Goal: Transaction & Acquisition: Purchase product/service

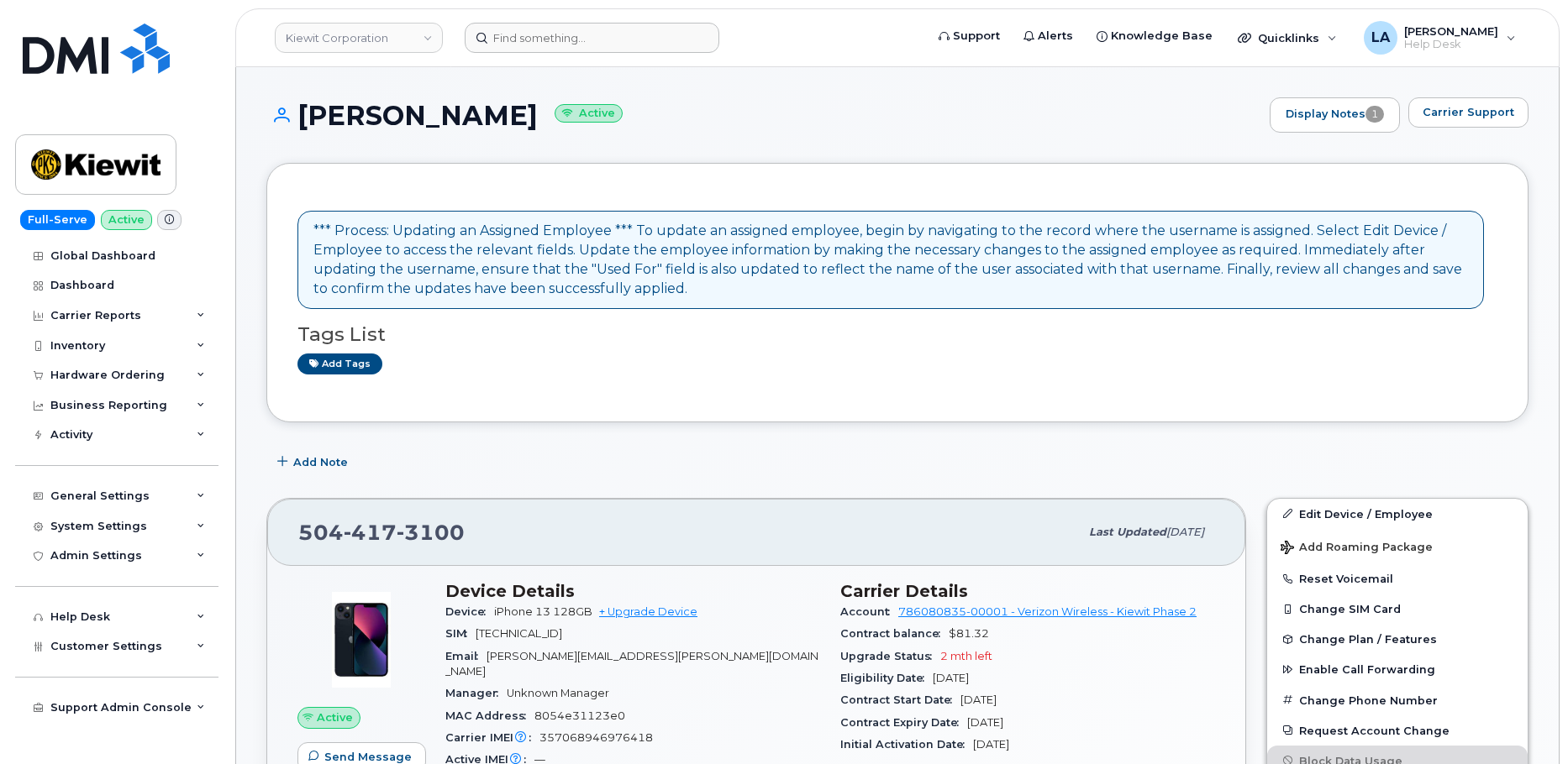
scroll to position [127, 0]
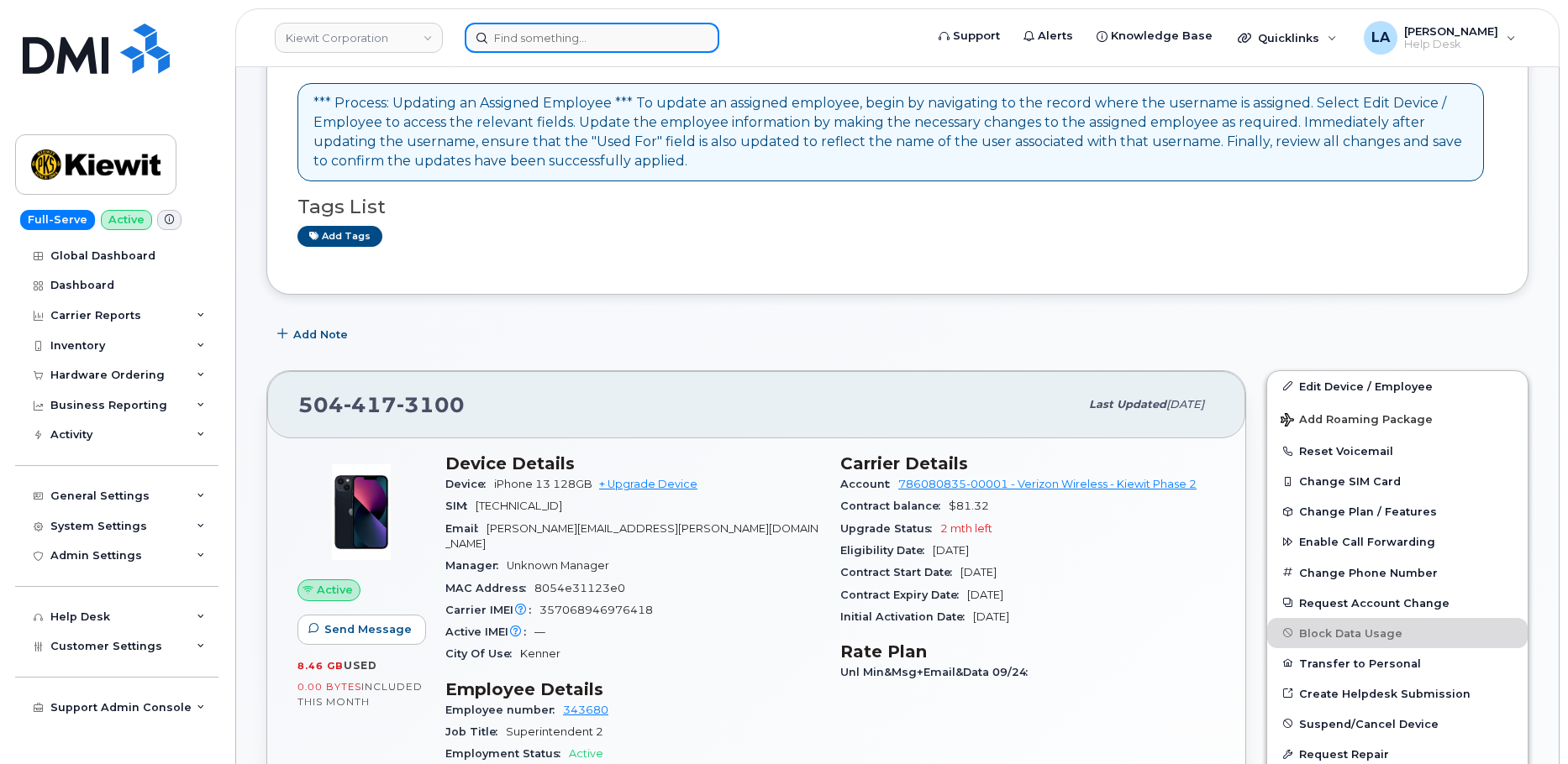
click at [569, 36] on input at bounding box center [591, 38] width 254 height 30
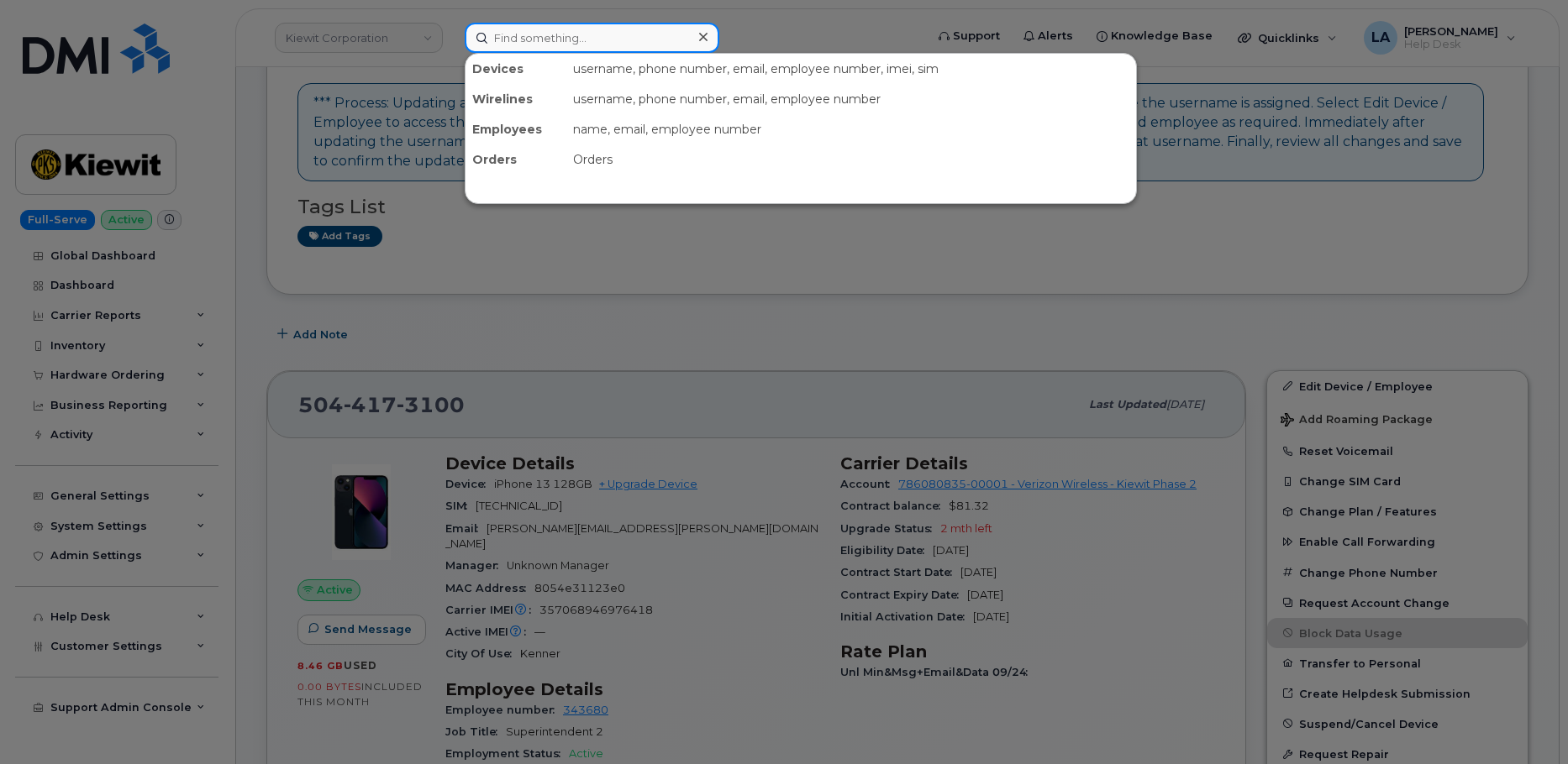
paste input "720 930 1308"
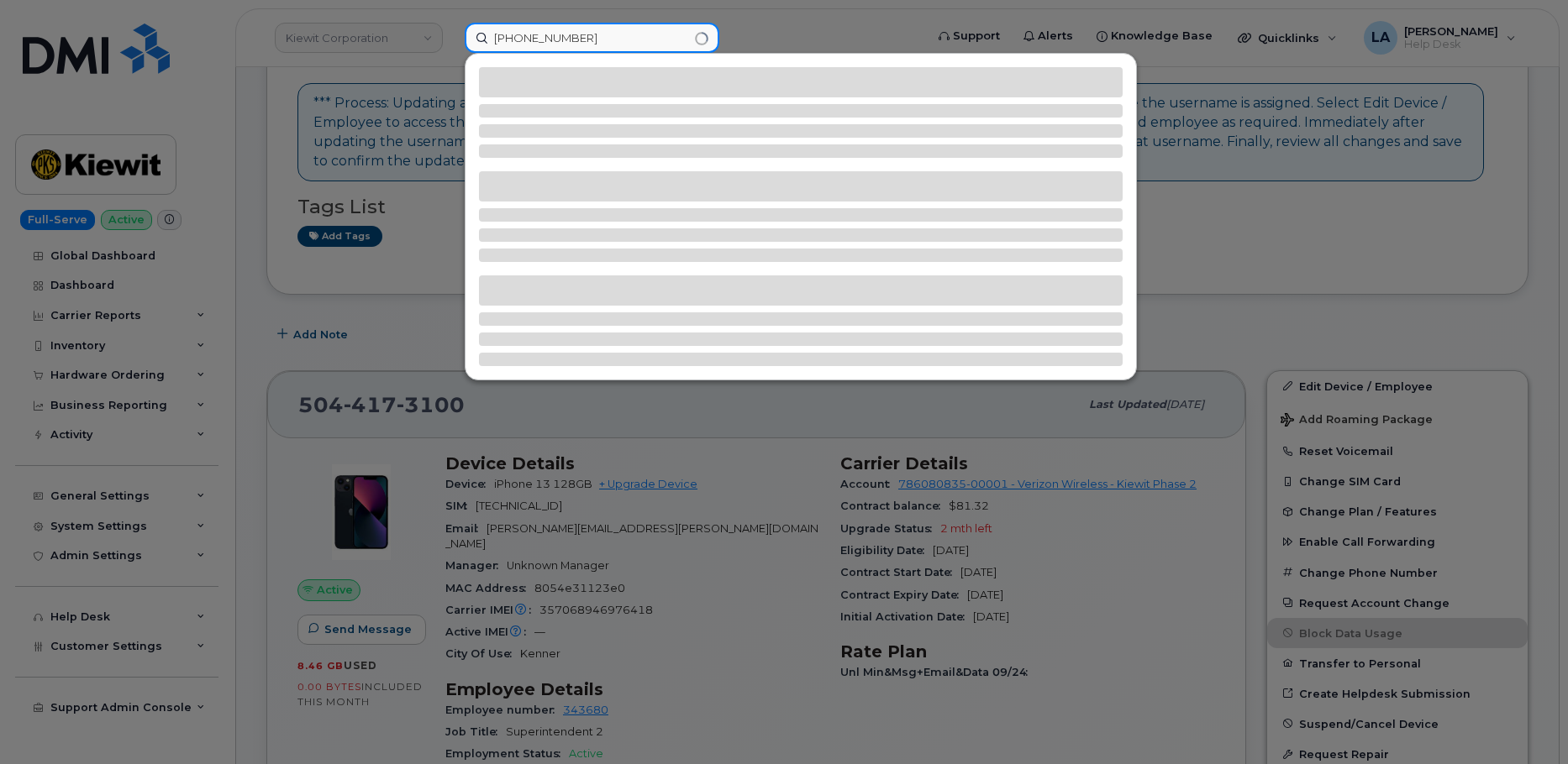
type input "720 930 1308"
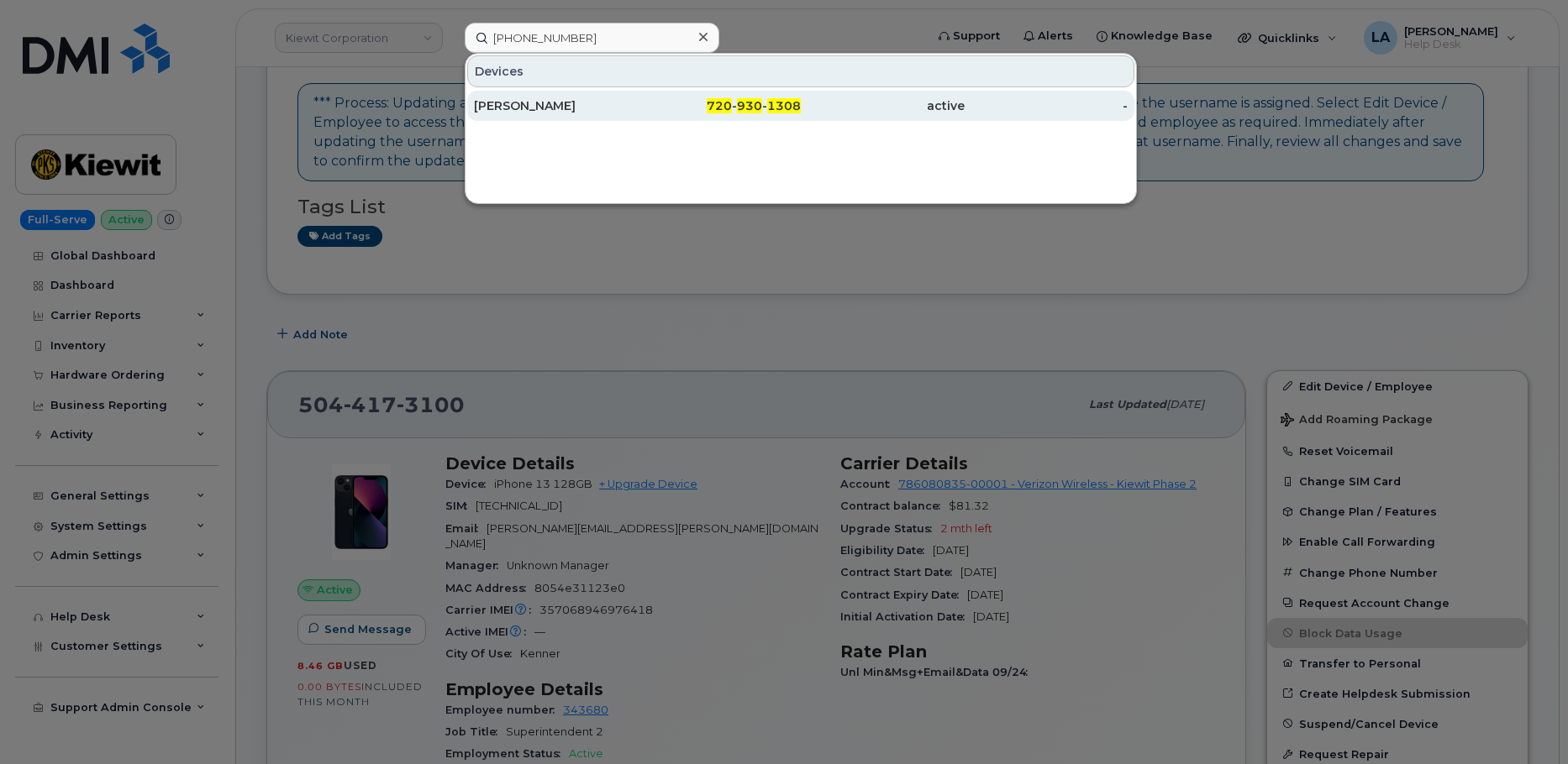
click at [531, 113] on div "MARK LEPRO" at bounding box center [555, 106] width 163 height 17
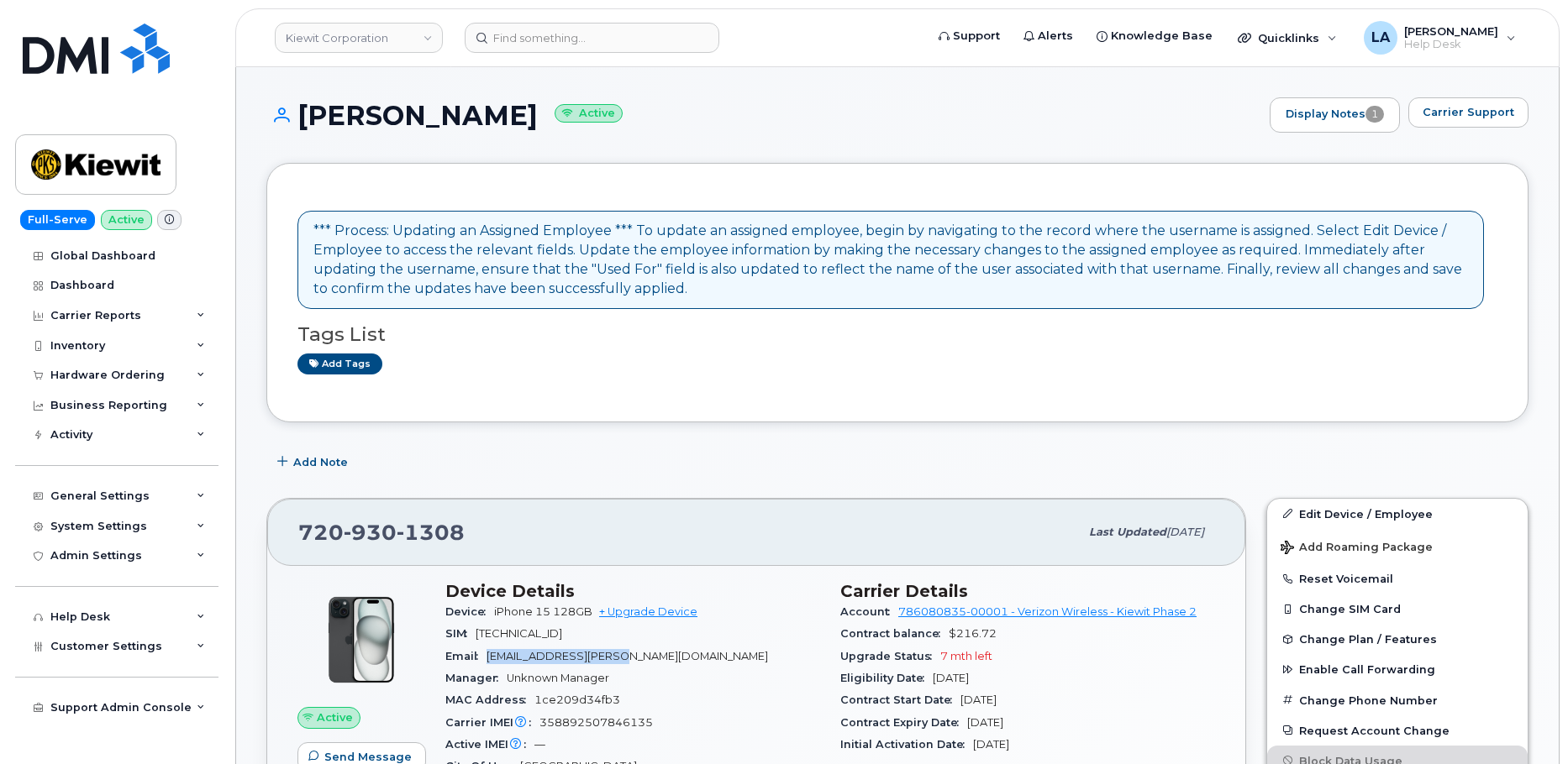
drag, startPoint x: 657, startPoint y: 651, endPoint x: 490, endPoint y: 654, distance: 167.0
click at [490, 654] on div "Email MARK.LEPRO@KIEWIT.COM" at bounding box center [633, 657] width 375 height 22
copy span "MARK.LEPRO@KIEWIT.COM"
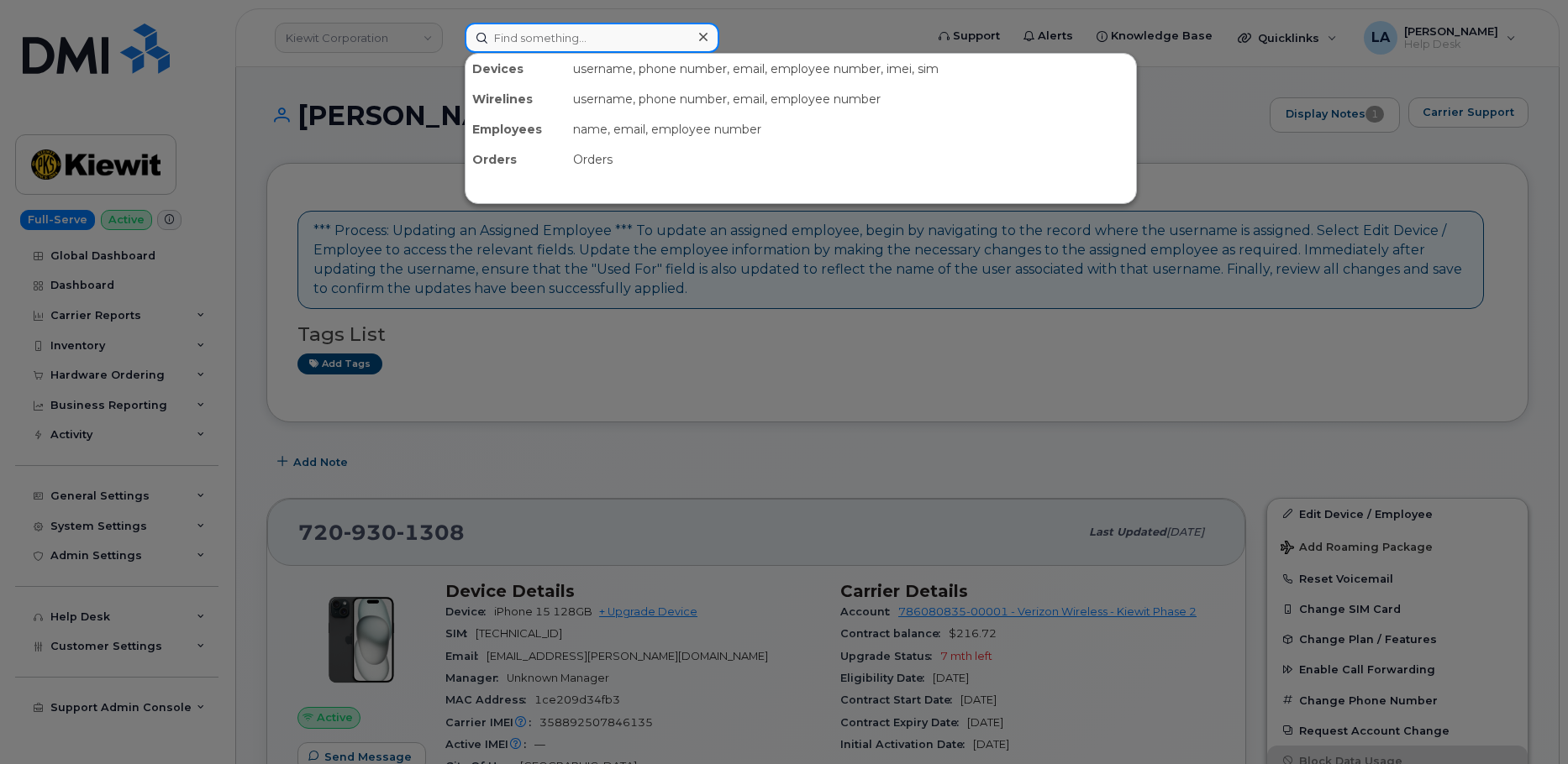
click at [620, 29] on input at bounding box center [591, 38] width 254 height 30
paste input "717 885 7947"
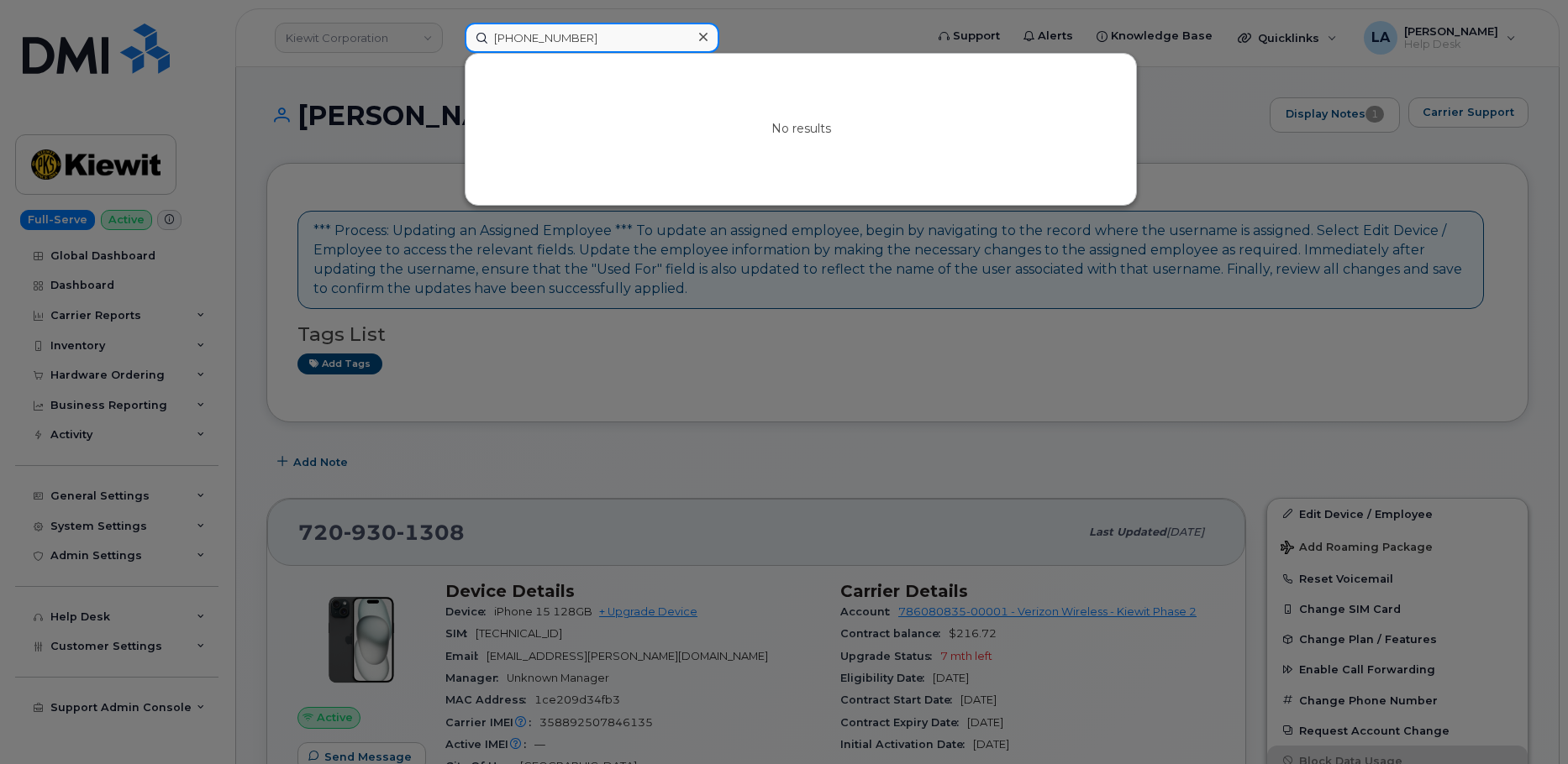
drag, startPoint x: 390, startPoint y: 42, endPoint x: 381, endPoint y: 37, distance: 10.3
click at [451, 41] on div "717 885 7947 No results" at bounding box center [689, 38] width 476 height 30
paste input "34 757 7501"
type input "734 757 7501"
drag, startPoint x: 444, startPoint y: 43, endPoint x: 413, endPoint y: 43, distance: 31.0
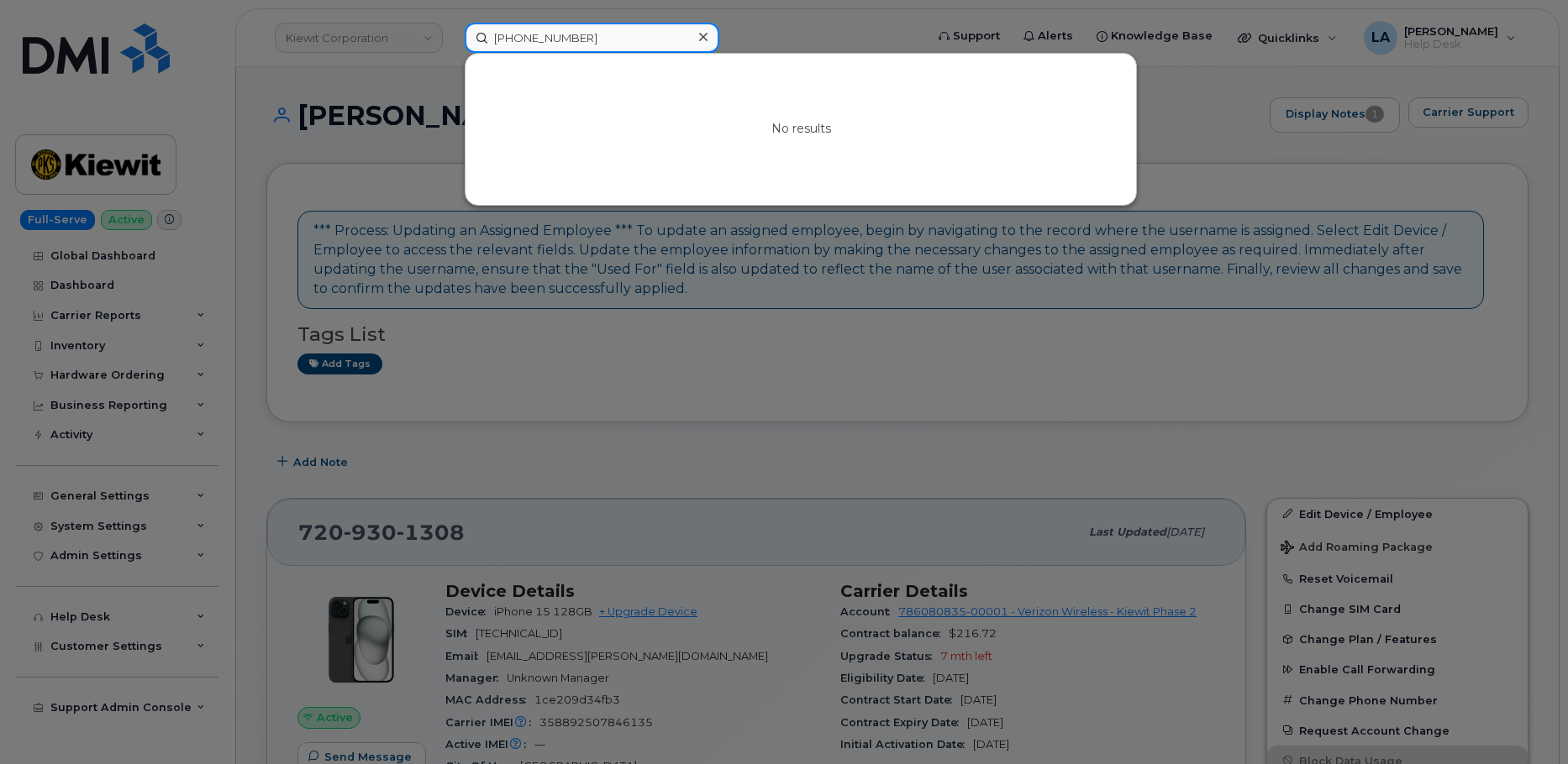
click at [451, 43] on div "734 757 7501 No results" at bounding box center [689, 38] width 476 height 30
click at [611, 30] on input at bounding box center [591, 38] width 254 height 30
paste input "1023263"
type input "1023263"
drag, startPoint x: 596, startPoint y: 38, endPoint x: 434, endPoint y: 43, distance: 162.1
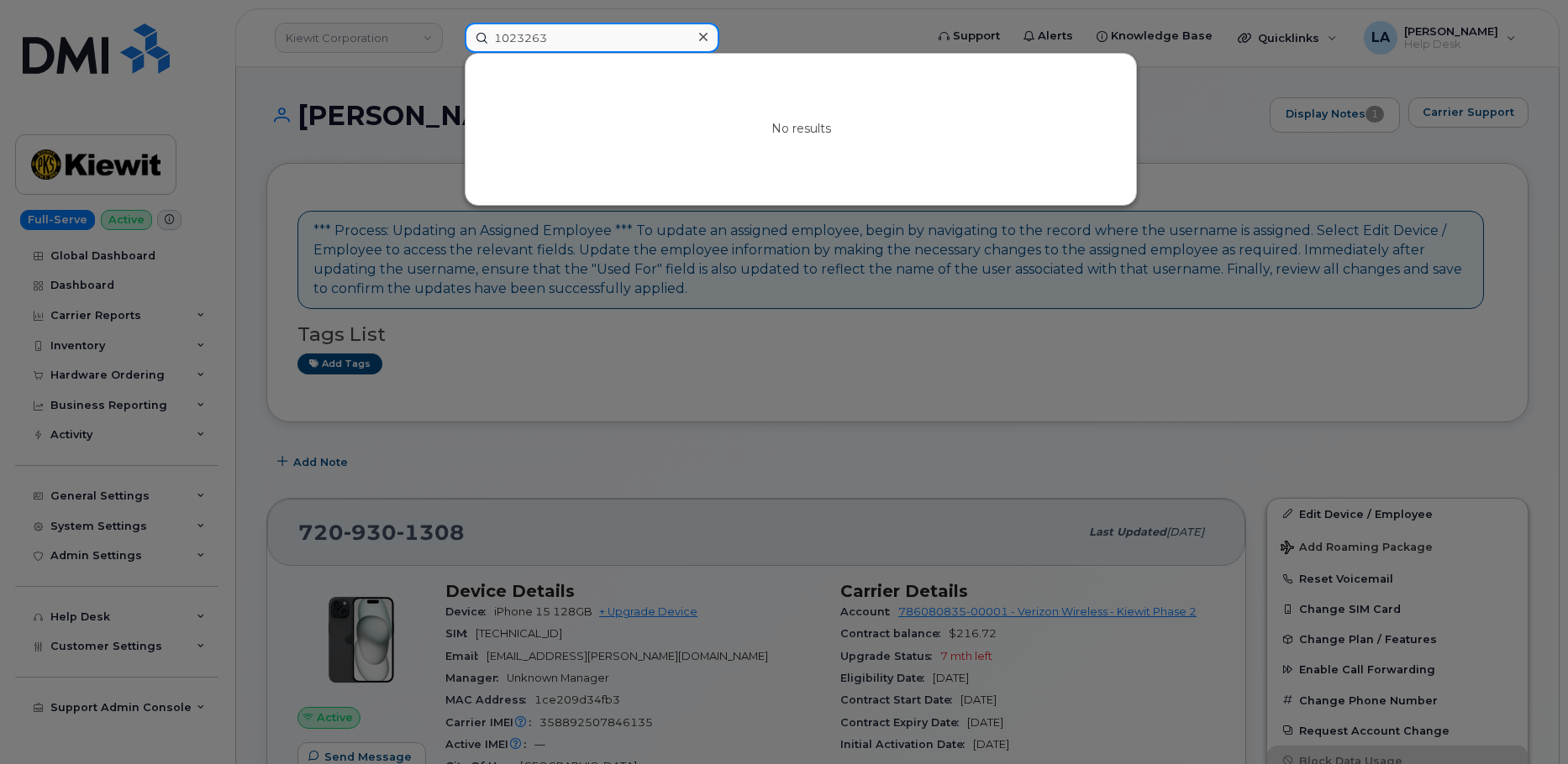
click at [451, 43] on div "1023263 No results" at bounding box center [689, 38] width 476 height 30
paste input "#1023263 fomrak"
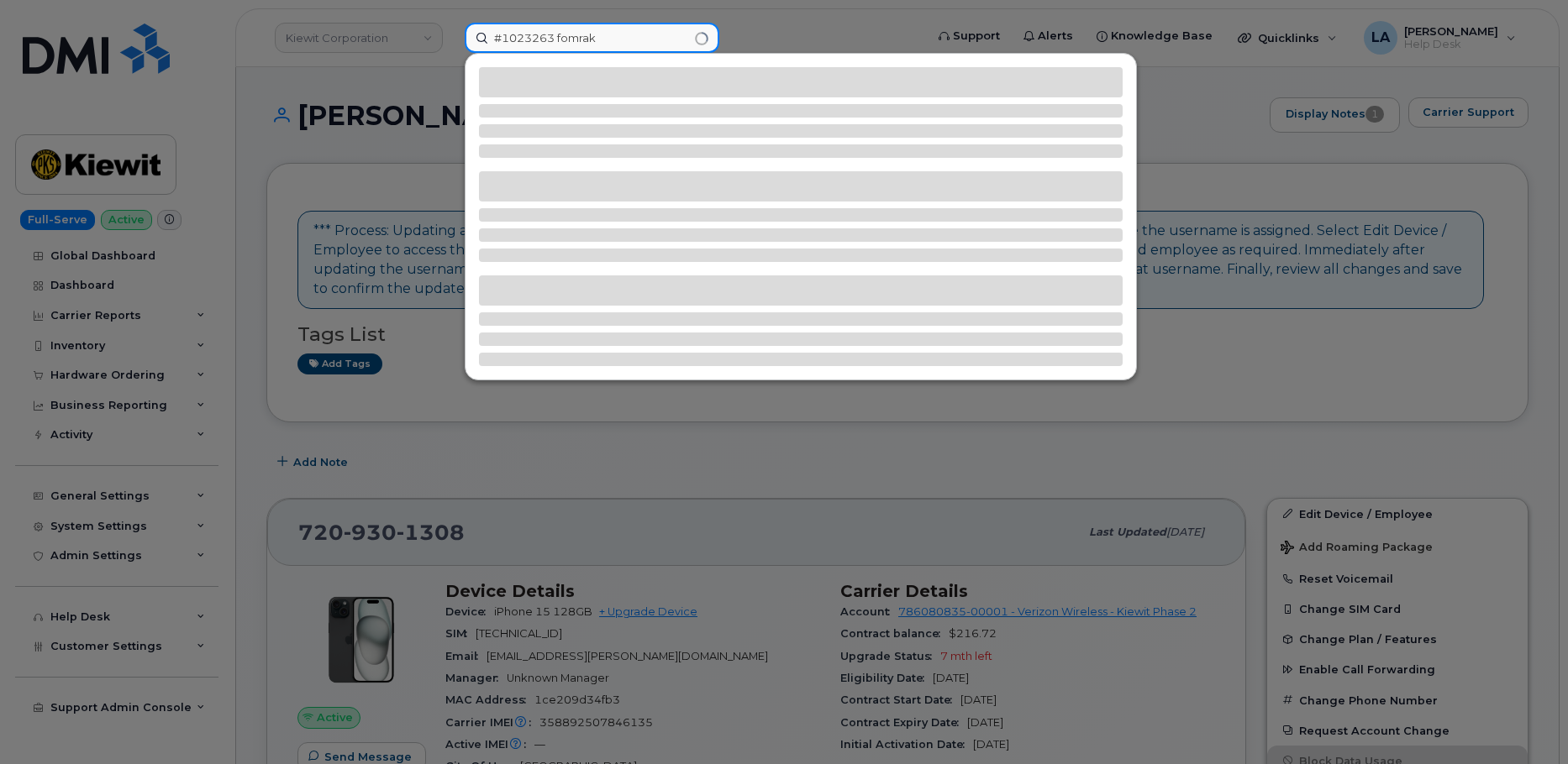
drag, startPoint x: 557, startPoint y: 38, endPoint x: 372, endPoint y: 32, distance: 185.1
click at [451, 35] on div "#1023263 fomrak" at bounding box center [689, 38] width 476 height 30
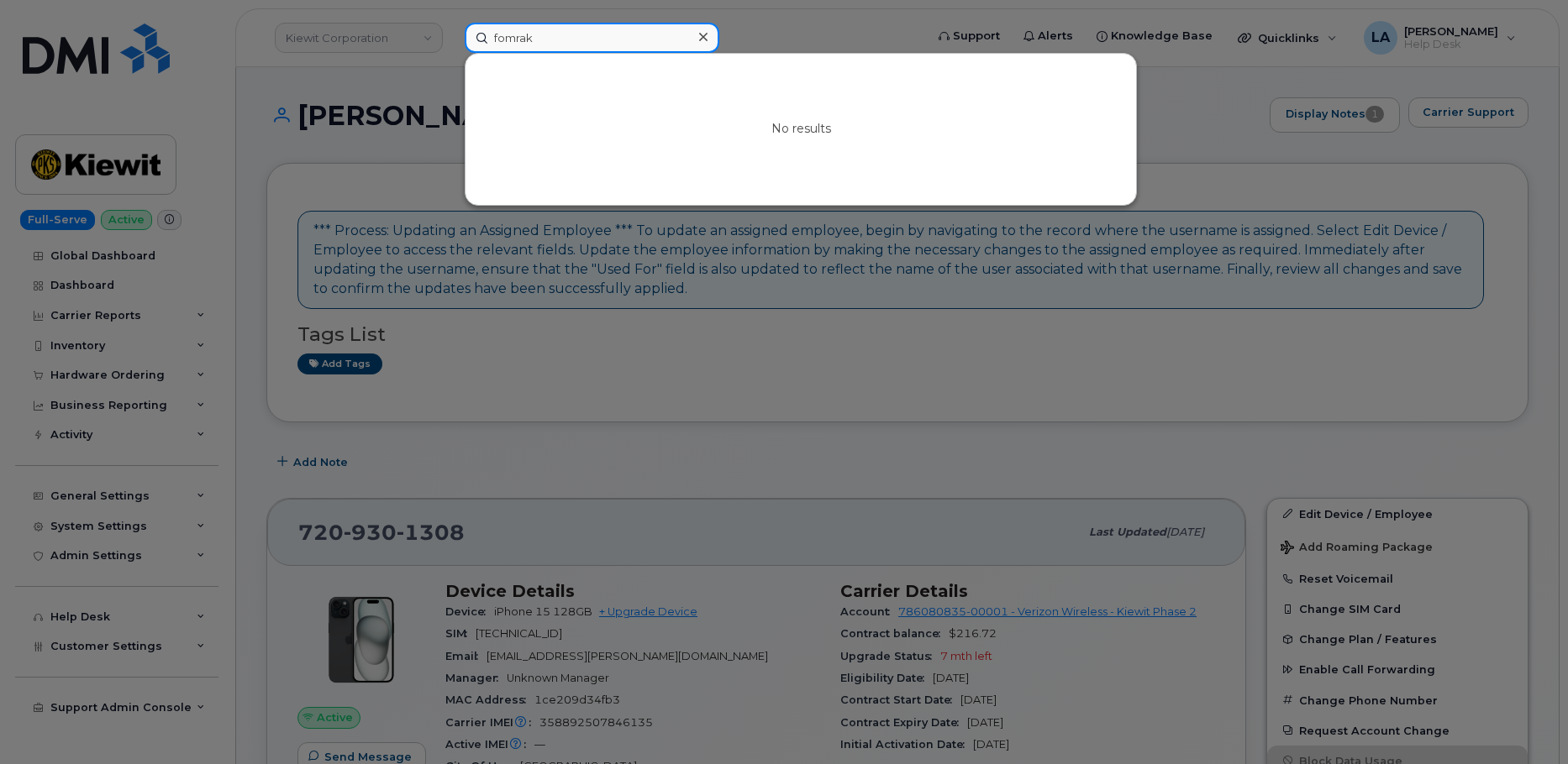
click at [620, 41] on input "fomrak" at bounding box center [591, 38] width 254 height 30
drag, startPoint x: 461, startPoint y: 40, endPoint x: 438, endPoint y: 40, distance: 23.0
click at [451, 40] on div "fomrak No results" at bounding box center [689, 38] width 476 height 30
paste input "matt young"
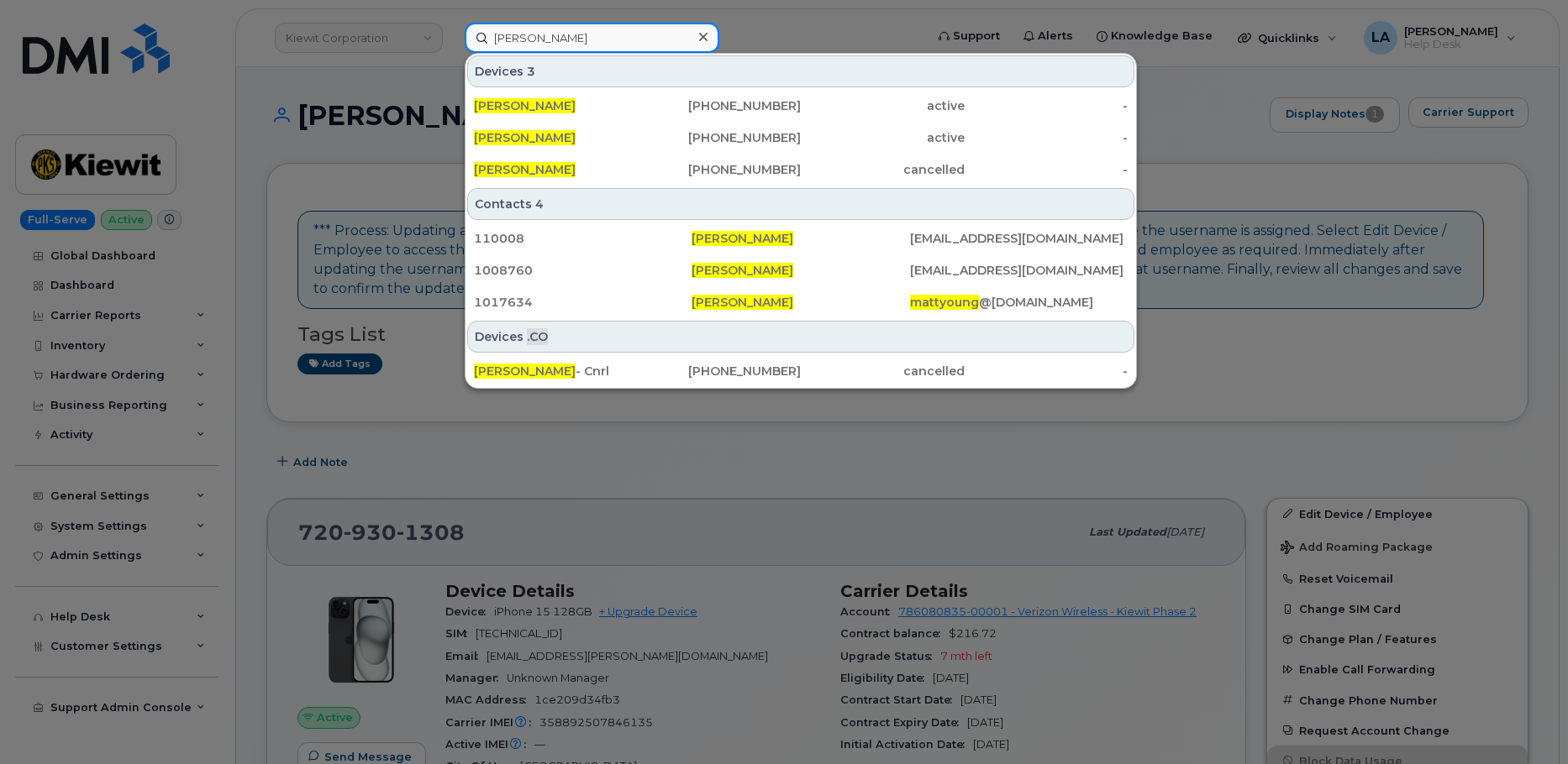
drag, startPoint x: 538, startPoint y: 43, endPoint x: 461, endPoint y: 43, distance: 77.0
click at [461, 43] on div "matt young Devices 3 Matt Young 204-981-8468 active - Matt young 419-262-3769 a…" at bounding box center [689, 38] width 476 height 30
paste input "307 299 7828"
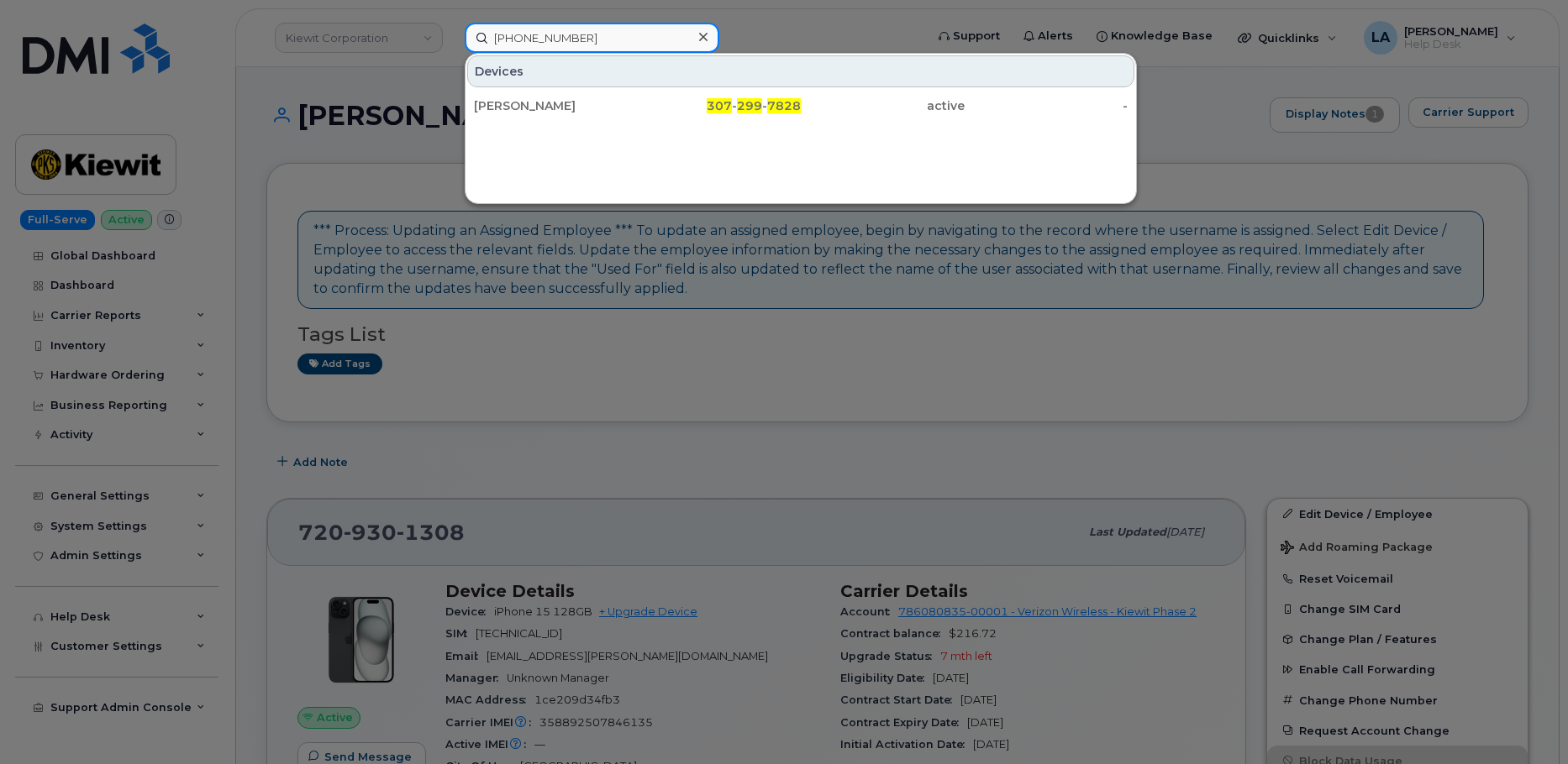
type input "307 299 7828"
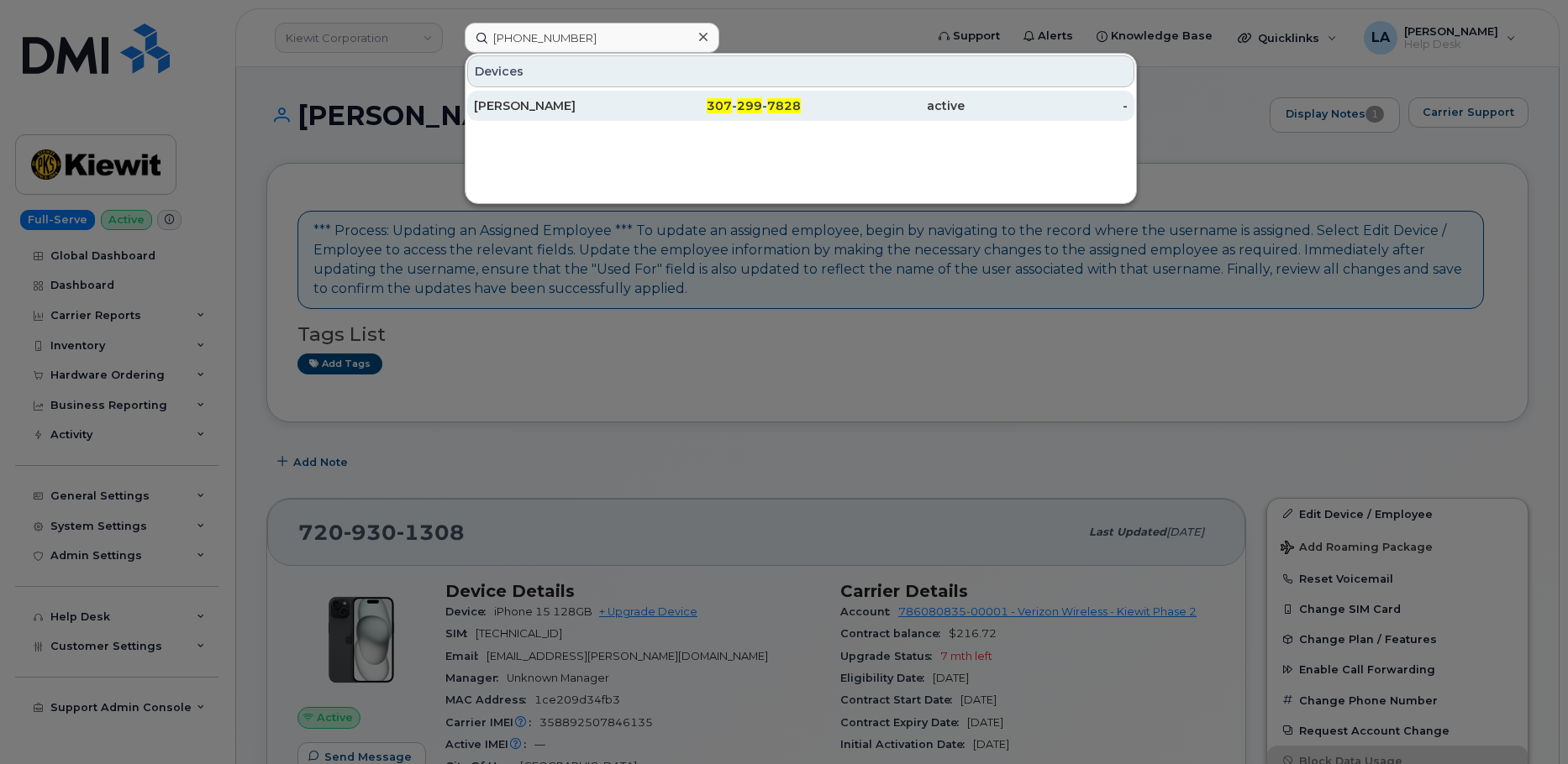
click at [540, 107] on div "[PERSON_NAME]" at bounding box center [555, 106] width 163 height 17
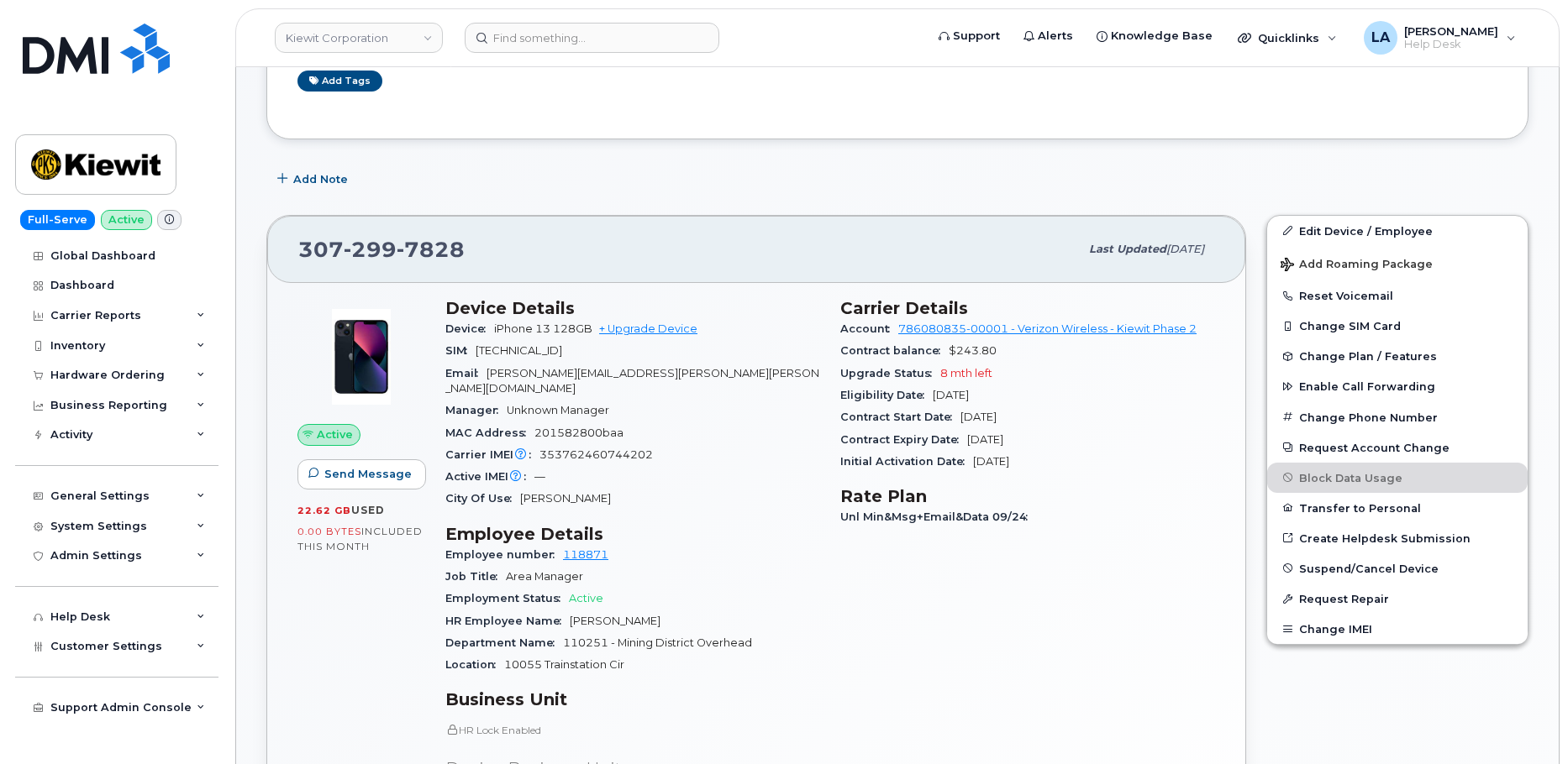
scroll to position [392, 0]
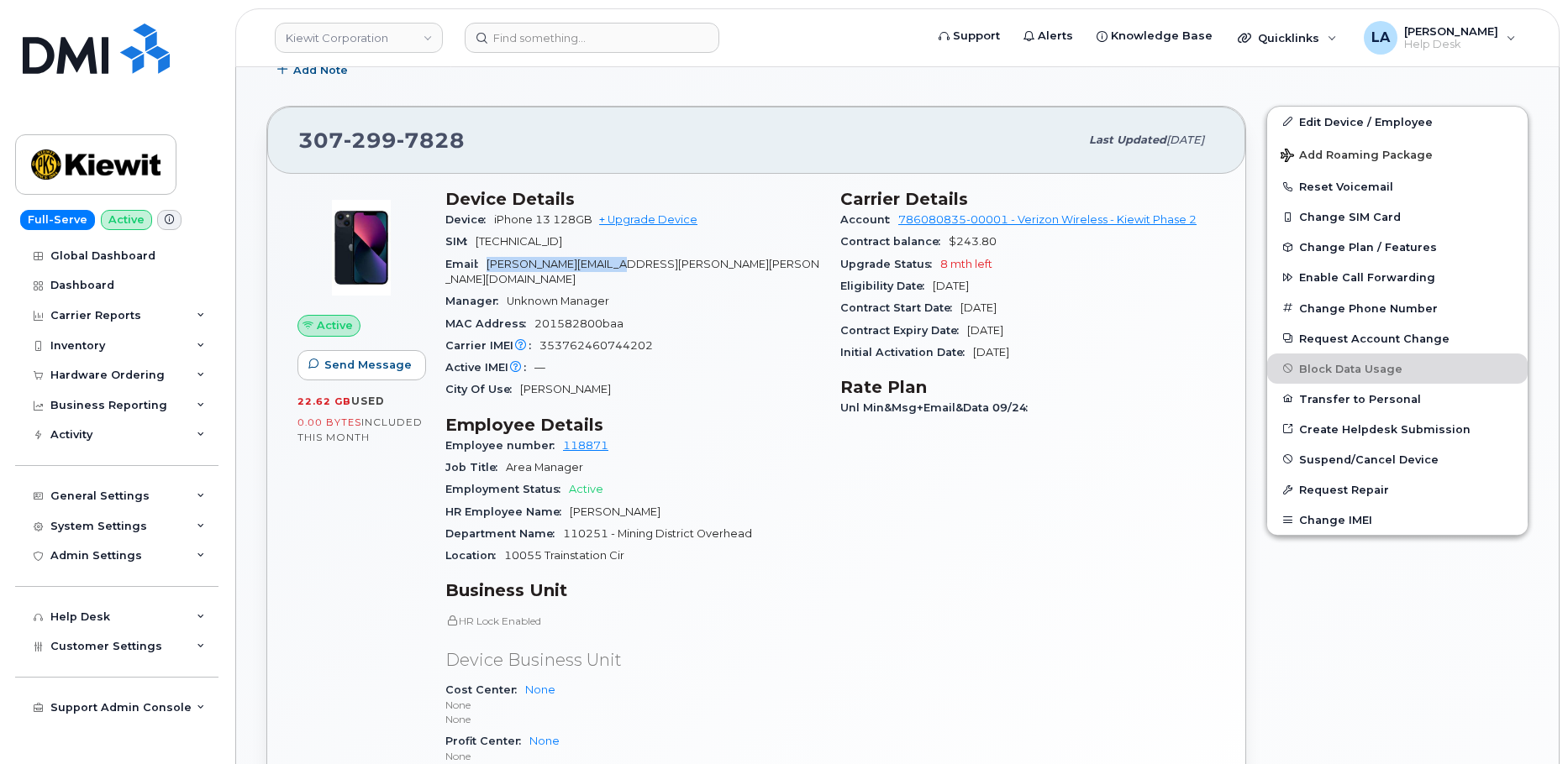
drag, startPoint x: 667, startPoint y: 258, endPoint x: 486, endPoint y: 262, distance: 181.0
click at [486, 262] on div "Email MATT.YOUNG@KIEWIT.COM" at bounding box center [633, 272] width 375 height 38
copy span "MATT.YOUNG@KIEWIT.COM"
drag, startPoint x: 1566, startPoint y: 307, endPoint x: 1572, endPoint y: 375, distance: 68.3
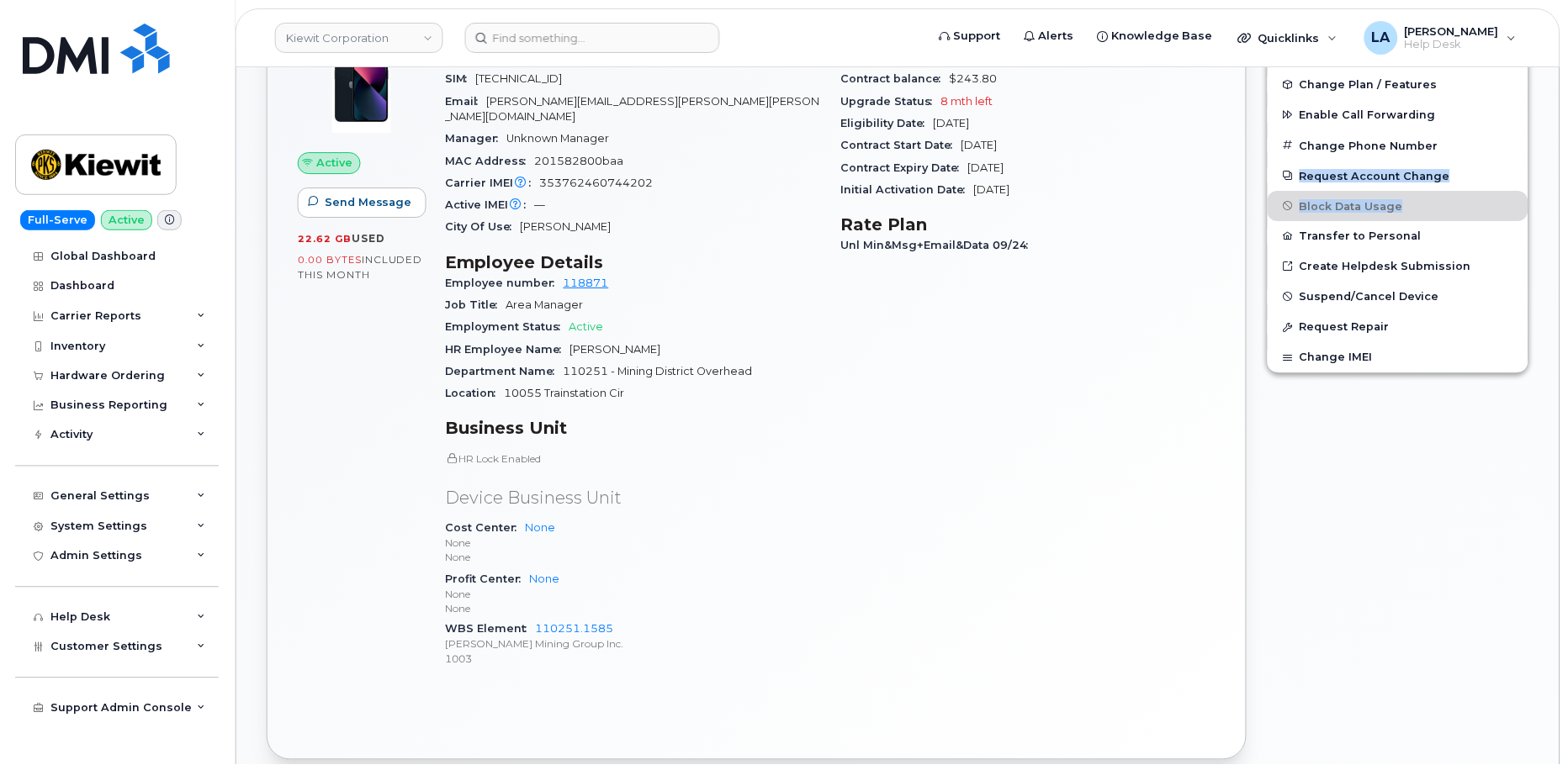
scroll to position [604, 0]
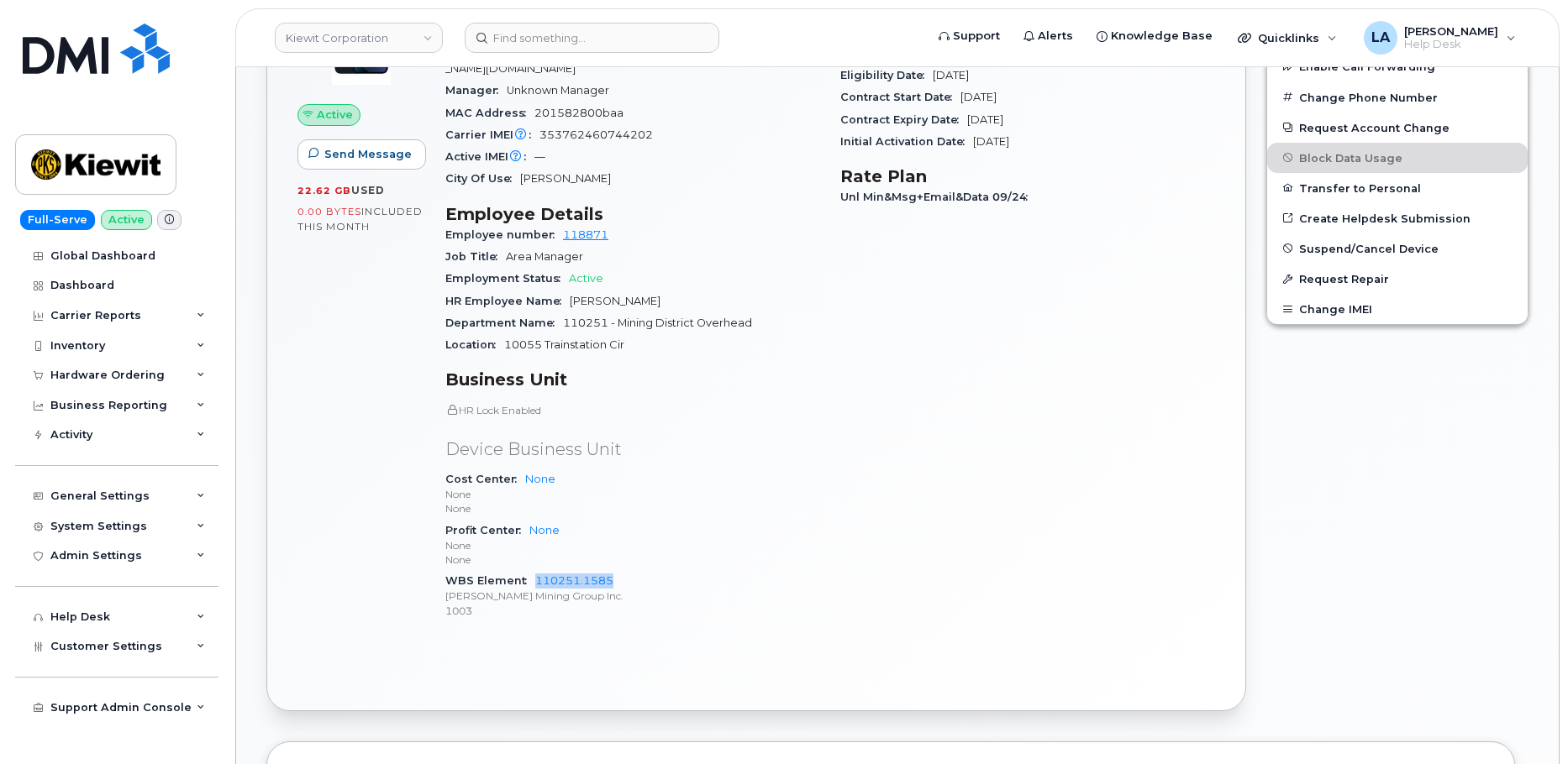
drag, startPoint x: 650, startPoint y: 566, endPoint x: 563, endPoint y: 541, distance: 90.5
click at [530, 571] on div "WBS Element 110251.1585 Kiewit Mining Group Inc. 1003" at bounding box center [633, 596] width 375 height 51
copy link "110251.1585"
drag, startPoint x: 1565, startPoint y: 354, endPoint x: 1565, endPoint y: 204, distance: 150.0
click at [1565, 204] on body "Kiewit Corporation Support Alerts Knowledge Base Quicklinks Suspend / Cancel De…" at bounding box center [784, 700] width 1568 height 2606
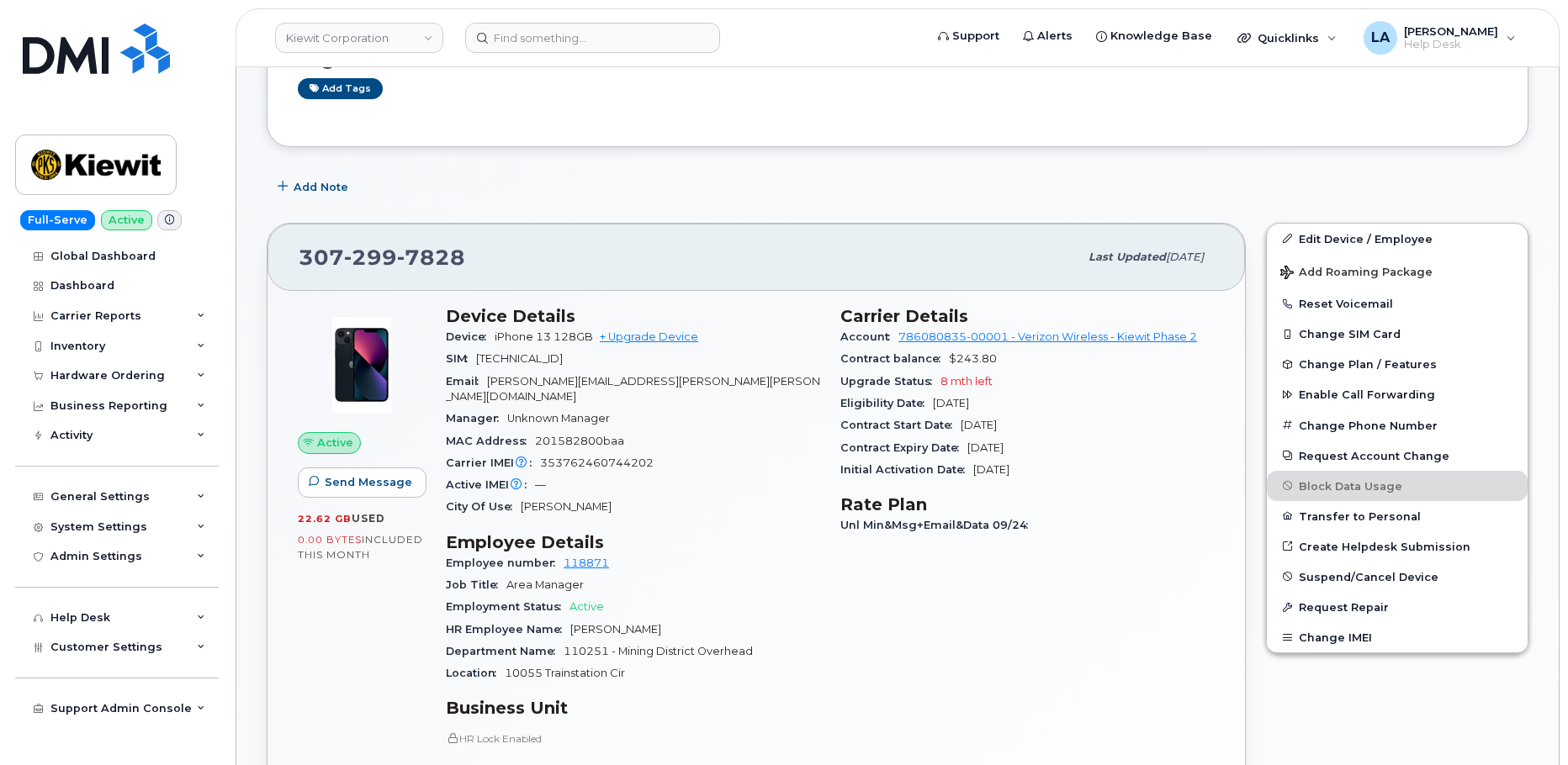
scroll to position [259, 0]
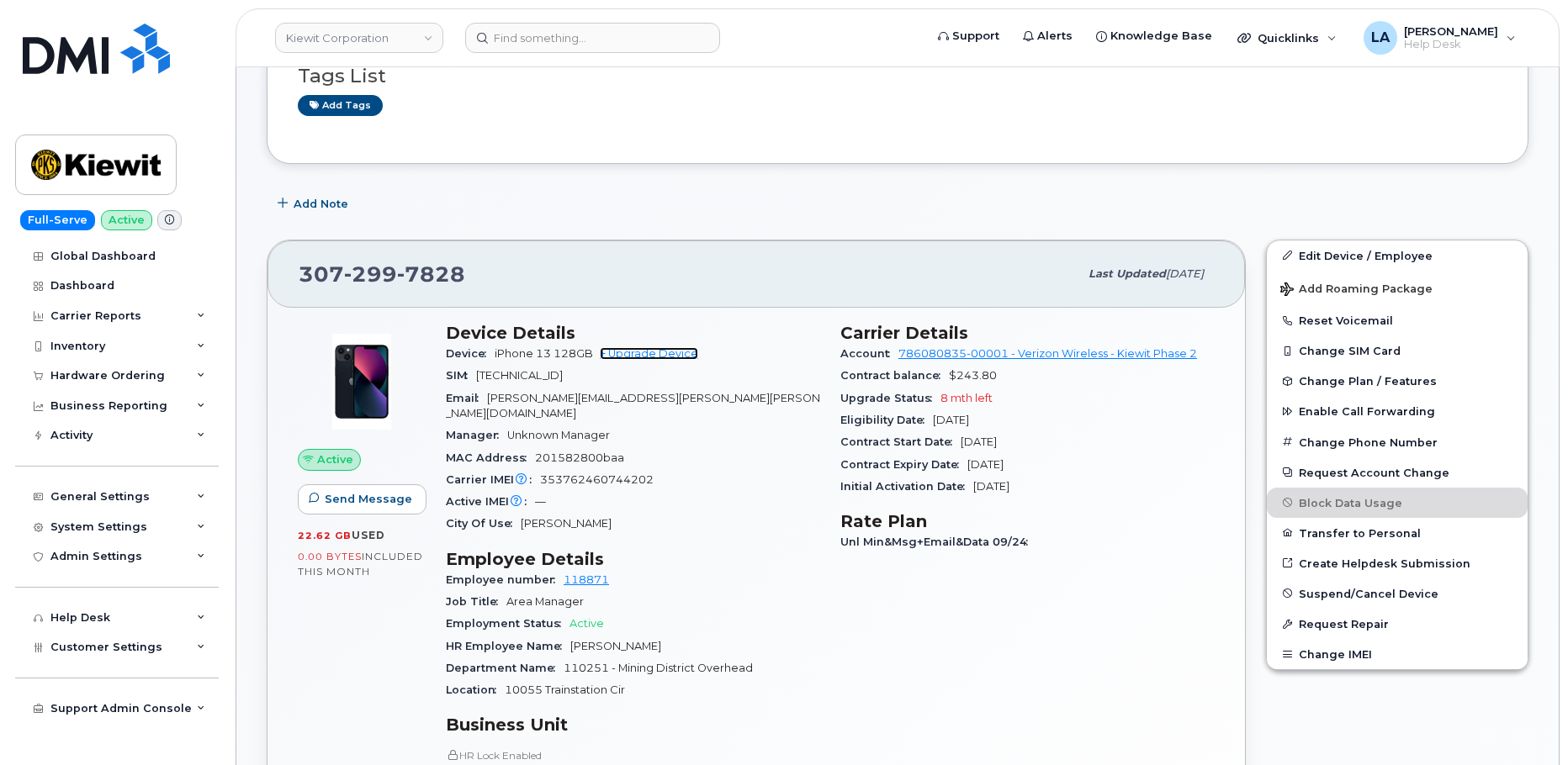
click at [661, 350] on link "+ Upgrade Device" at bounding box center [649, 353] width 99 height 13
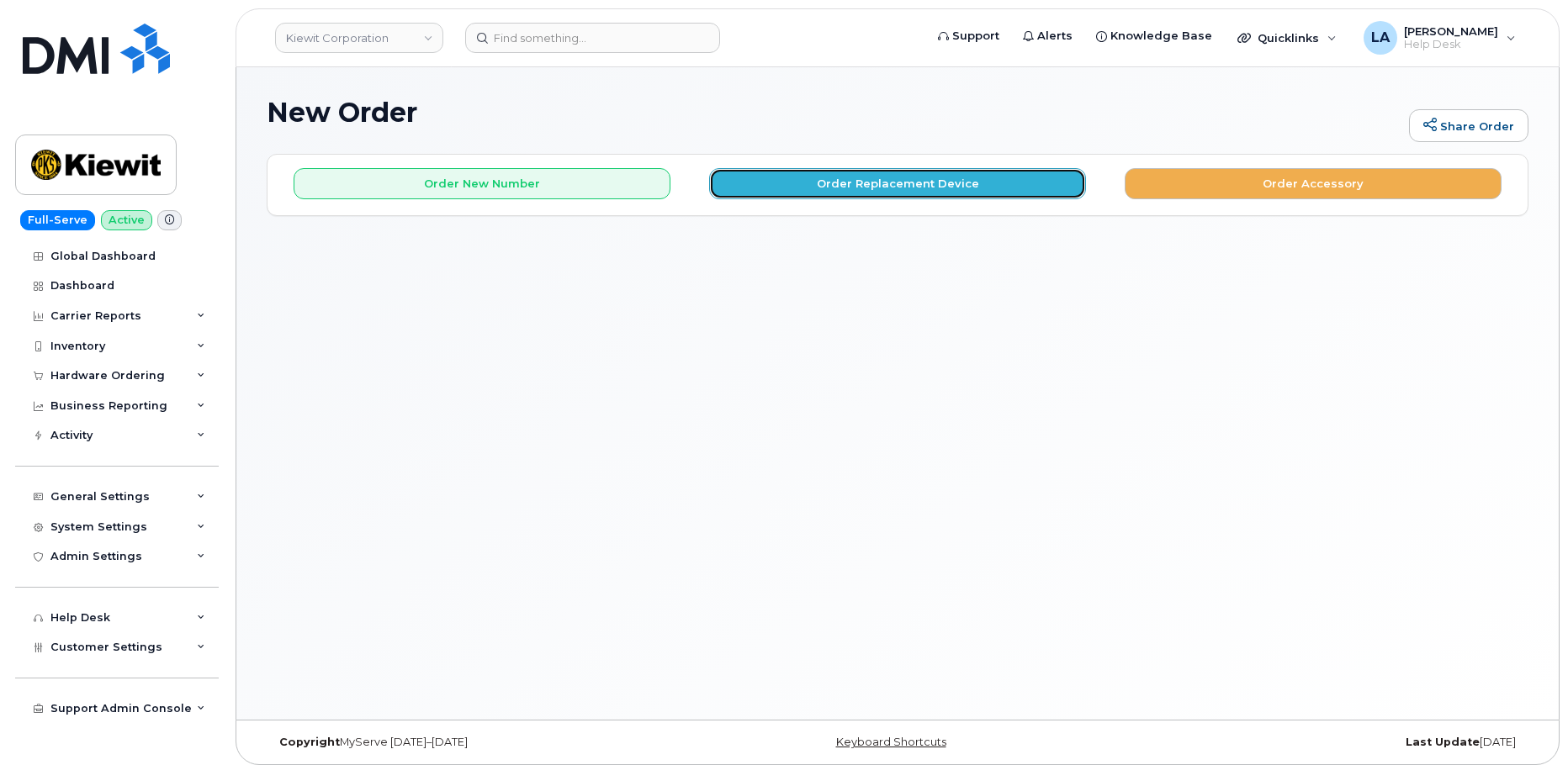
click at [856, 188] on button "Order Replacement Device" at bounding box center [898, 183] width 377 height 31
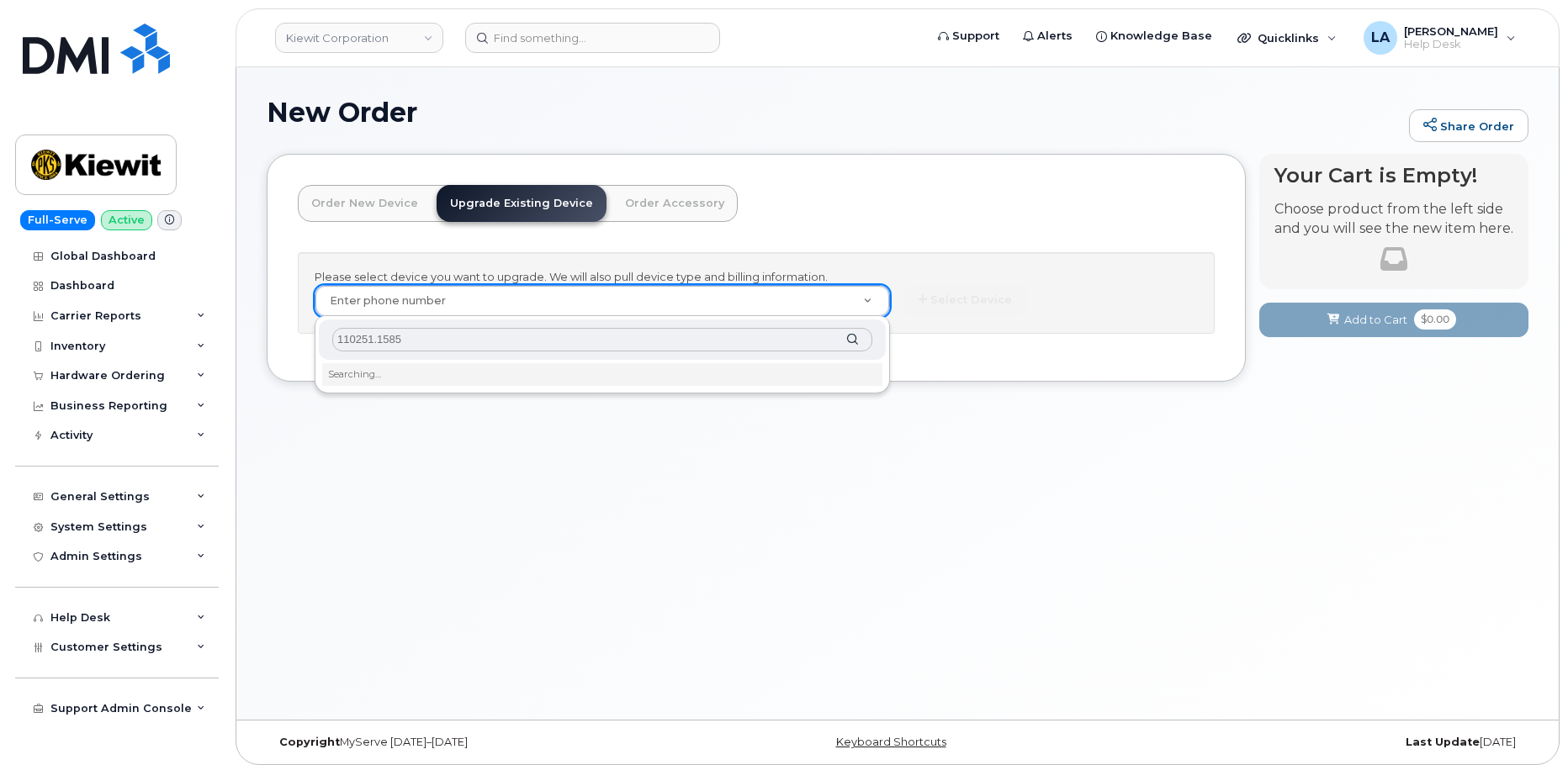
type input "110251.1585"
drag, startPoint x: 493, startPoint y: 322, endPoint x: 128, endPoint y: 328, distance: 365.0
click at [128, 327] on body "[PERSON_NAME] Corporation Support Alerts Knowledge Base Quicklinks Suspend / Ca…" at bounding box center [784, 386] width 1568 height 774
click at [509, 348] on input "text" at bounding box center [602, 340] width 540 height 24
paste input "[PHONE_NUMBER]"
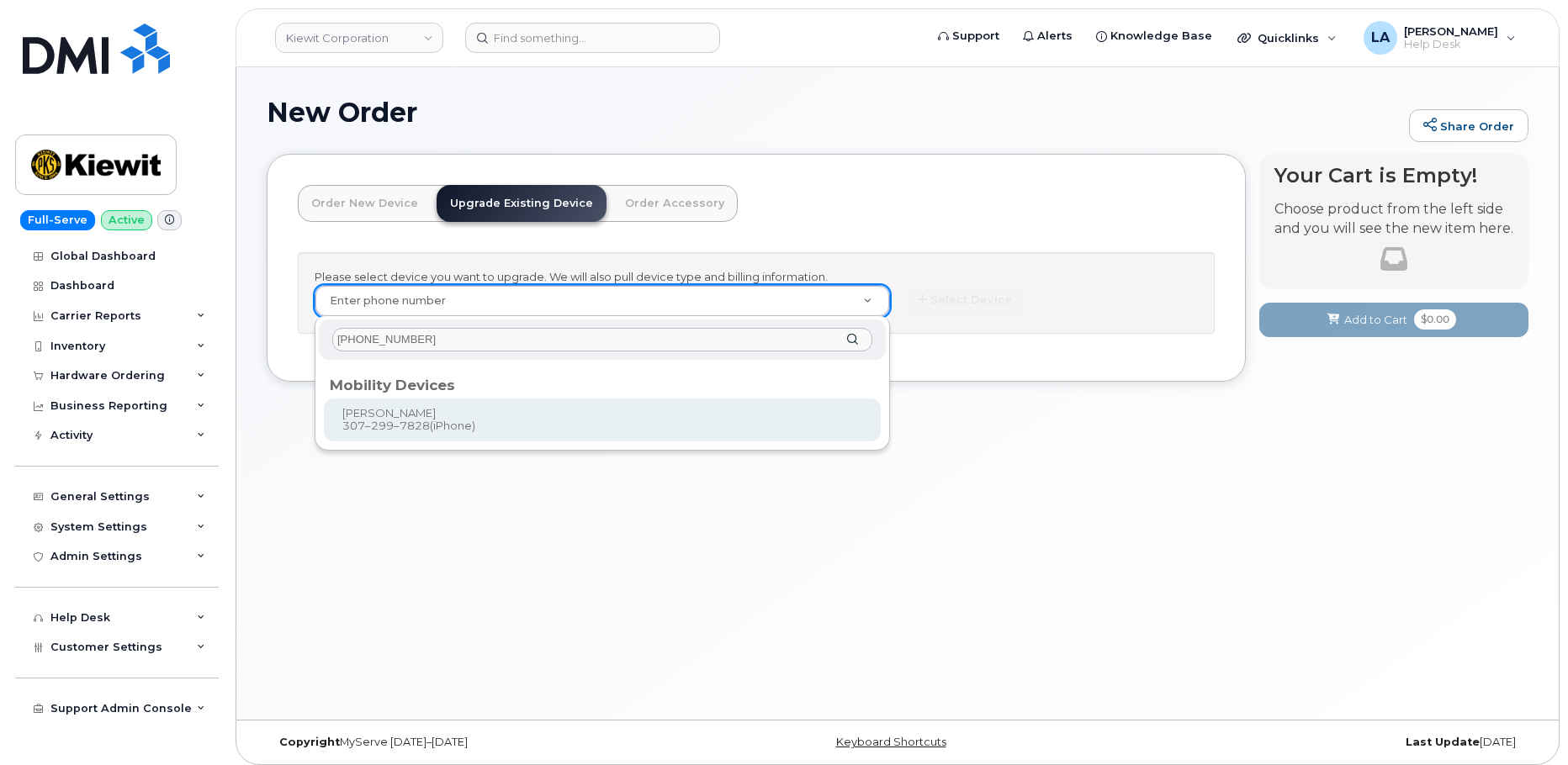
type input "307 299 7828"
type input "1166372"
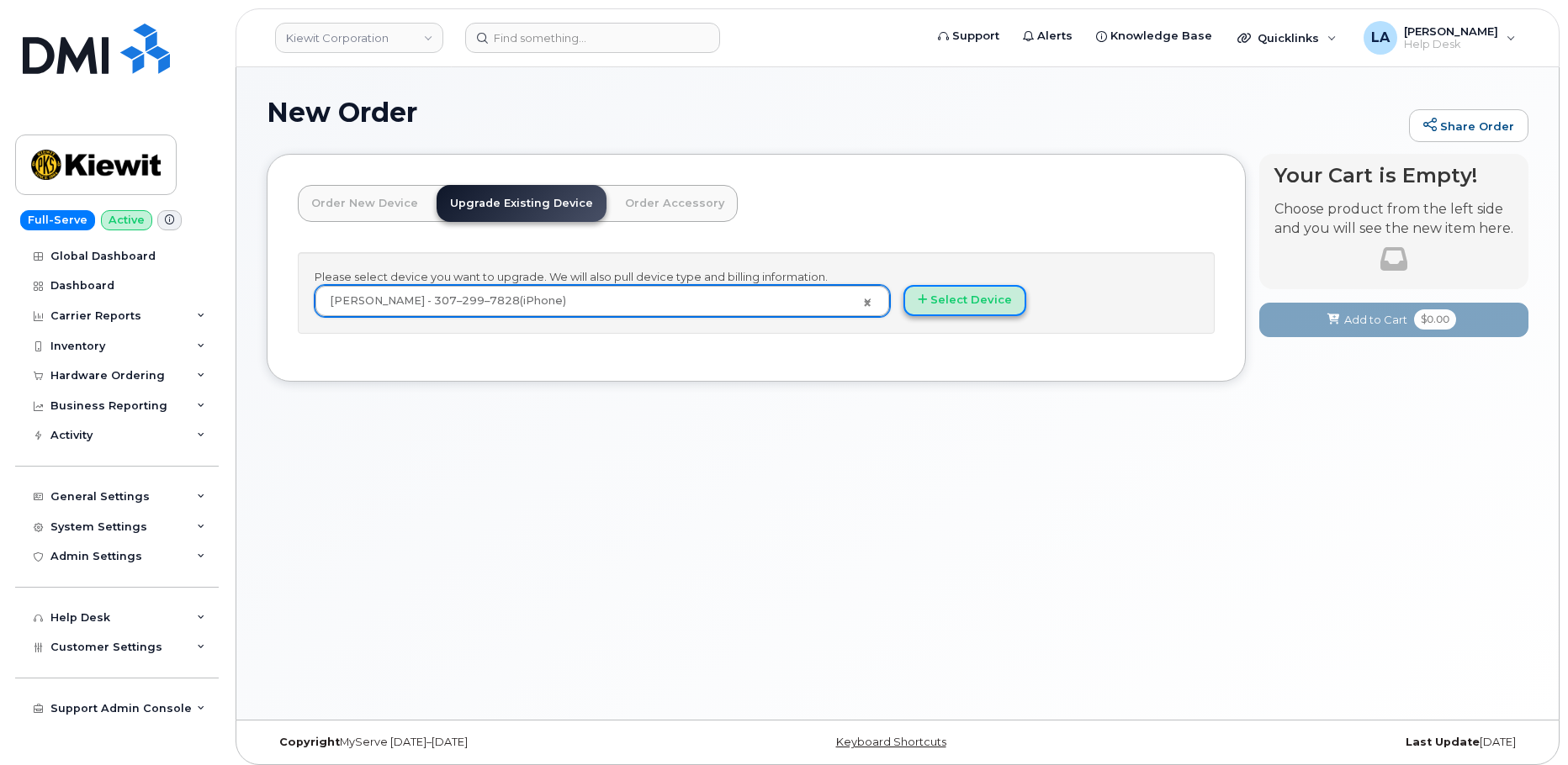
click at [967, 298] on button "Select Device" at bounding box center [964, 301] width 123 height 31
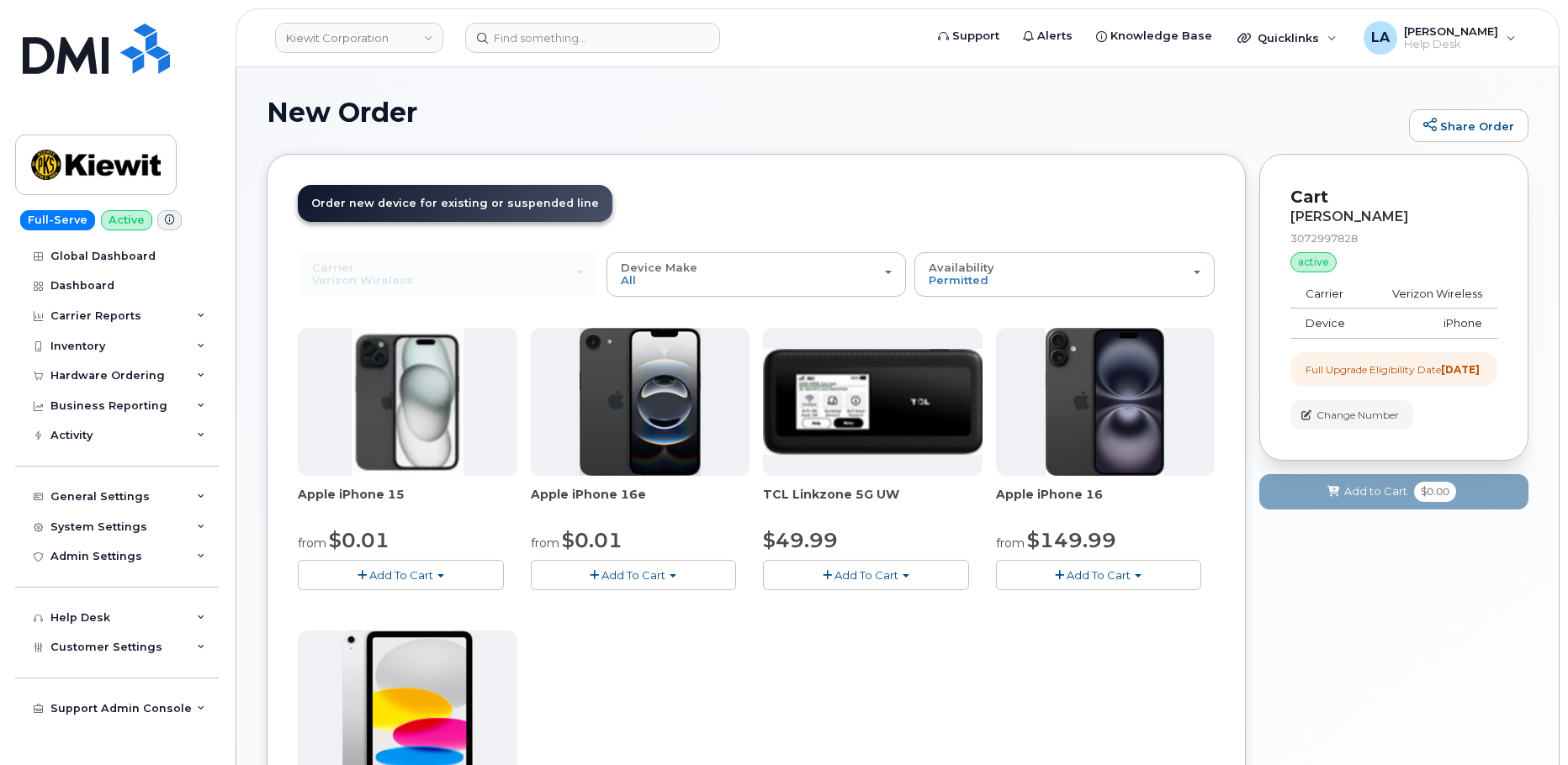
click at [1097, 575] on span "Add To Cart" at bounding box center [1098, 576] width 64 height 14
click at [1087, 629] on link "$149.99 - 2 Year Upgrade (128GB)" at bounding box center [1113, 627] width 226 height 21
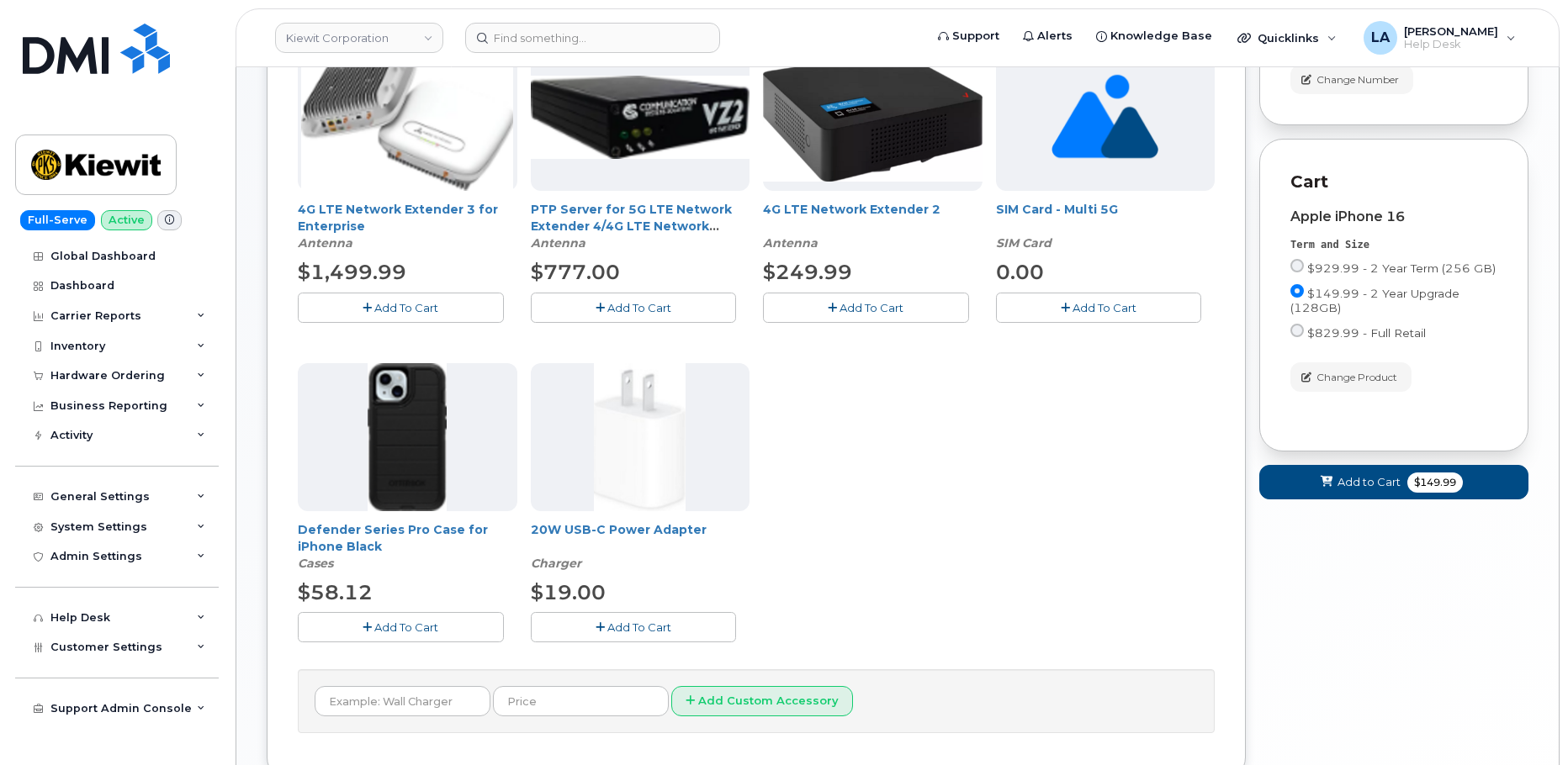
scroll to position [384, 0]
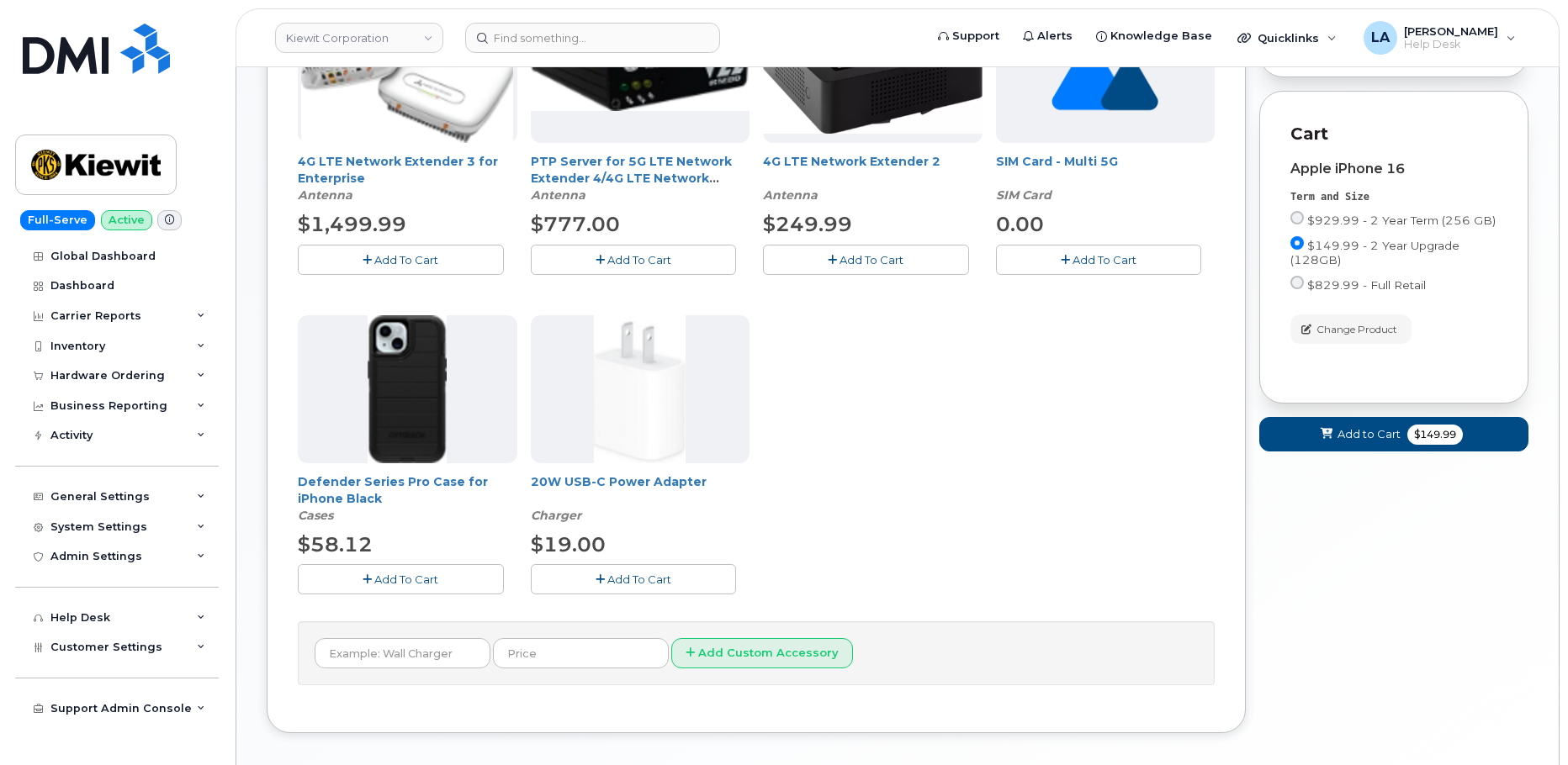
click at [452, 580] on button "Add To Cart" at bounding box center [401, 579] width 206 height 29
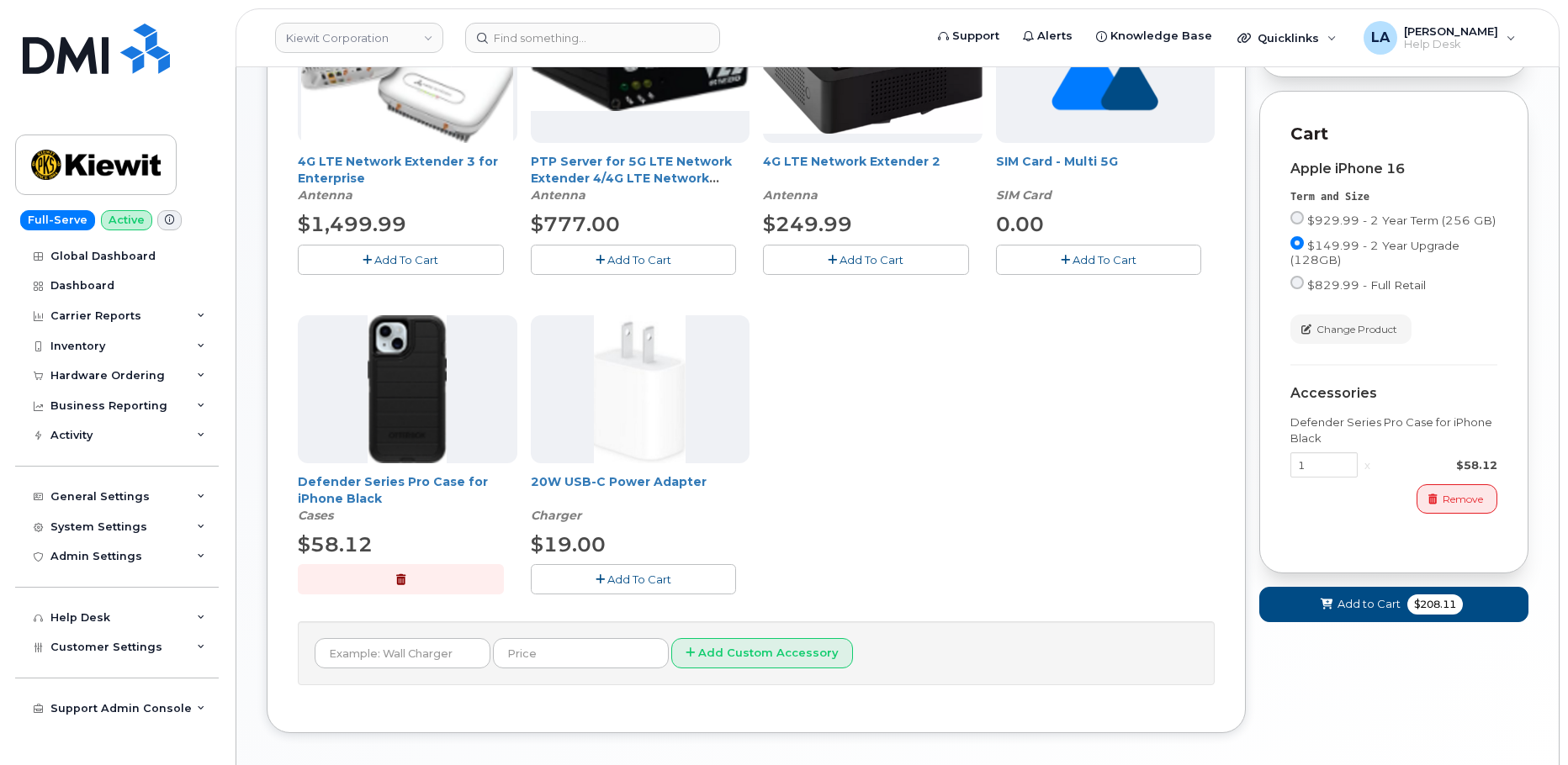
click at [566, 579] on button "Add To Cart" at bounding box center [633, 579] width 206 height 29
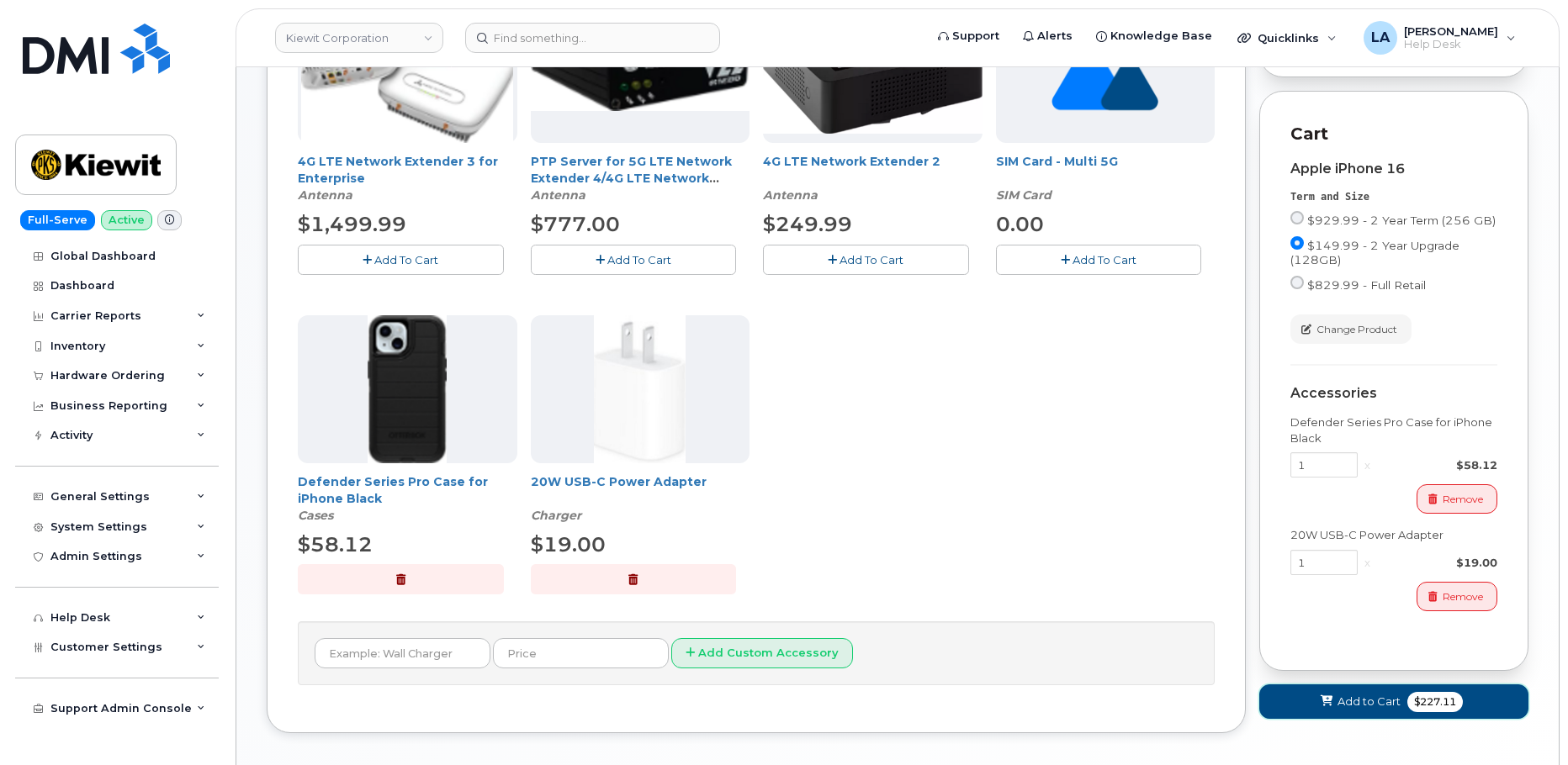
click at [1319, 710] on span at bounding box center [1326, 702] width 16 height 16
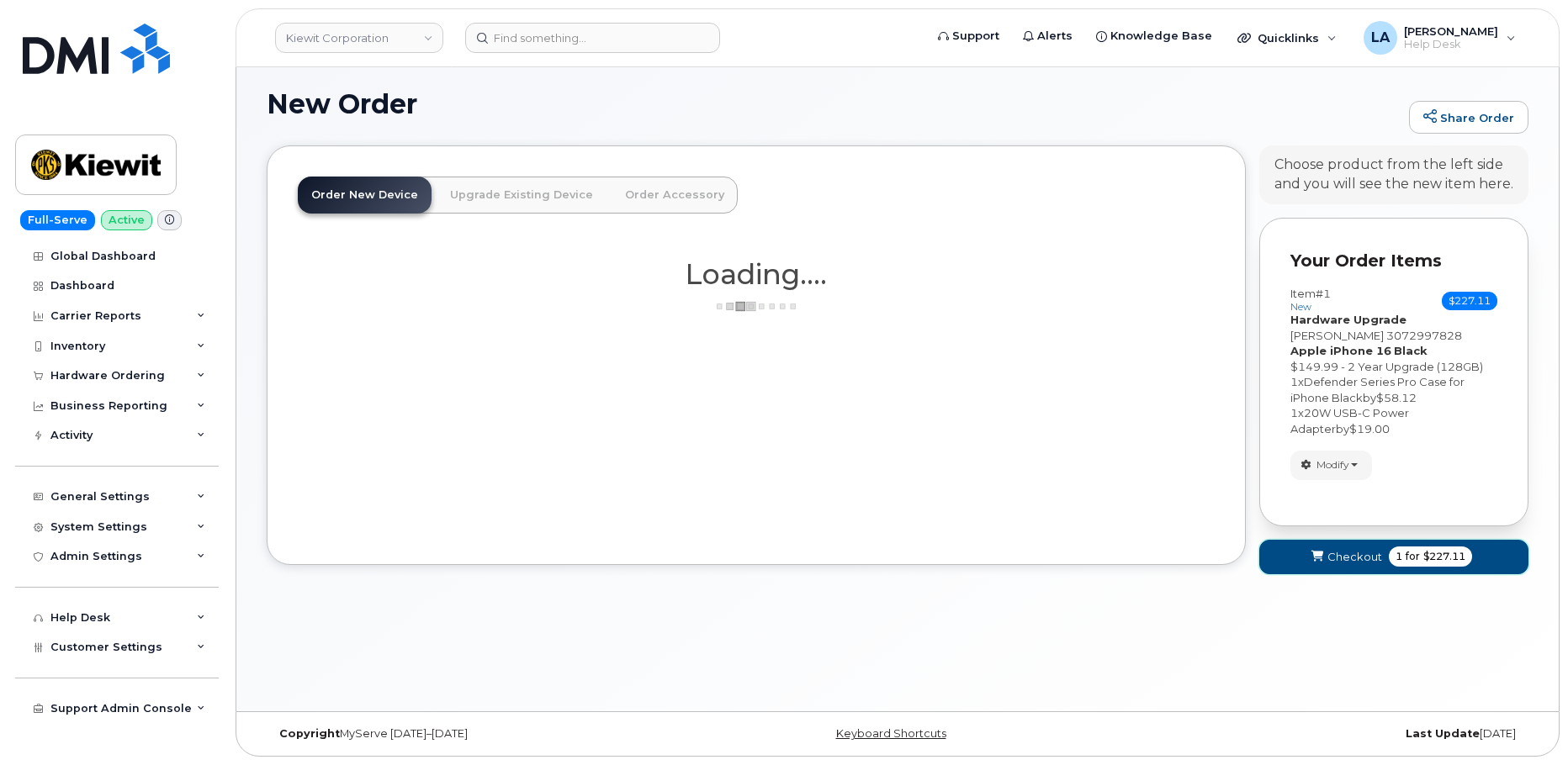
click at [1329, 556] on span "Checkout" at bounding box center [1355, 557] width 55 height 16
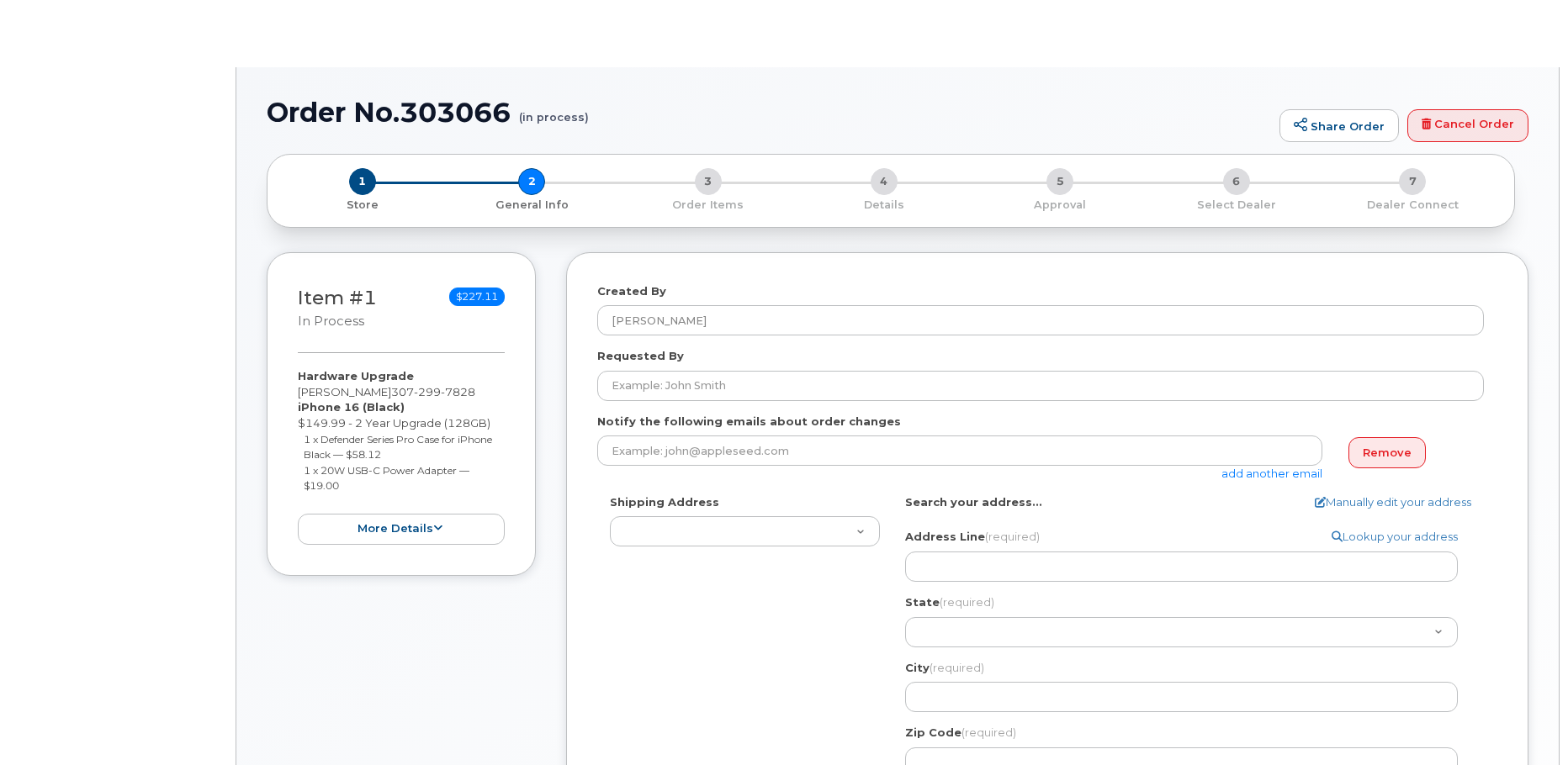
select select
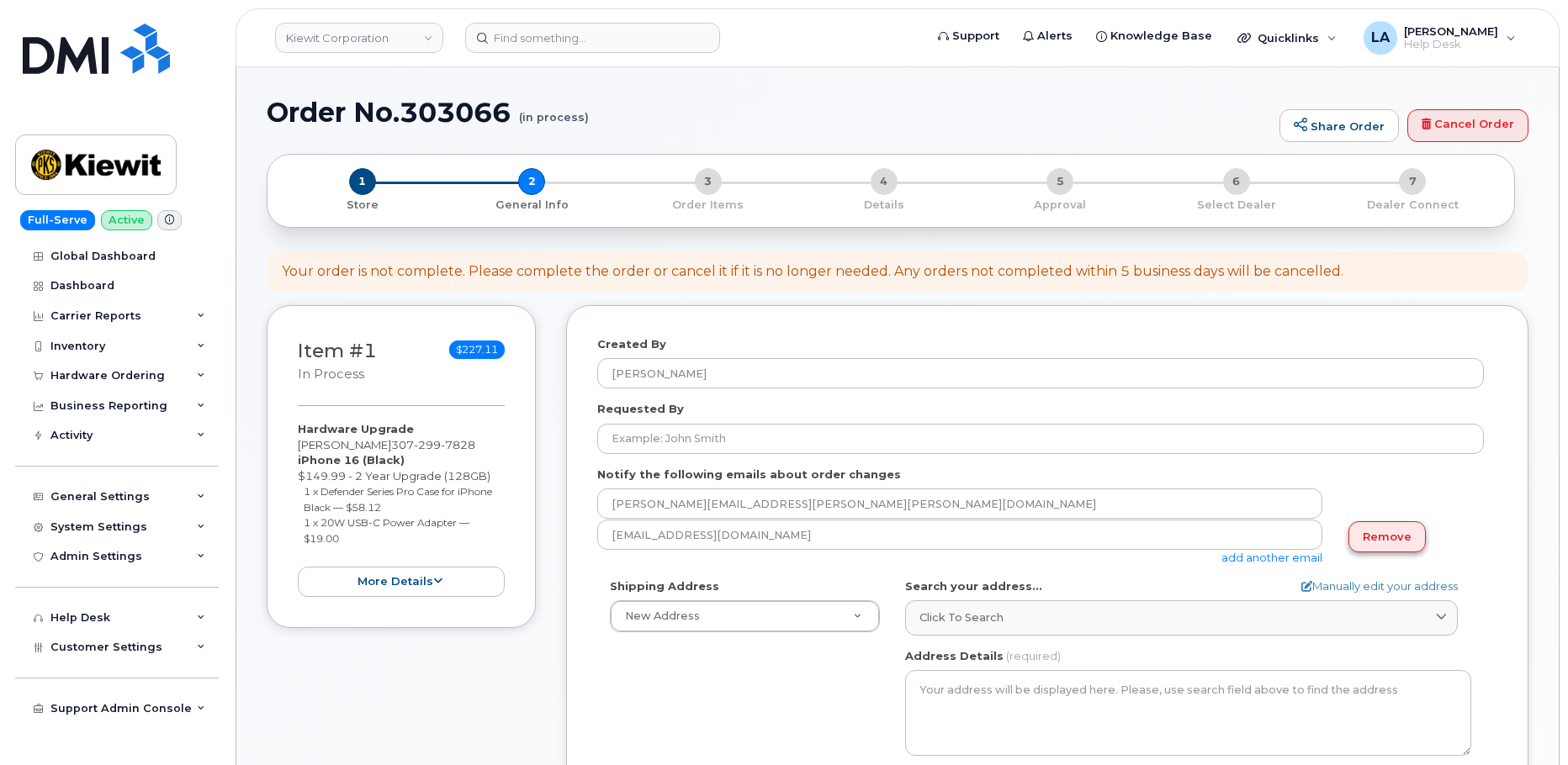
click at [1370, 534] on link "Remove" at bounding box center [1387, 537] width 77 height 31
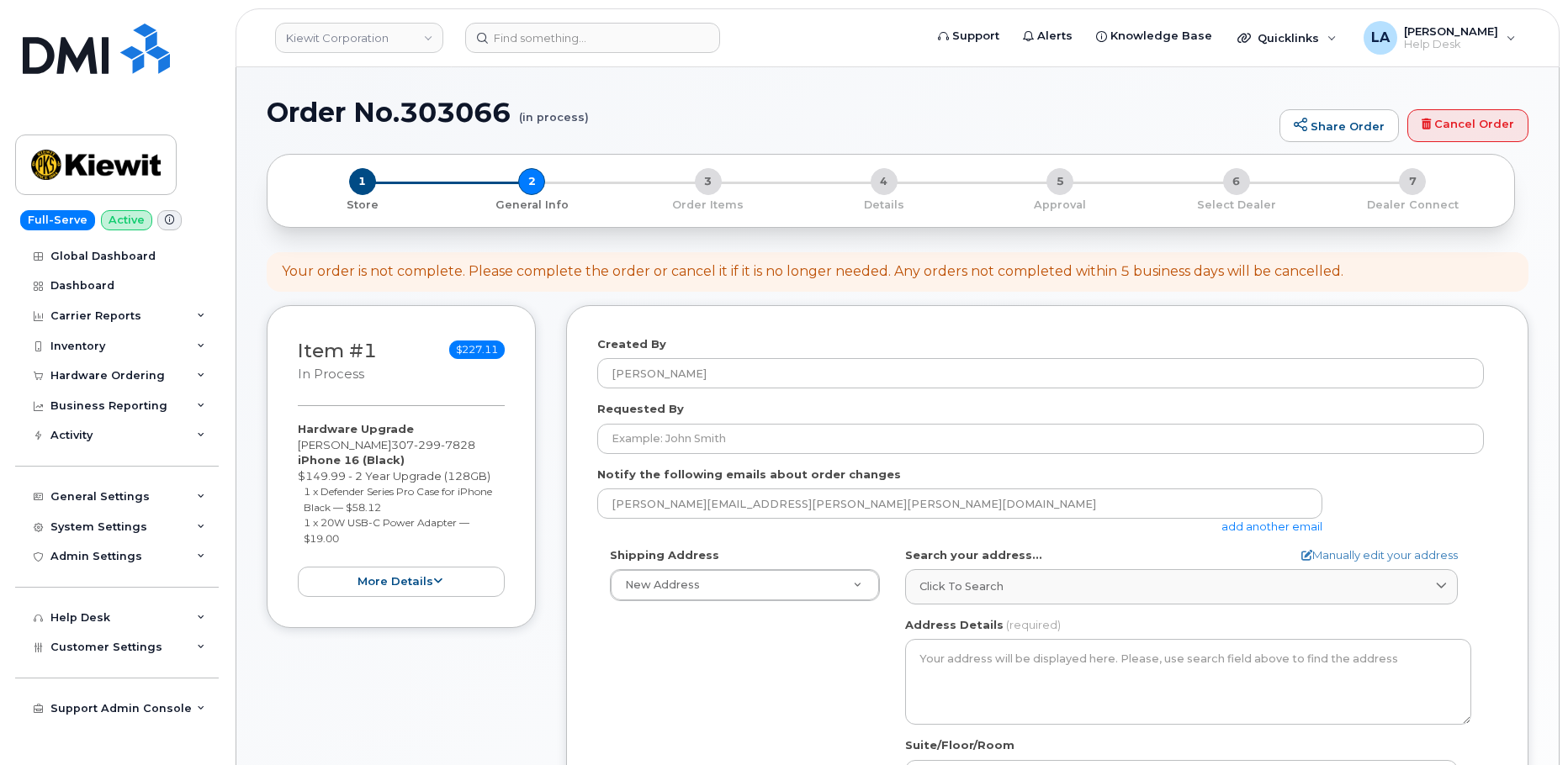
drag, startPoint x: 390, startPoint y: 445, endPoint x: 287, endPoint y: 444, distance: 103.0
click at [286, 446] on div "Item #1 in process $227.11 Hardware Upgrade [PERSON_NAME] [PHONE_NUMBER] iPhone…" at bounding box center [401, 467] width 269 height 324
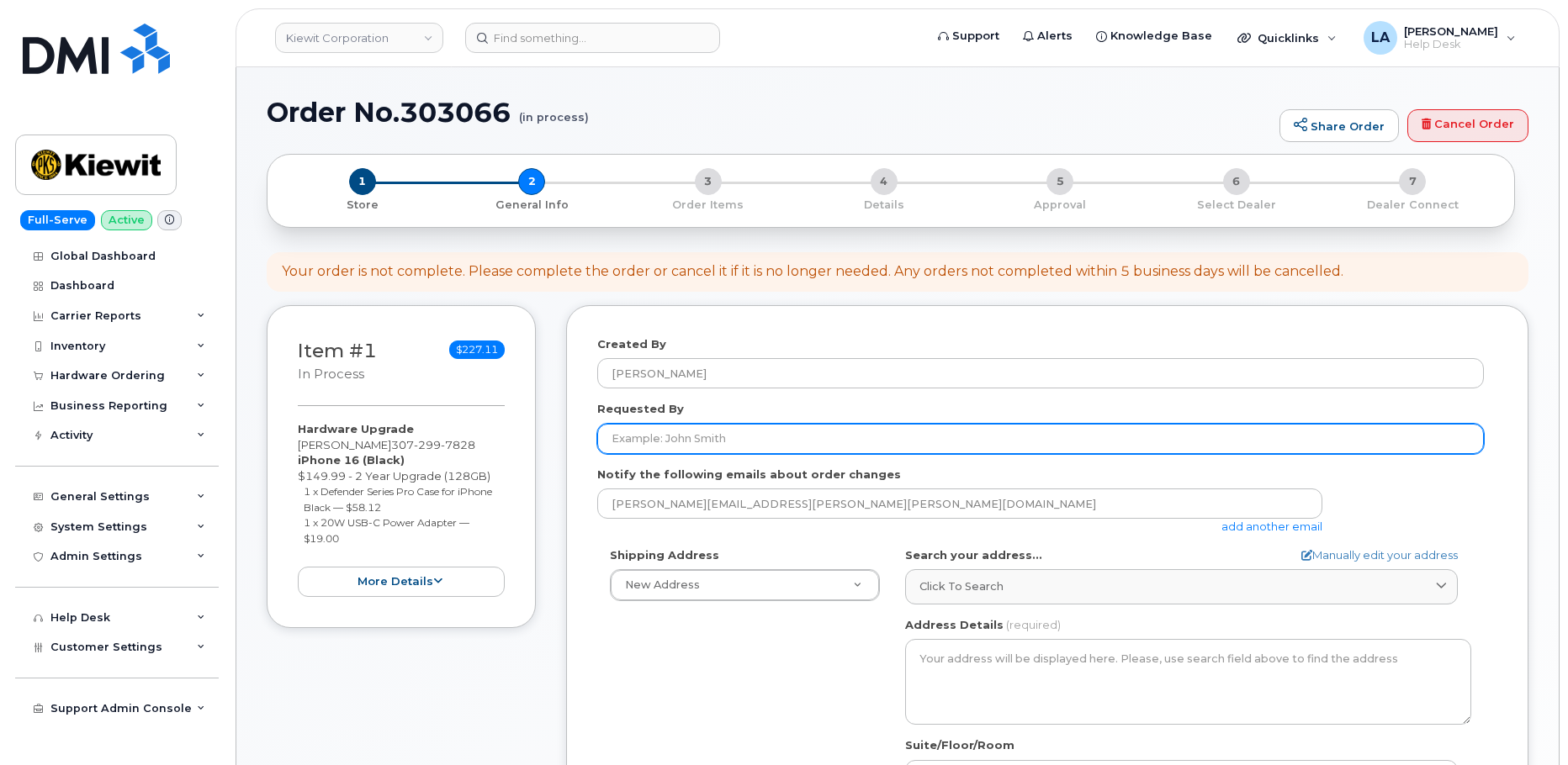
copy div "[PERSON_NAME]"
click at [718, 442] on input "Requested By" at bounding box center [1040, 439] width 887 height 30
paste input "[PERSON_NAME]"
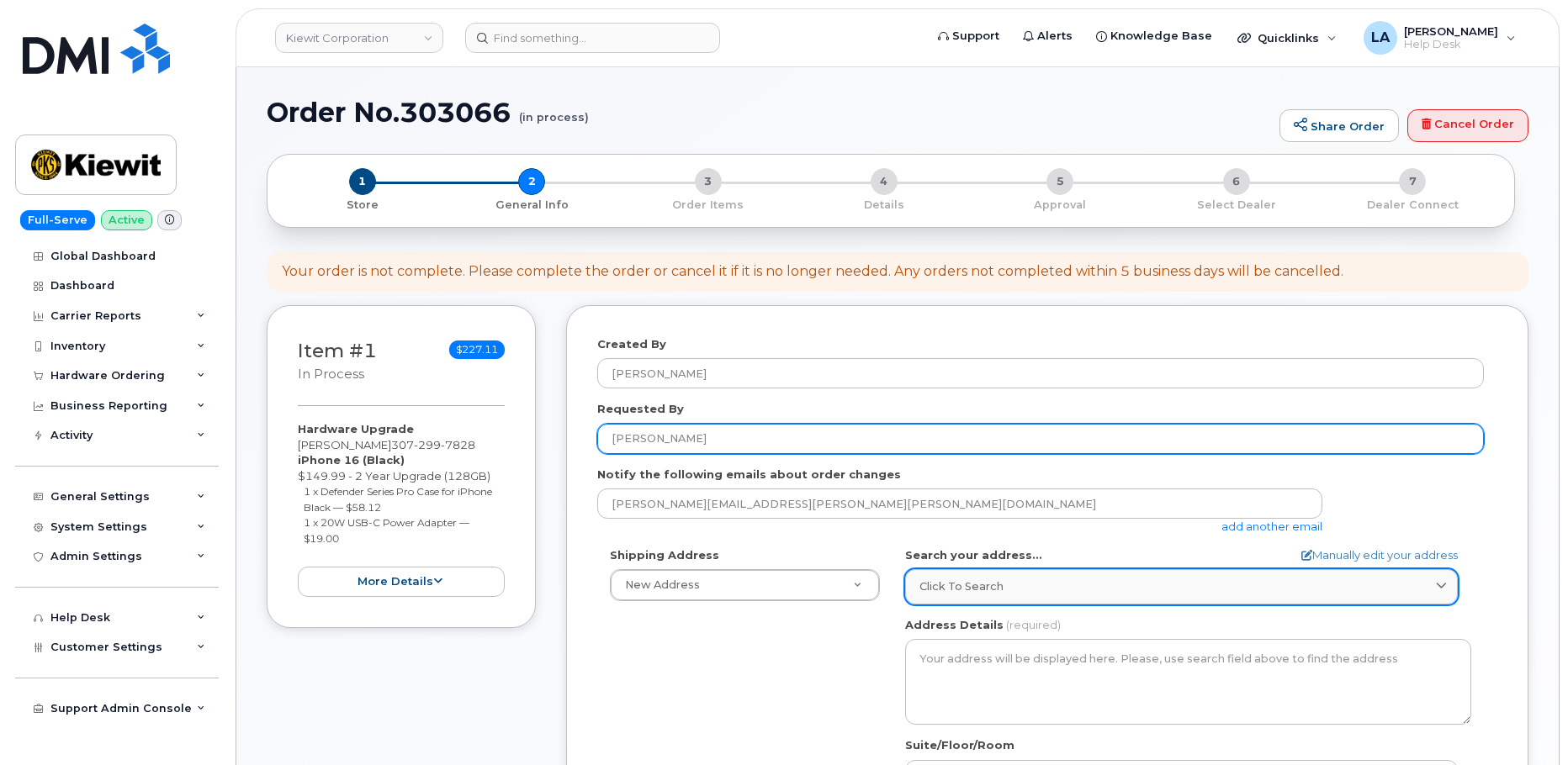
type input "[PERSON_NAME]"
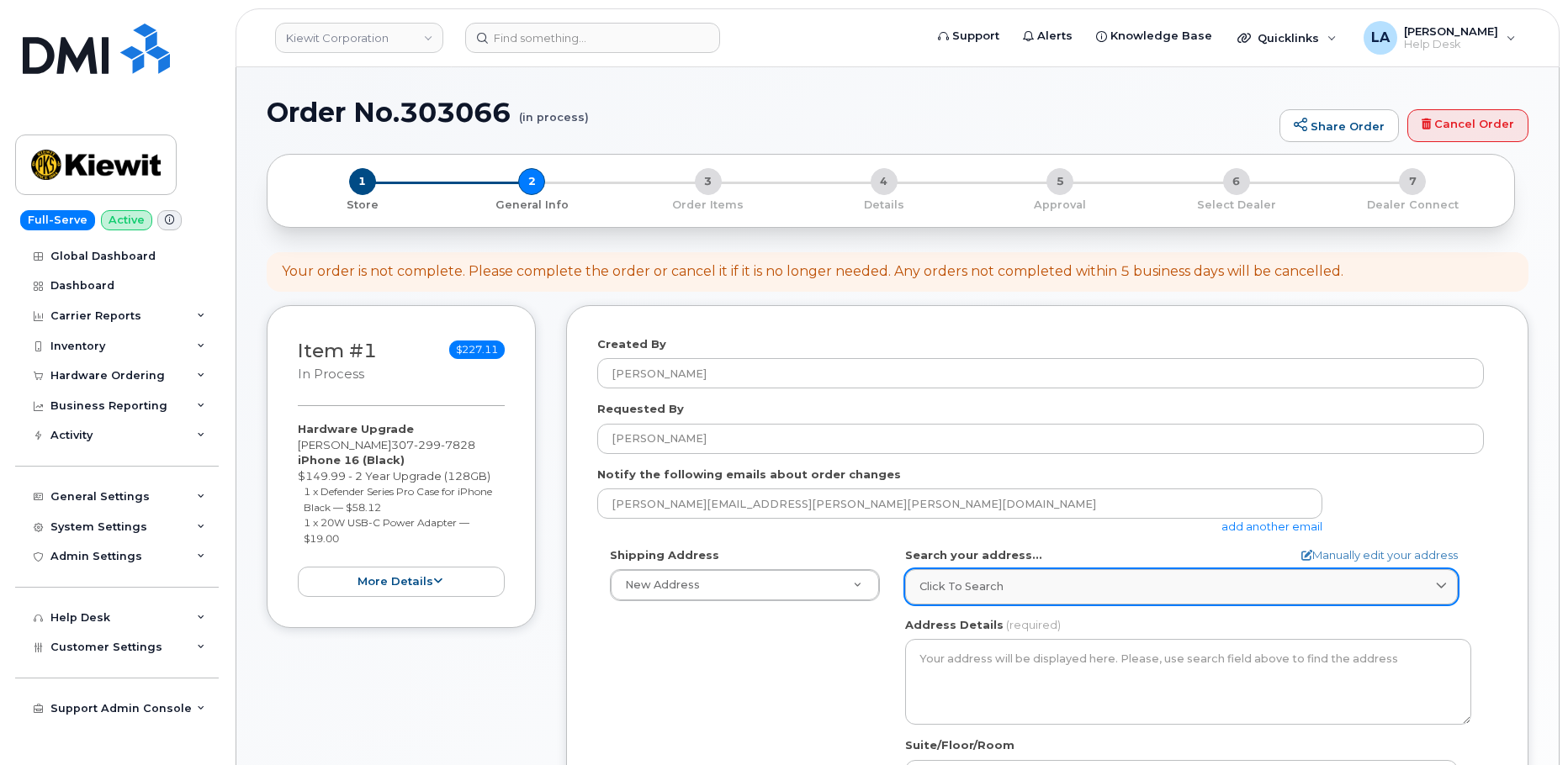
click at [1065, 581] on div "Click to search" at bounding box center [1182, 586] width 524 height 16
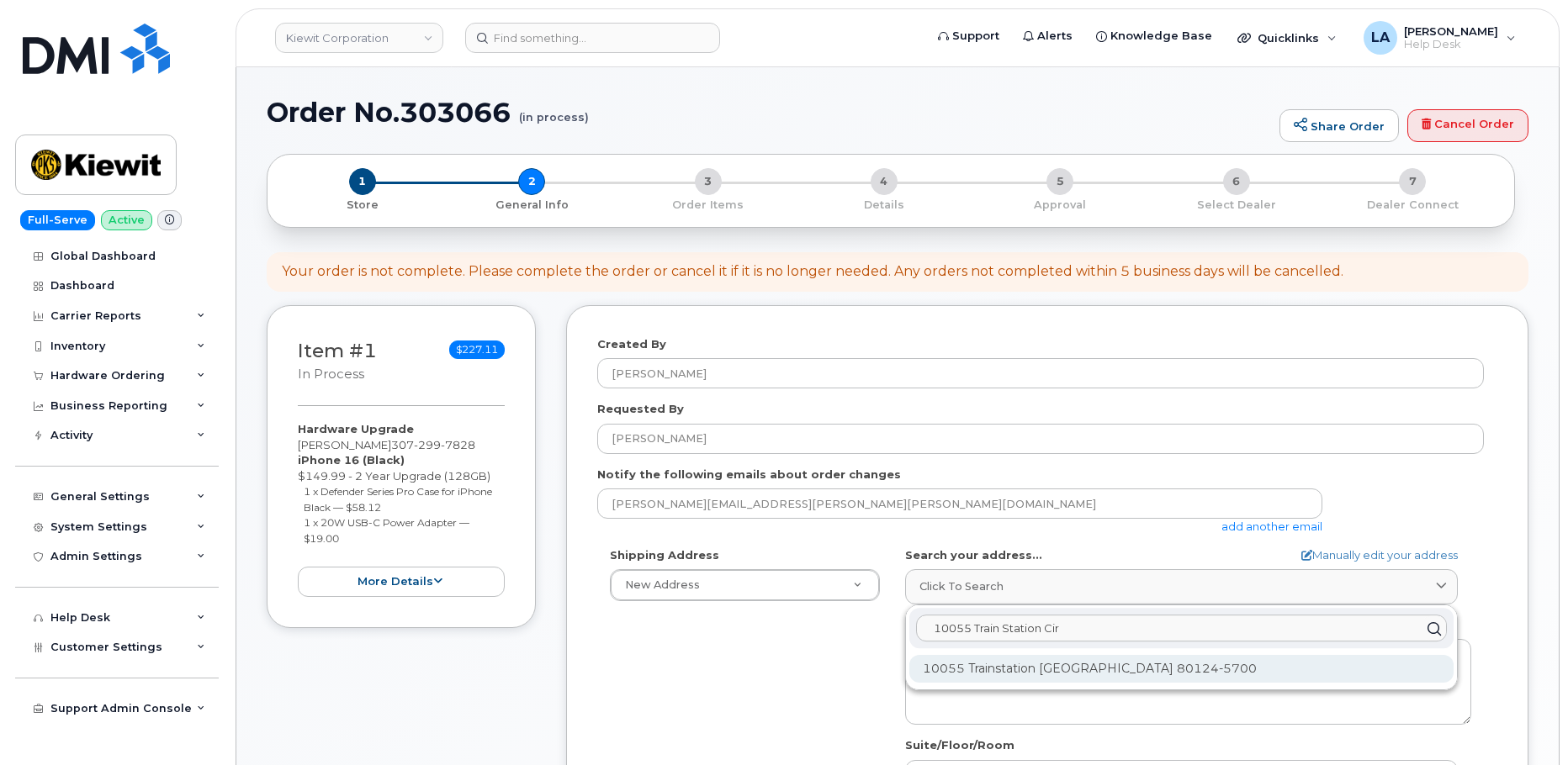
type input "10055 Train Station Cir"
click at [1172, 678] on div "10055 Trainstation Cir Lone Tree CO 80124-5700" at bounding box center [1181, 669] width 544 height 27
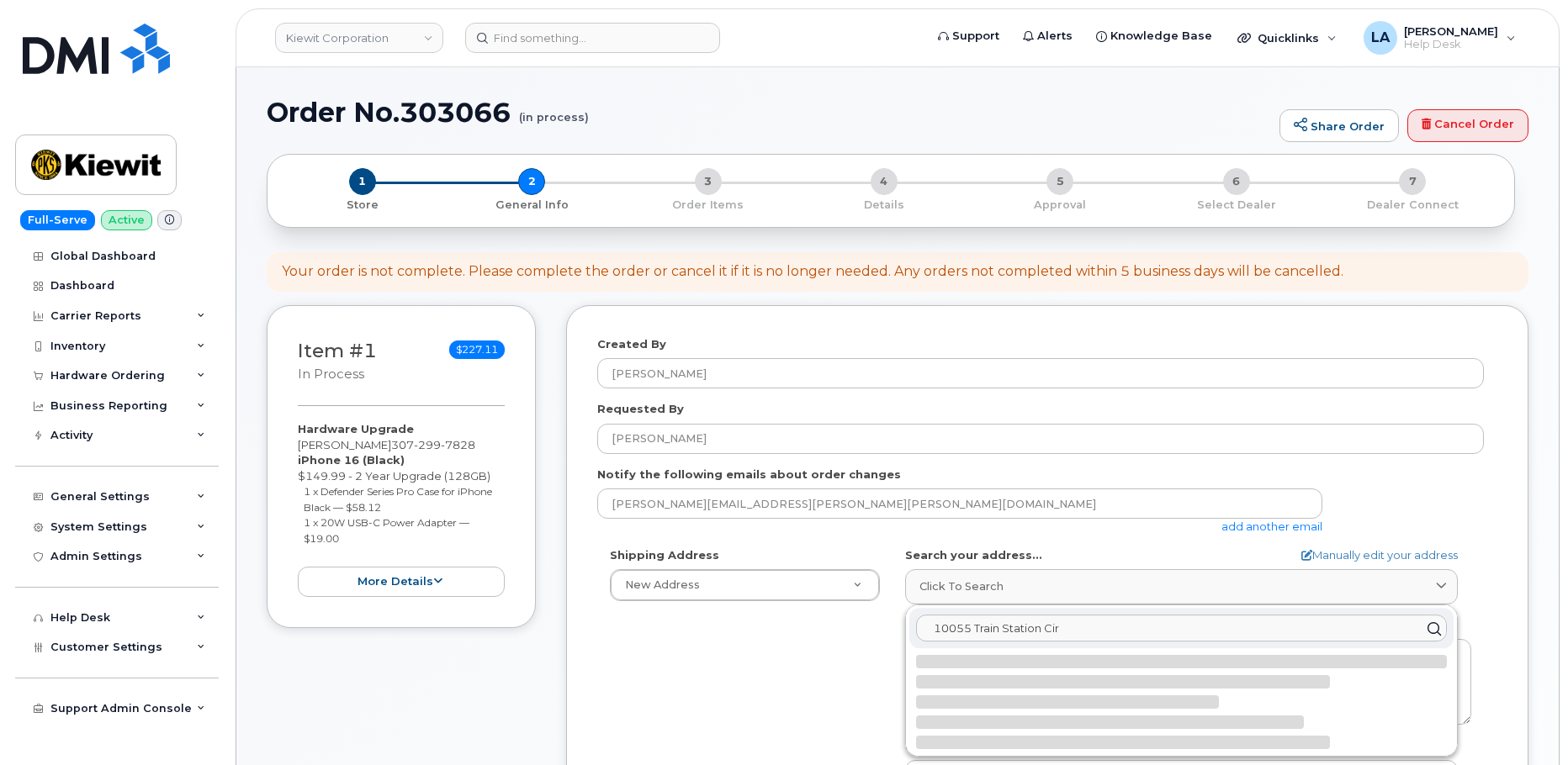
select select
type textarea "10055 Trainstation Cir LONE TREE CO 80124-5700 UNITED STATES"
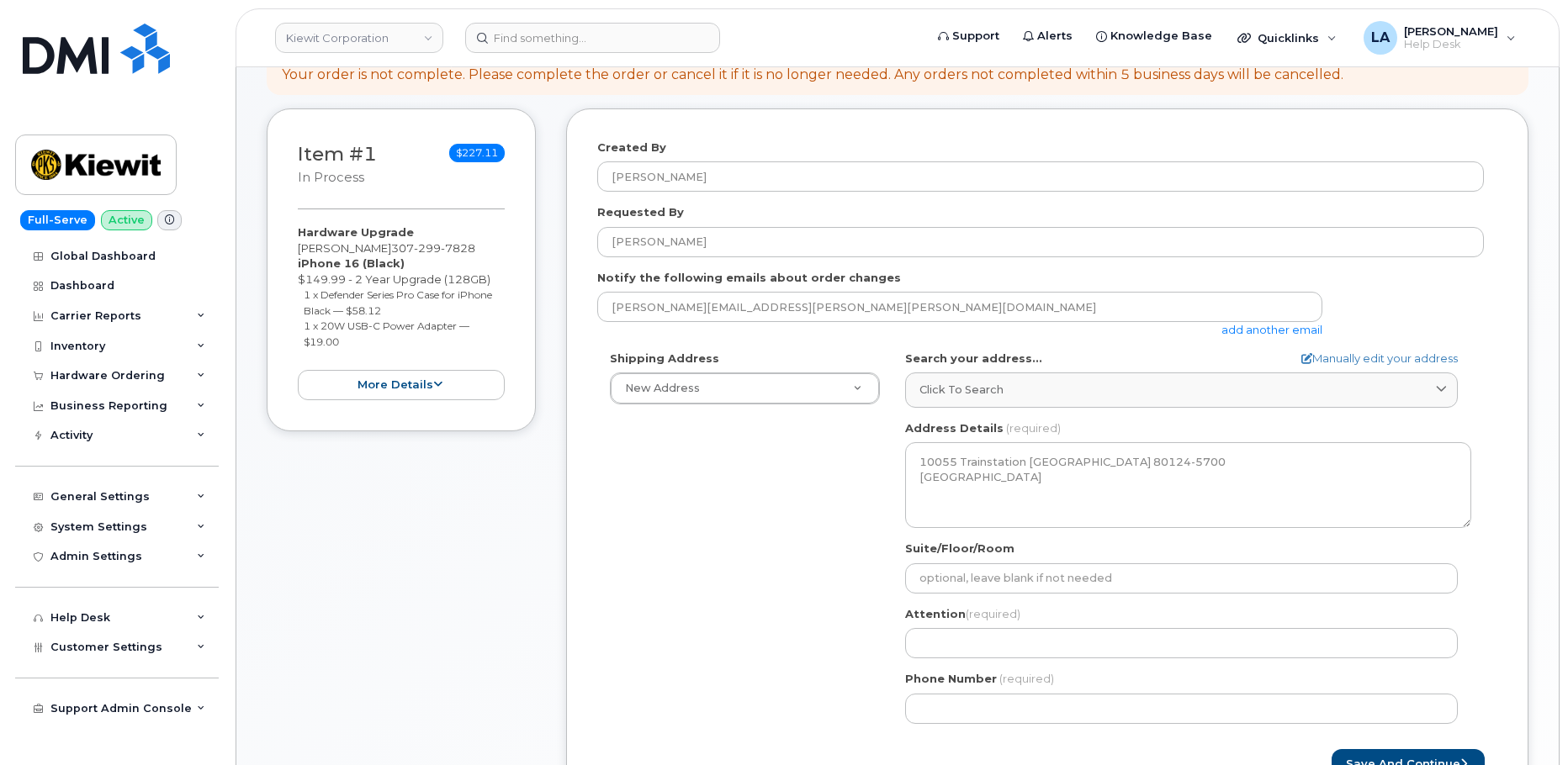
scroll to position [235, 0]
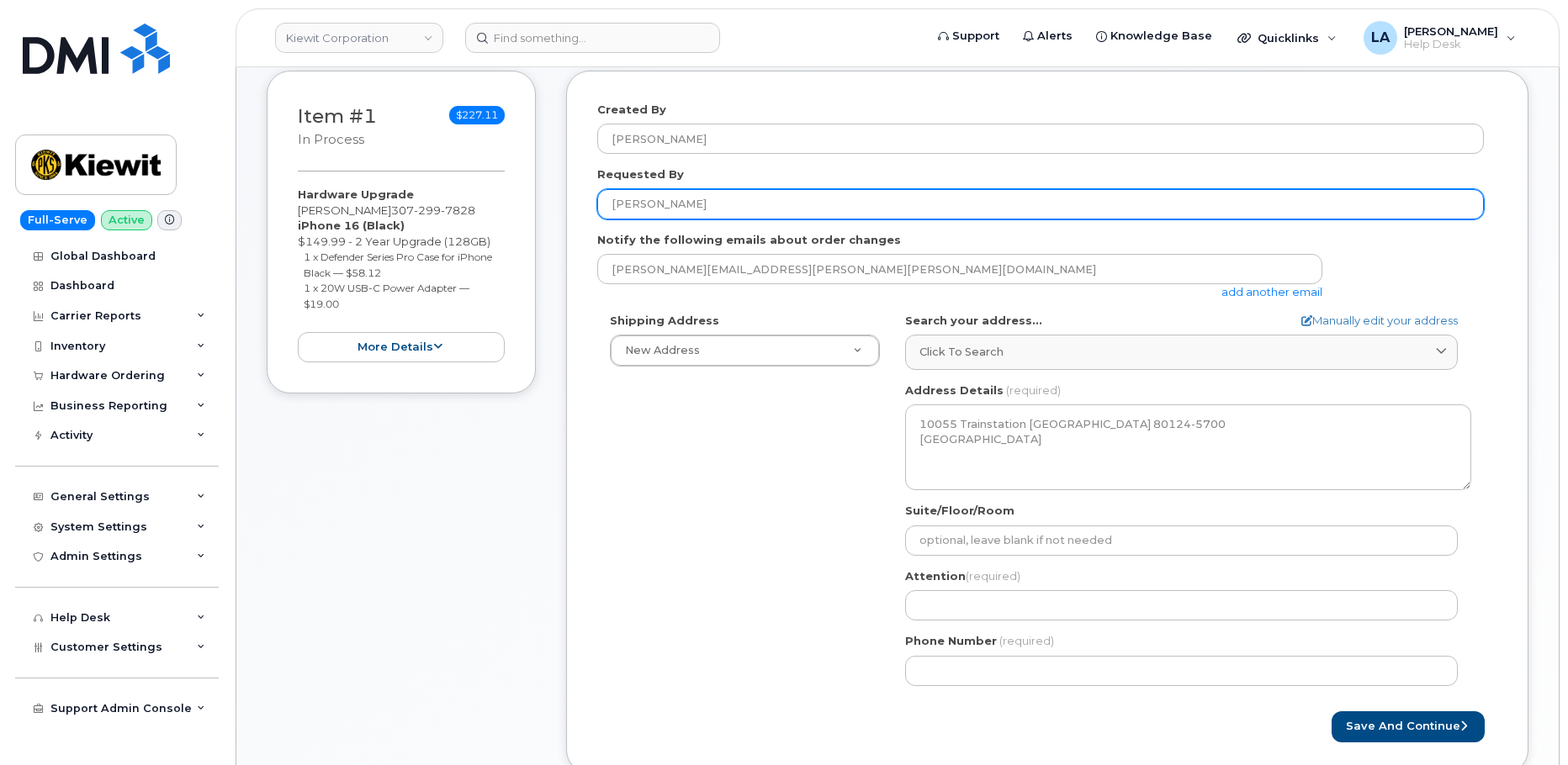
drag, startPoint x: 733, startPoint y: 206, endPoint x: 583, endPoint y: 209, distance: 150.0
click at [583, 209] on div "Created By Lanette Aparicio Requested By Matthew Young Notify the following ema…" at bounding box center [1047, 421] width 962 height 703
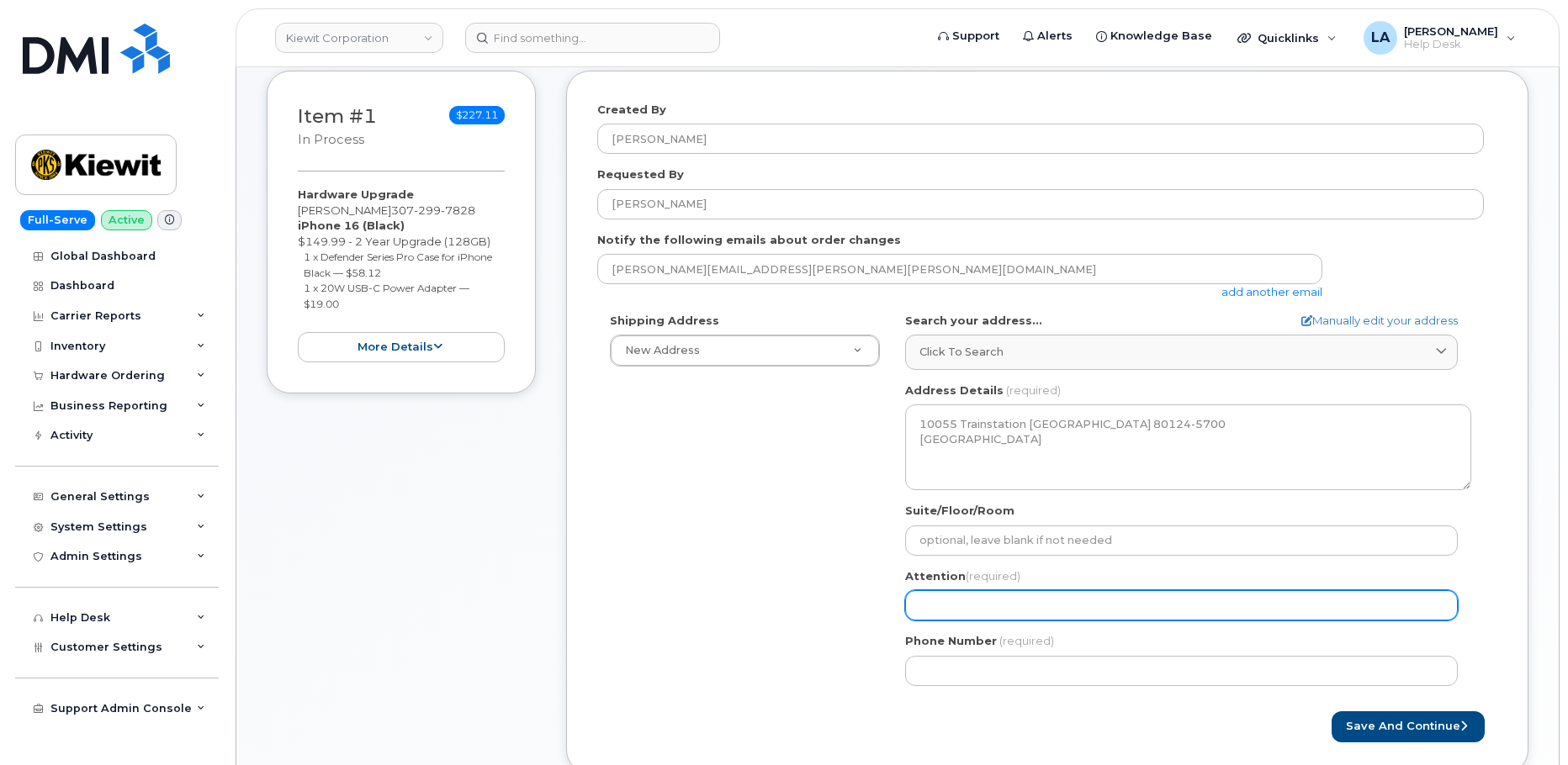
click at [1038, 614] on input "Attention (required)" at bounding box center [1181, 605] width 553 height 30
paste input "[PERSON_NAME]"
select select
type input "[PERSON_NAME]"
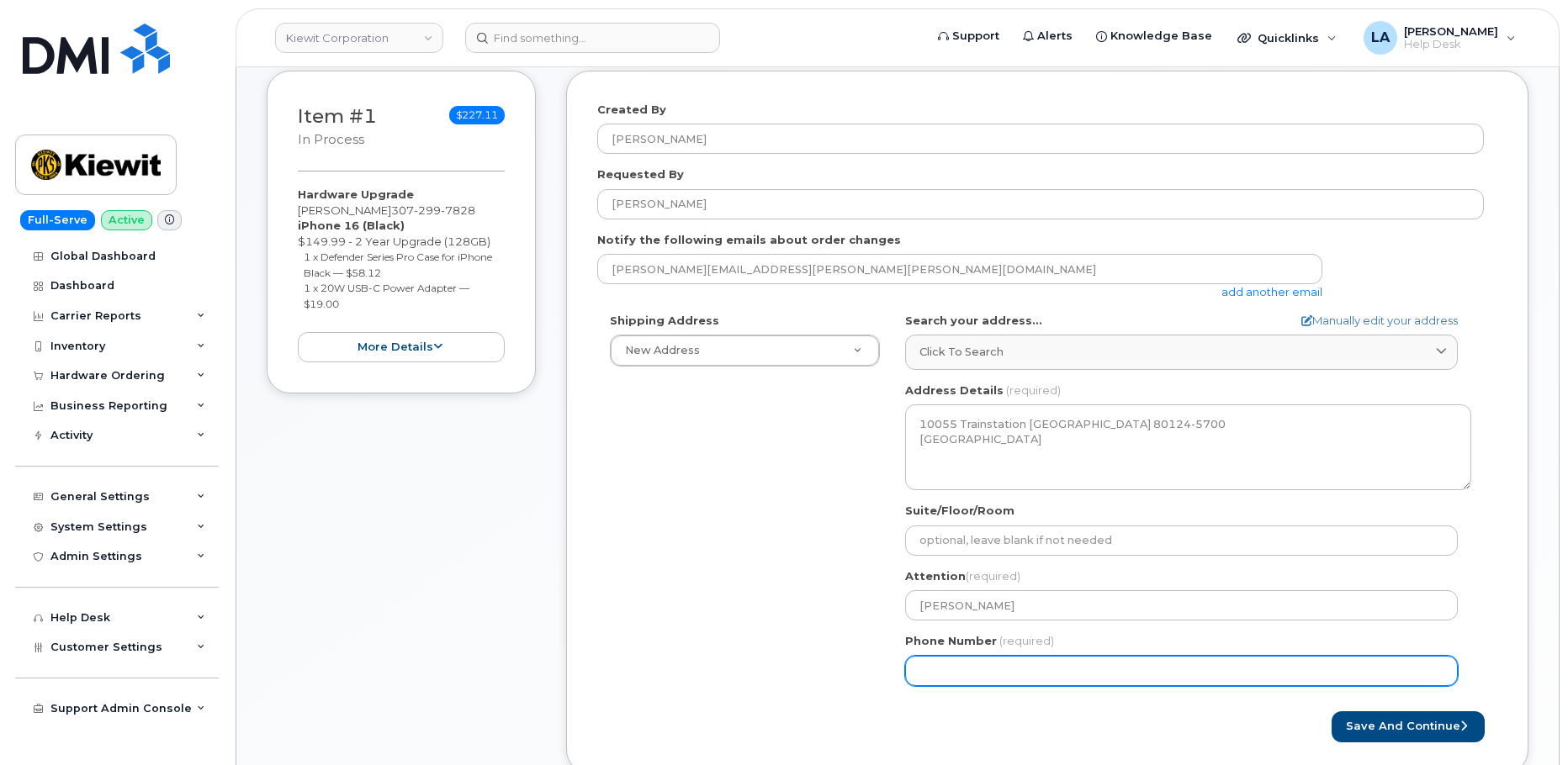
click at [730, 624] on div "Shipping Address New Address New Address 8900 Renner Blvd 1031 Country Lane 190…" at bounding box center [1040, 505] width 887 height 386
click at [1073, 673] on input "Phone Number" at bounding box center [1181, 671] width 553 height 30
paste input "3072997828"
select select
type input "3072997828"
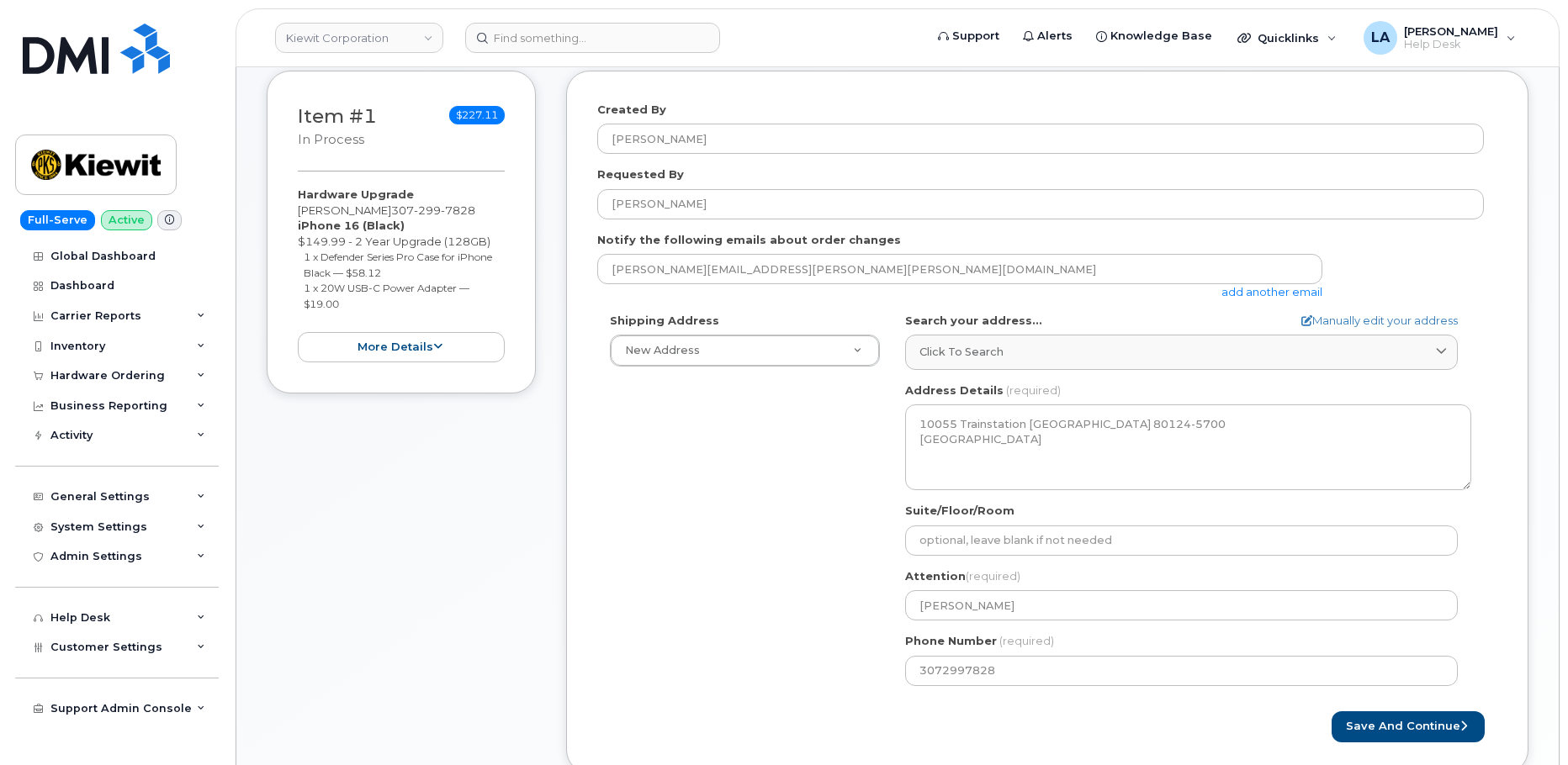
drag, startPoint x: 1122, startPoint y: 714, endPoint x: 1132, endPoint y: 705, distance: 13.5
click at [1122, 714] on div "Save and Continue" at bounding box center [1272, 727] width 450 height 31
click at [1389, 721] on button "Save and Continue" at bounding box center [1408, 727] width 153 height 31
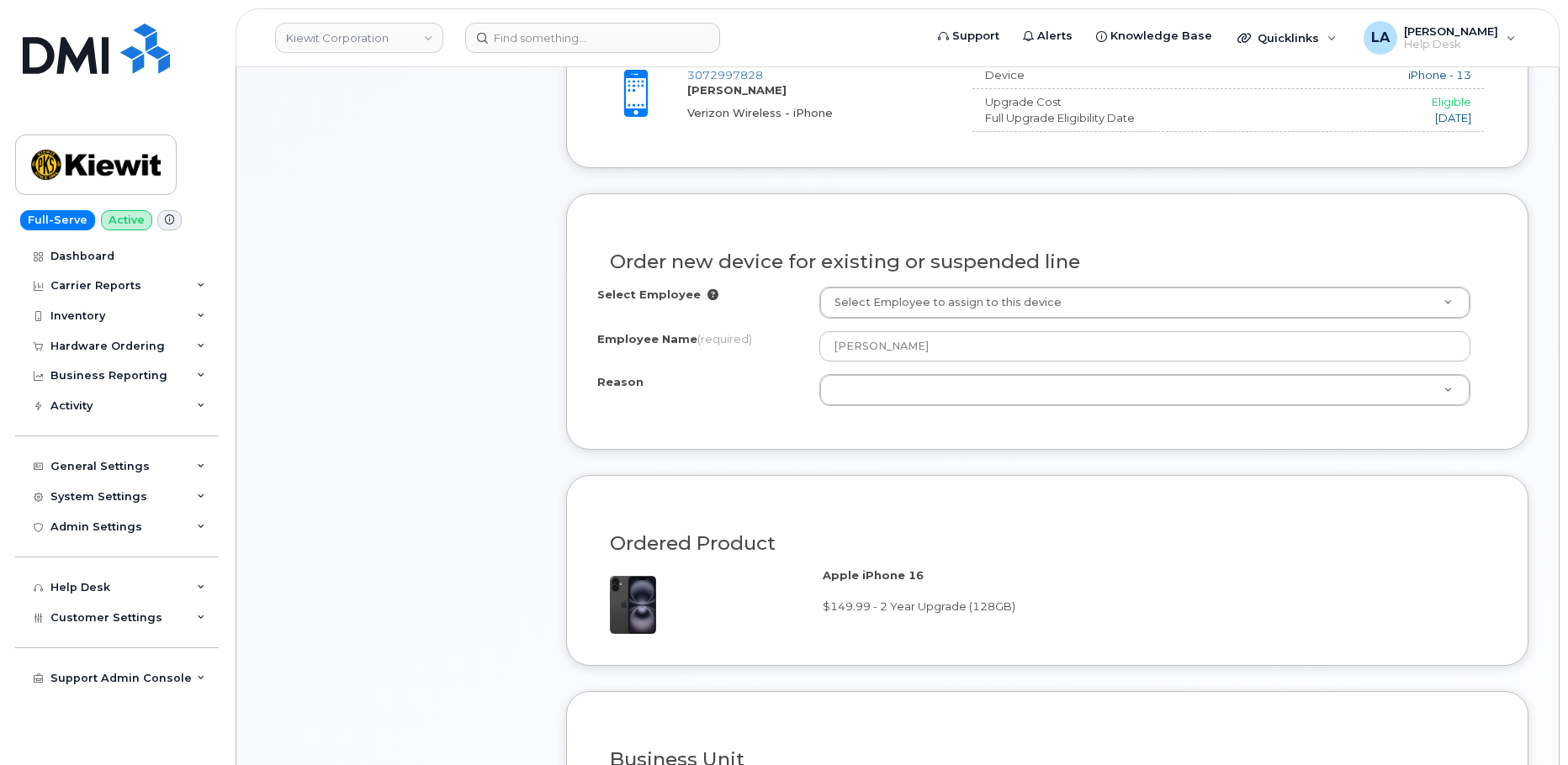
scroll to position [716, 0]
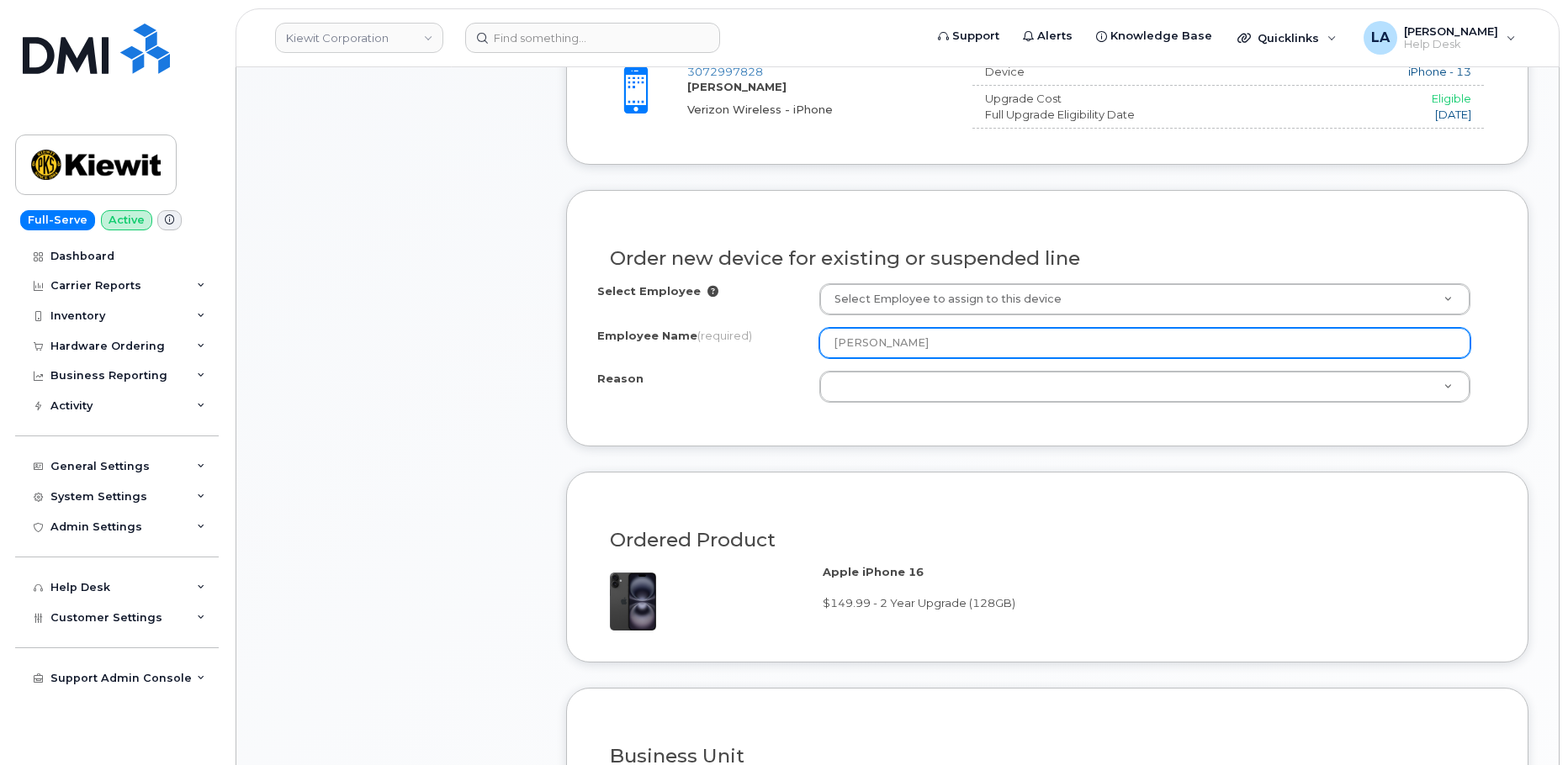
drag, startPoint x: 897, startPoint y: 341, endPoint x: 782, endPoint y: 341, distance: 115.0
click at [782, 341] on div "Employee Name (required) [PERSON_NAME]" at bounding box center [1047, 343] width 900 height 30
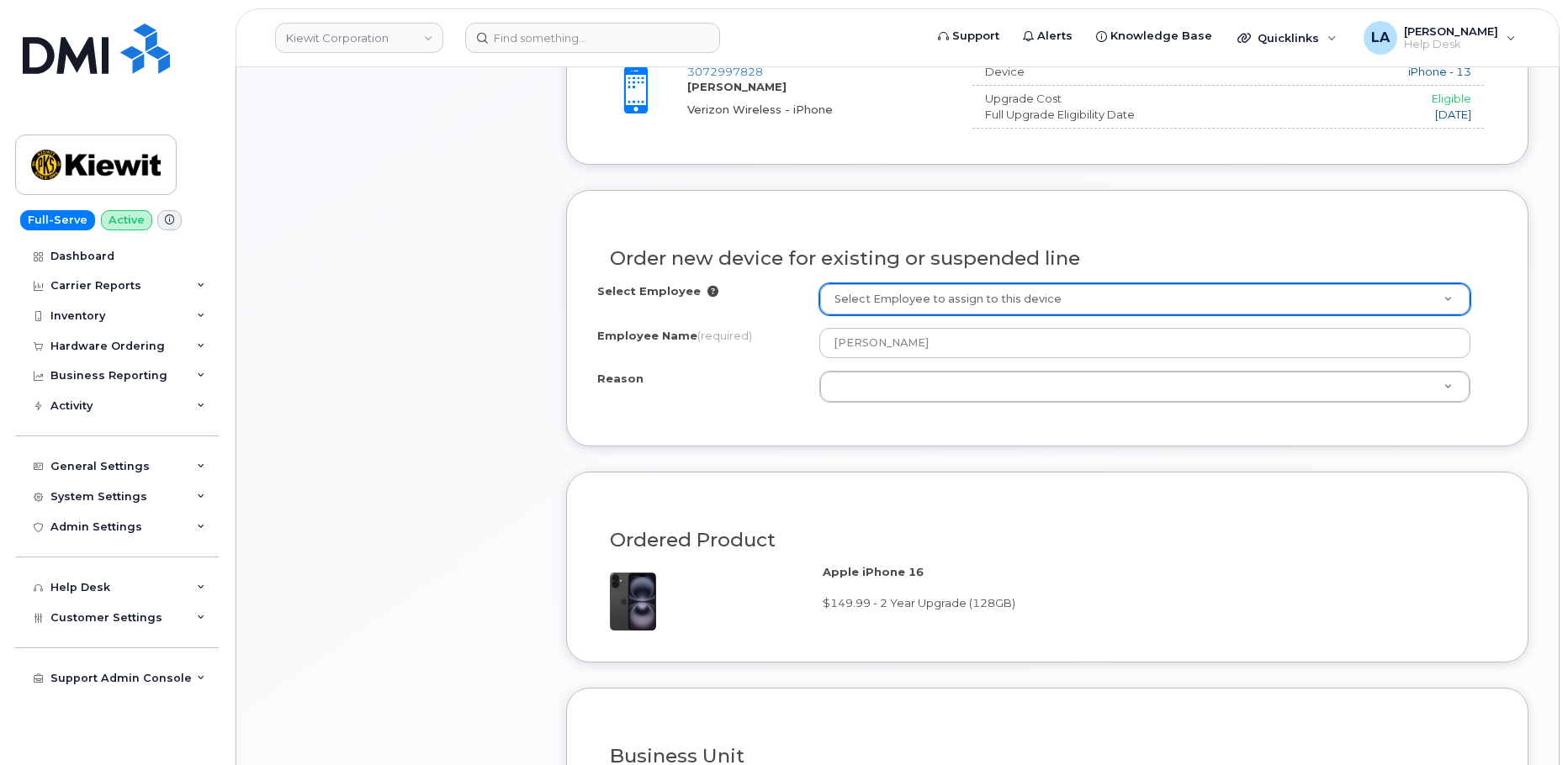
drag, startPoint x: 447, startPoint y: 384, endPoint x: 512, endPoint y: 94, distance: 297.2
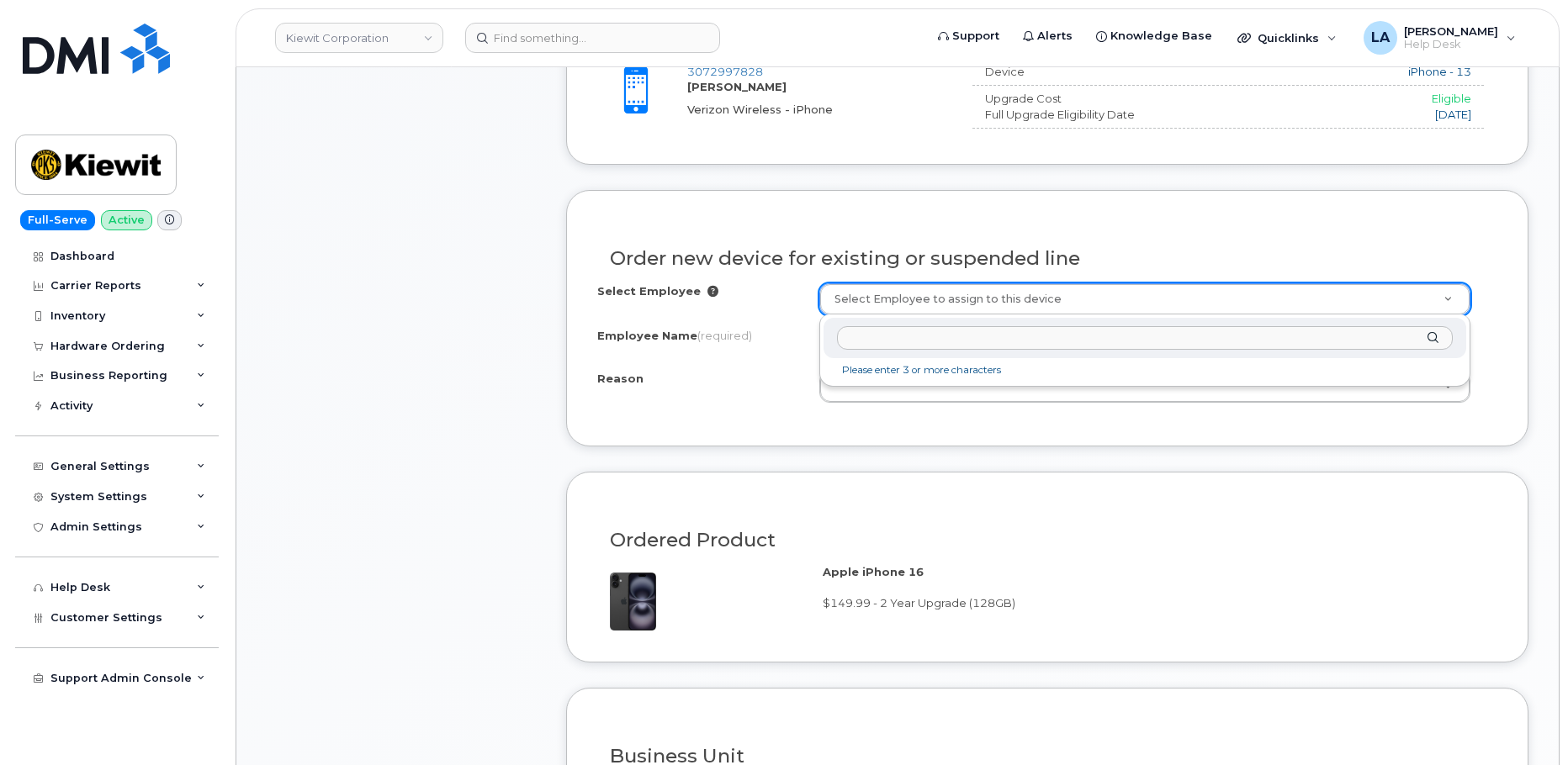
paste input "[PERSON_NAME]"
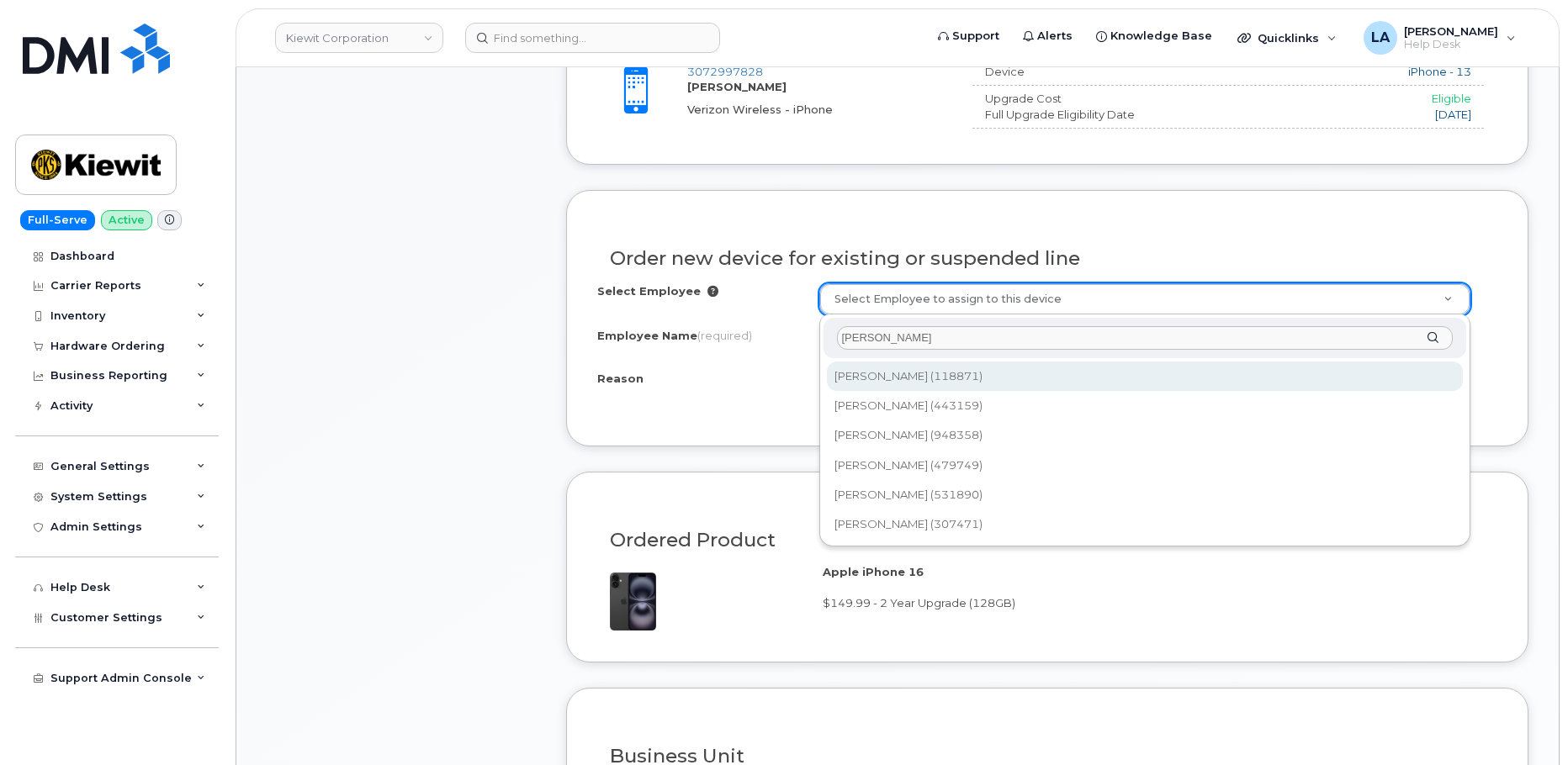
type input "[PERSON_NAME]"
type input "2145904"
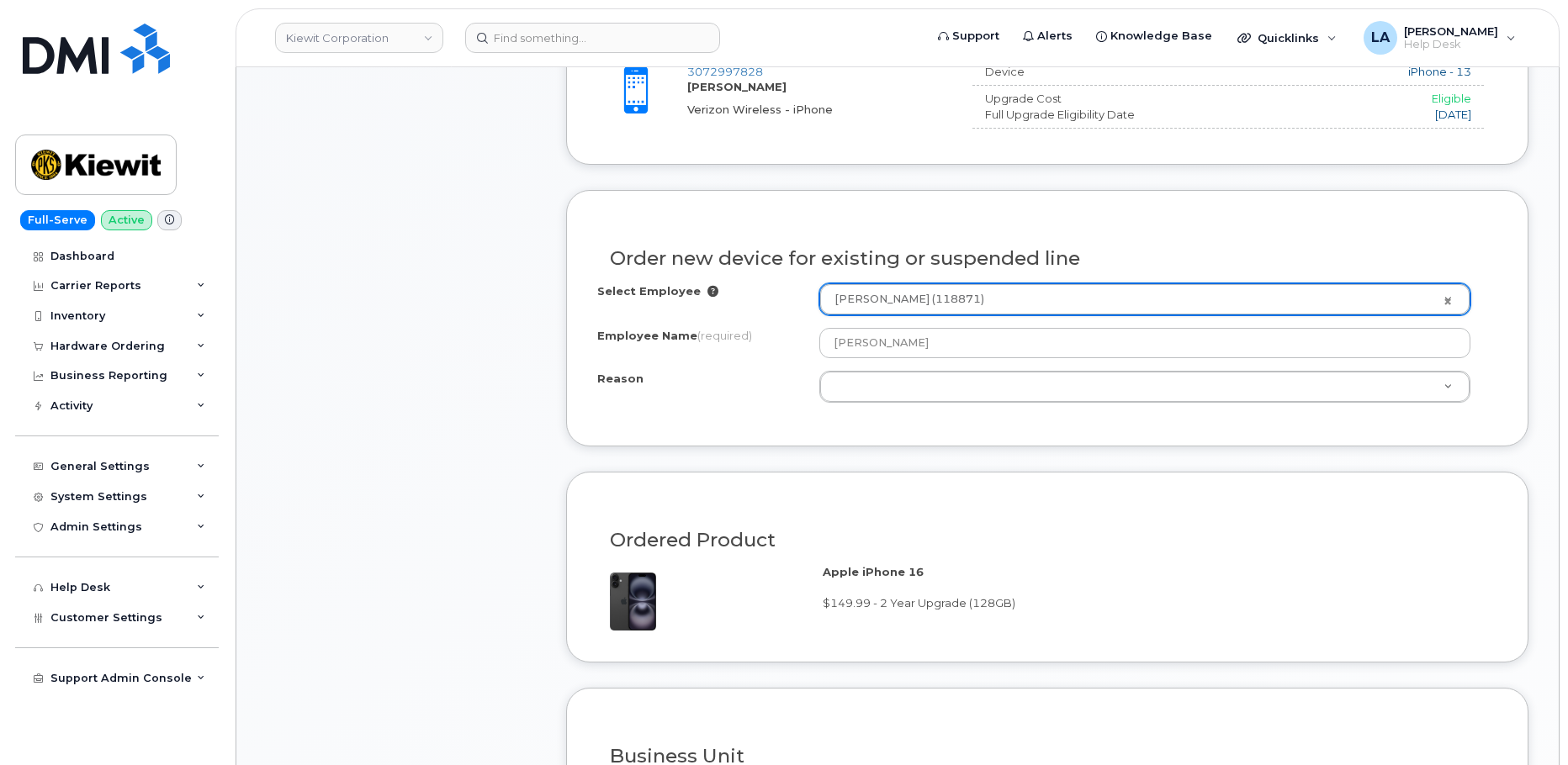
select select
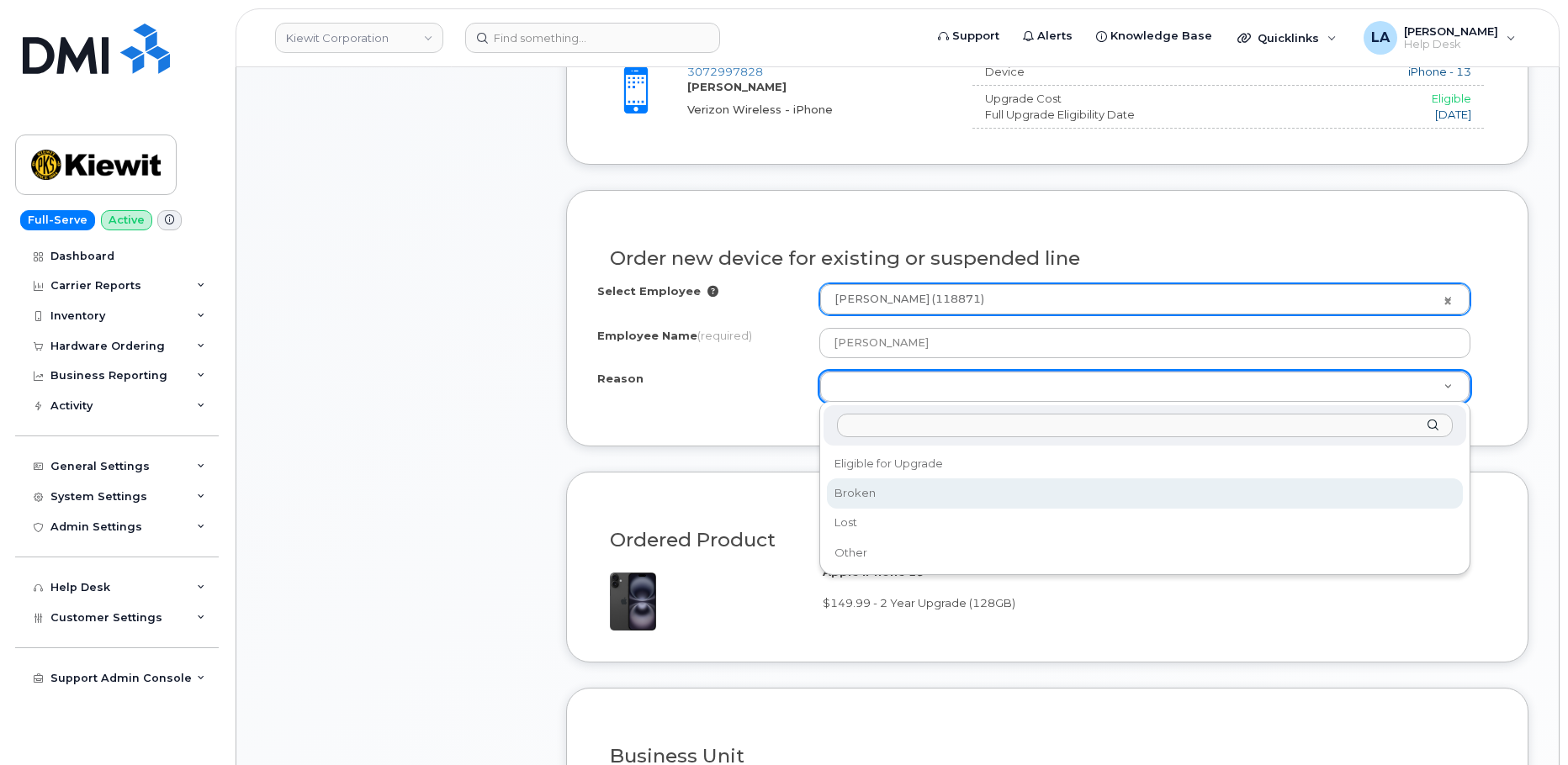
select select "broken"
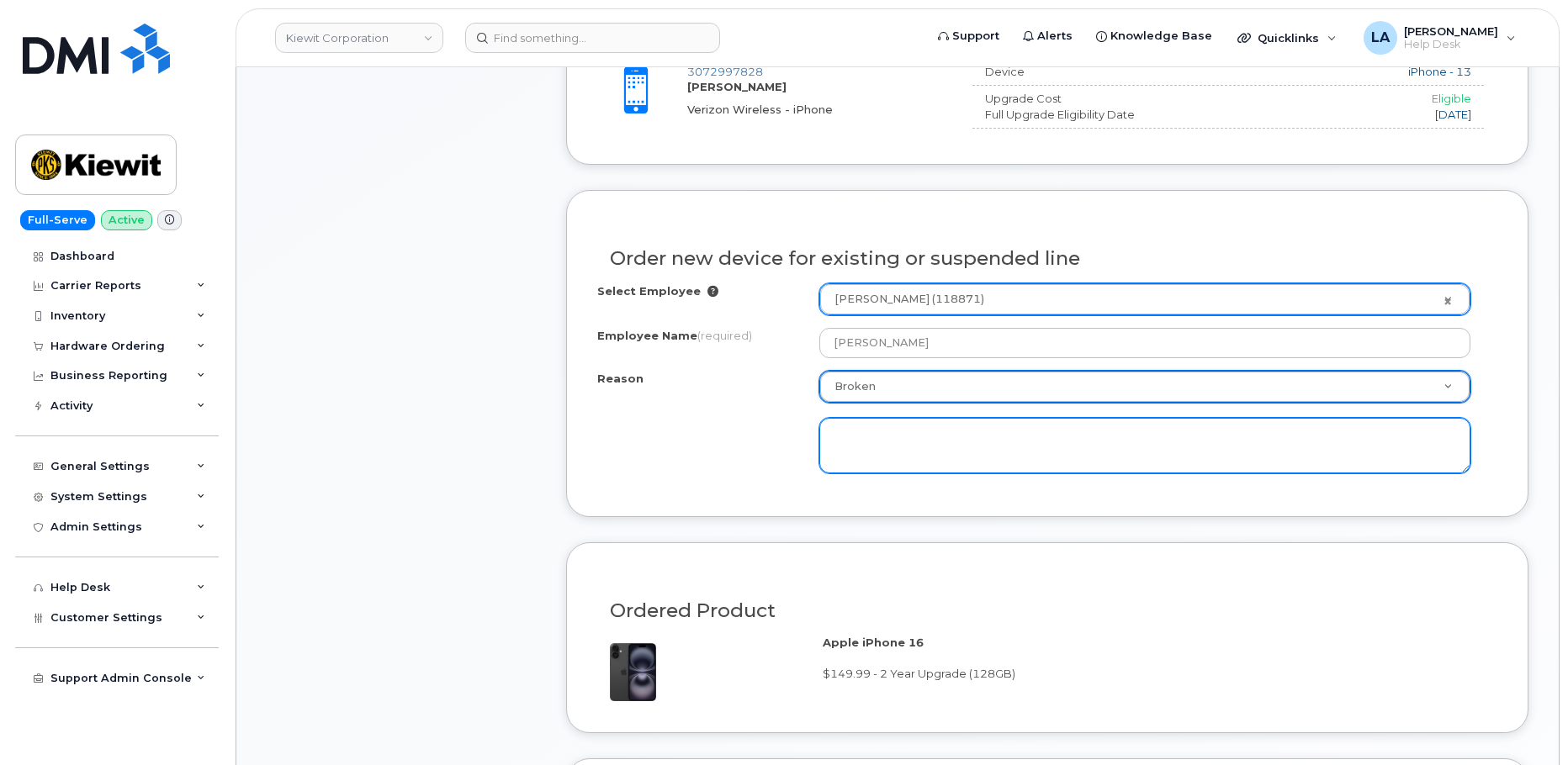
click at [909, 452] on textarea at bounding box center [1145, 445] width 652 height 56
type textarea "battery failing"
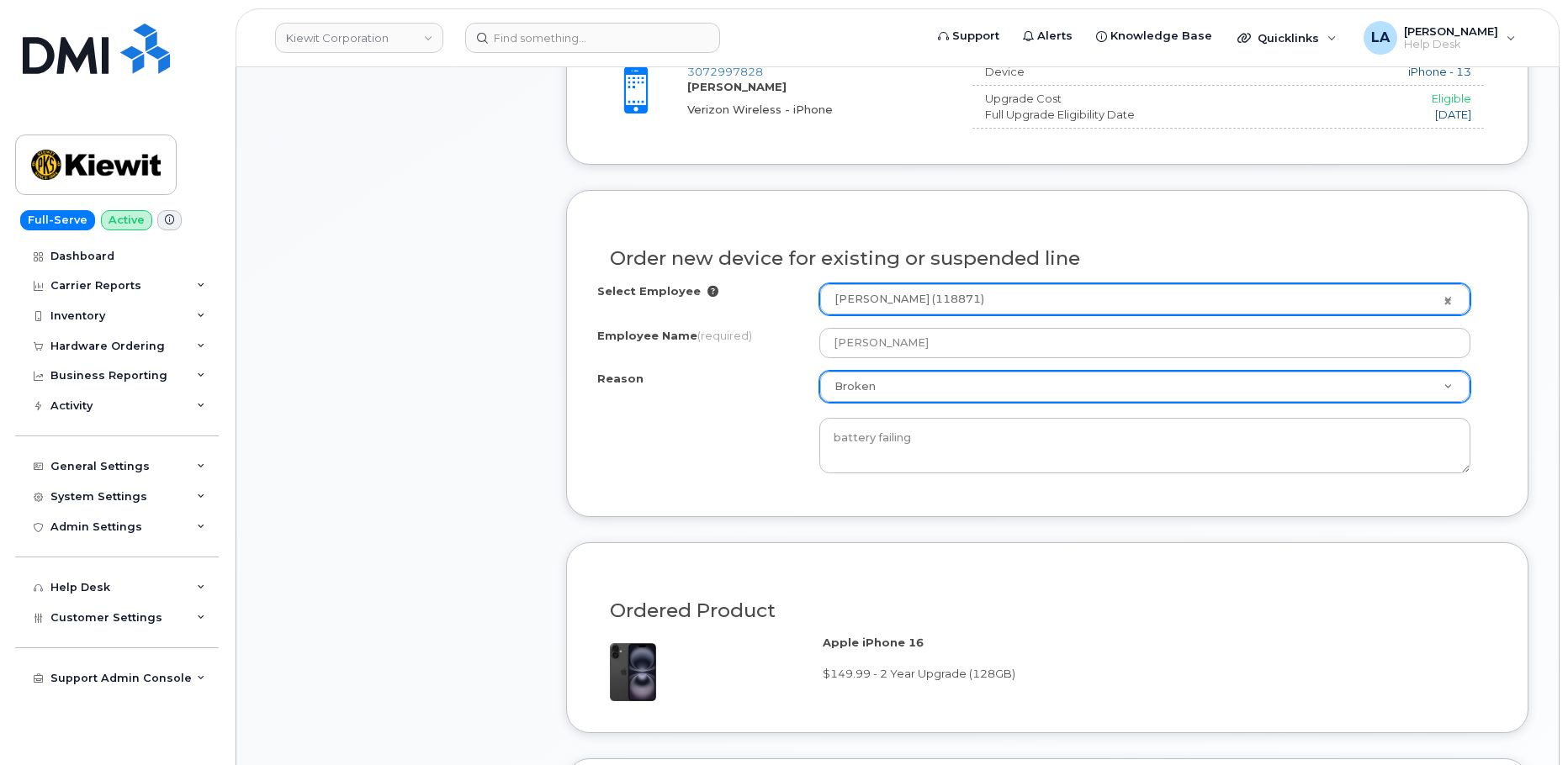
drag, startPoint x: 1346, startPoint y: 545, endPoint x: 1350, endPoint y: 536, distance: 9.8
click at [1346, 543] on div "Ordered Product Apple iPhone 16 $149.99 - 2 Year Upgrade (128GB)" at bounding box center [1047, 637] width 962 height 191
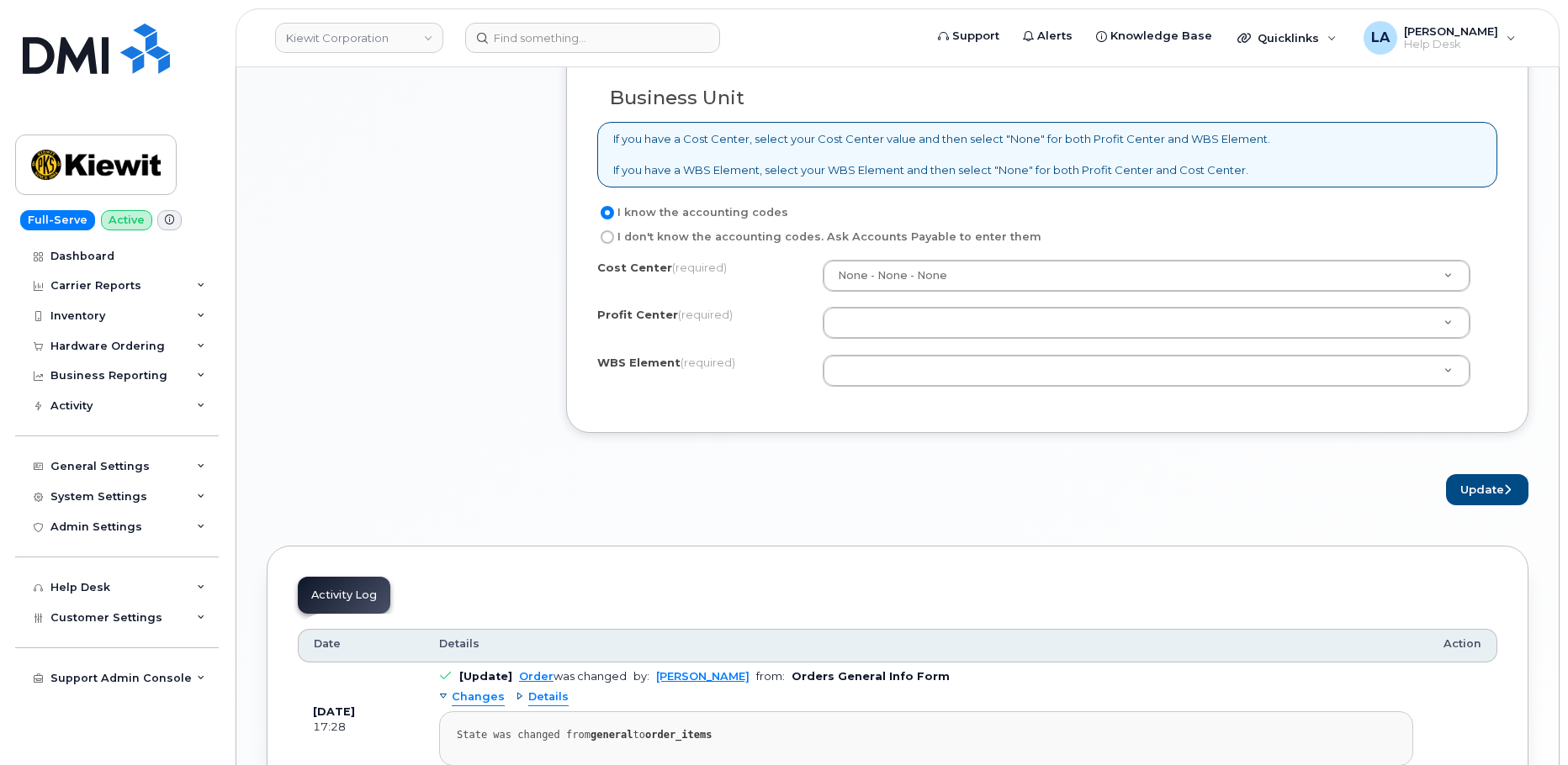
scroll to position [1433, 0]
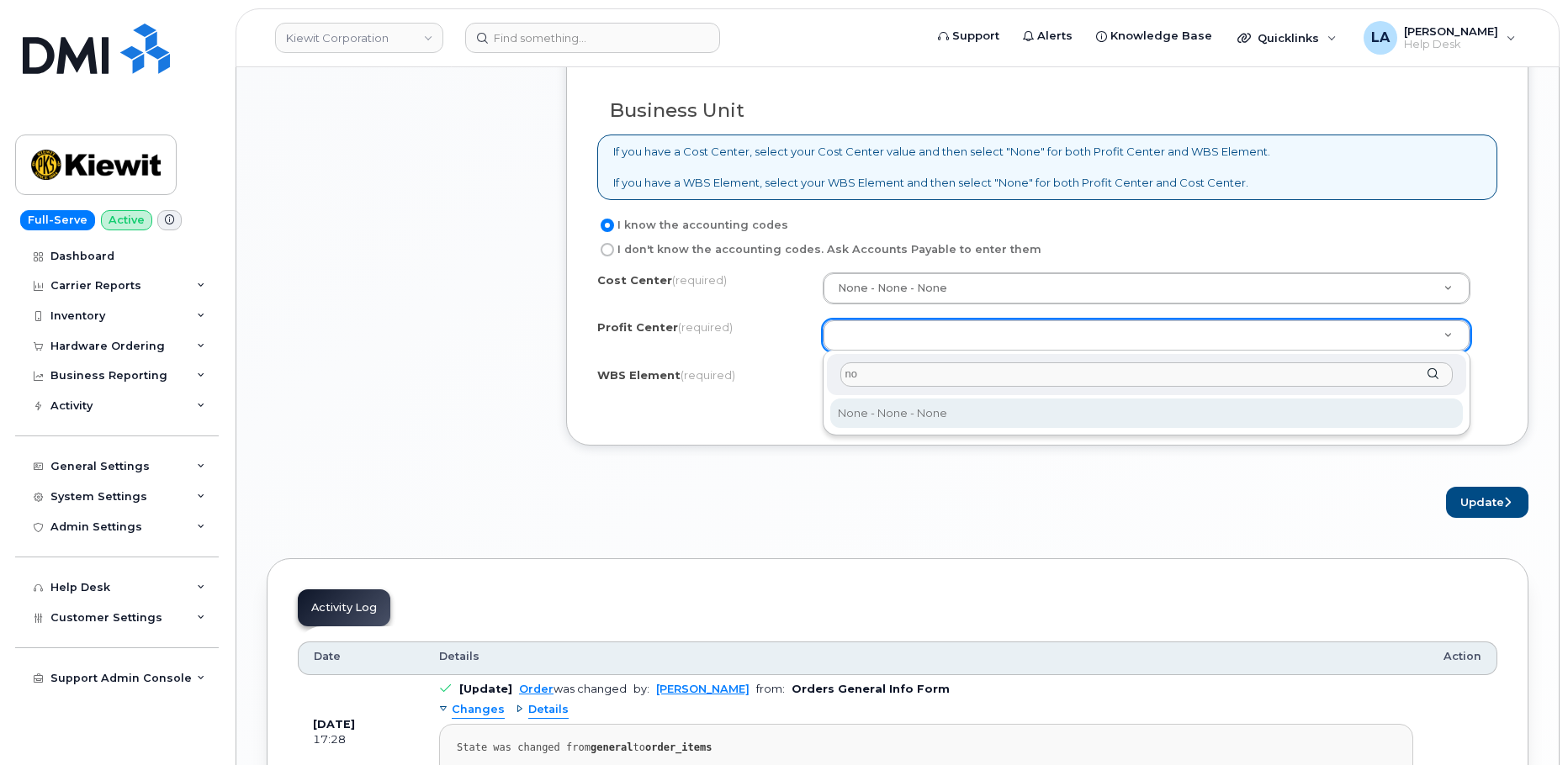
type input "no"
select select "None"
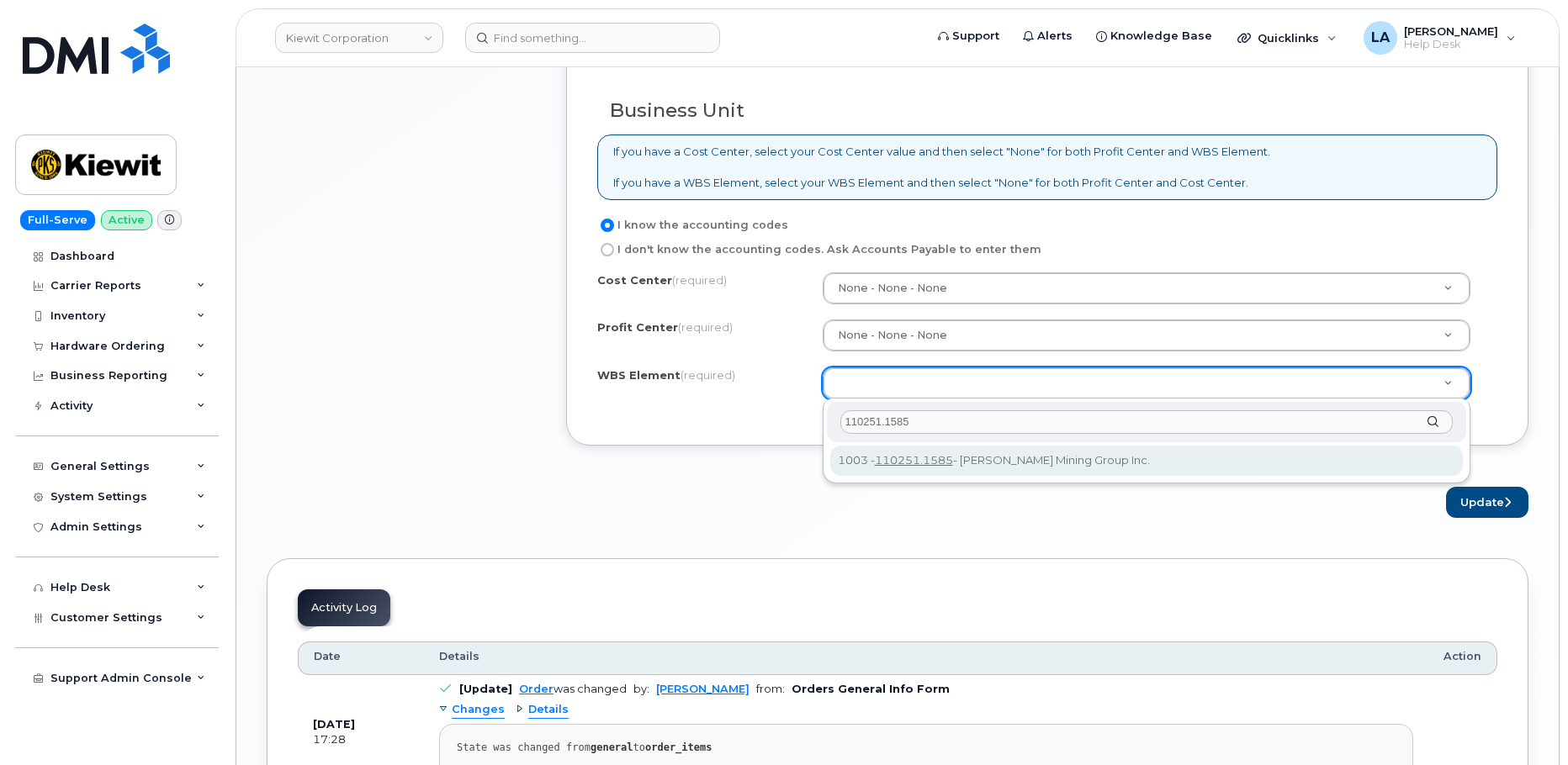
type input "110251.1585"
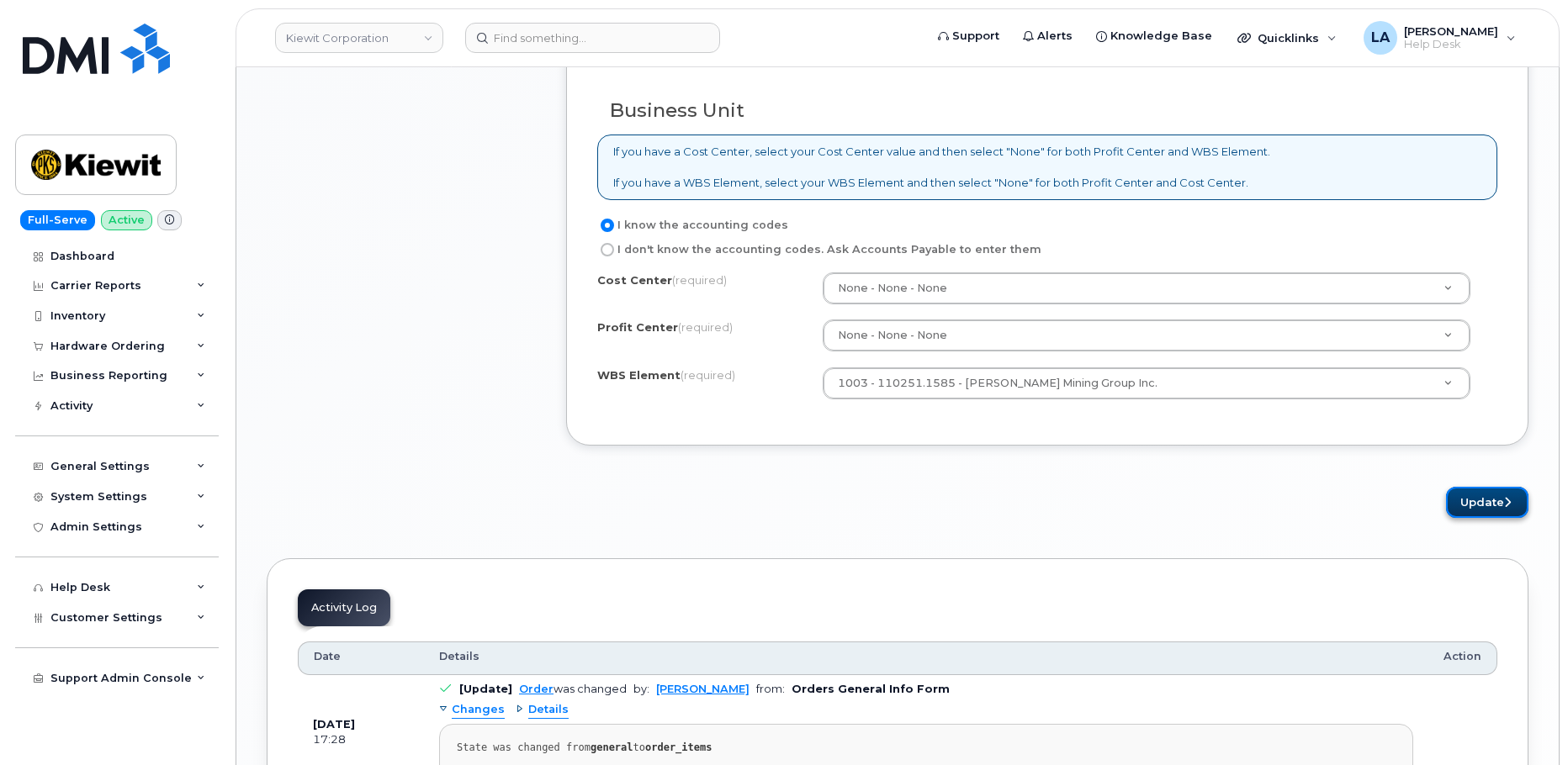
click at [1477, 504] on button "Update" at bounding box center [1487, 502] width 82 height 31
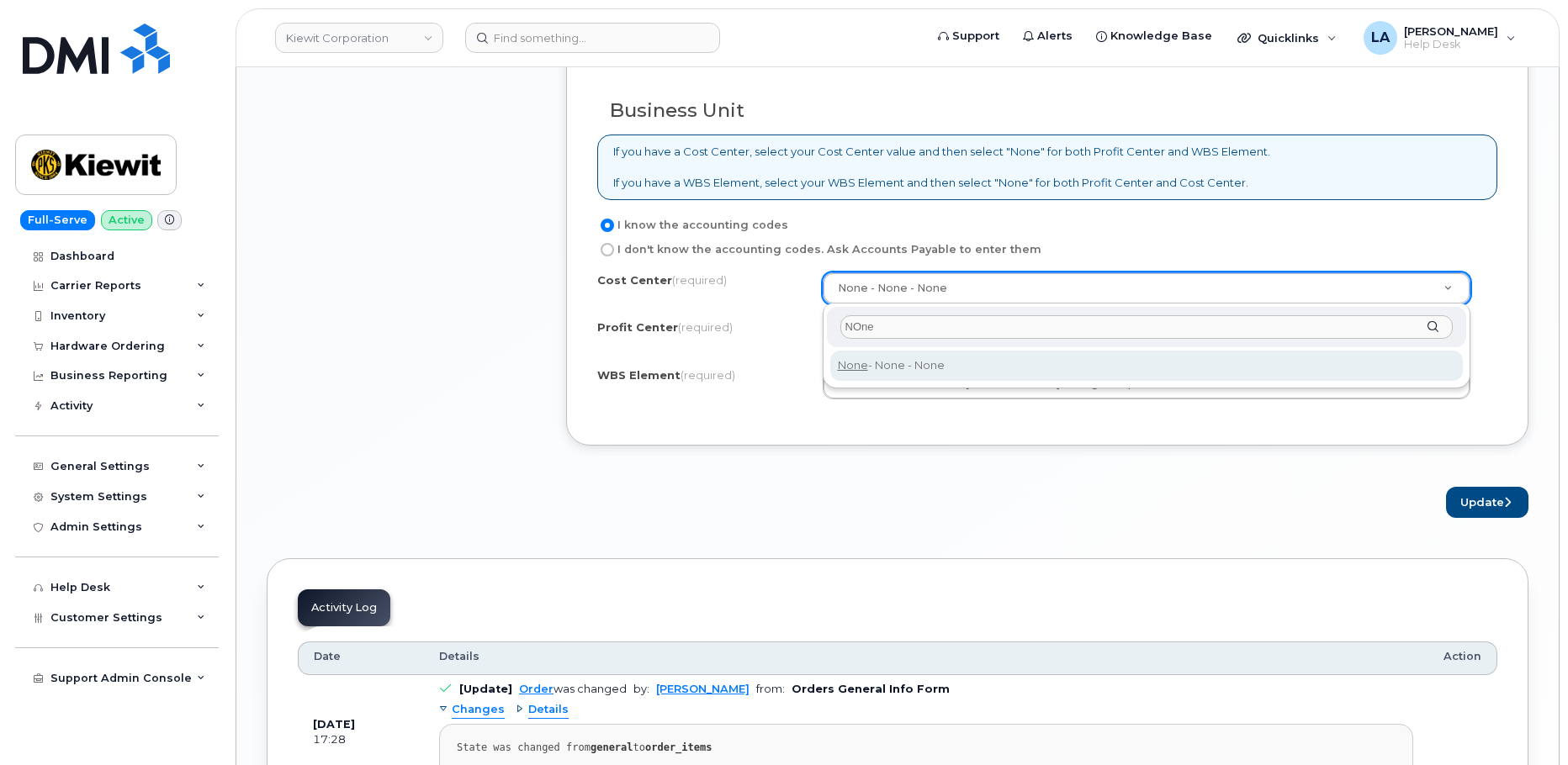
type input "NOne"
type input "None"
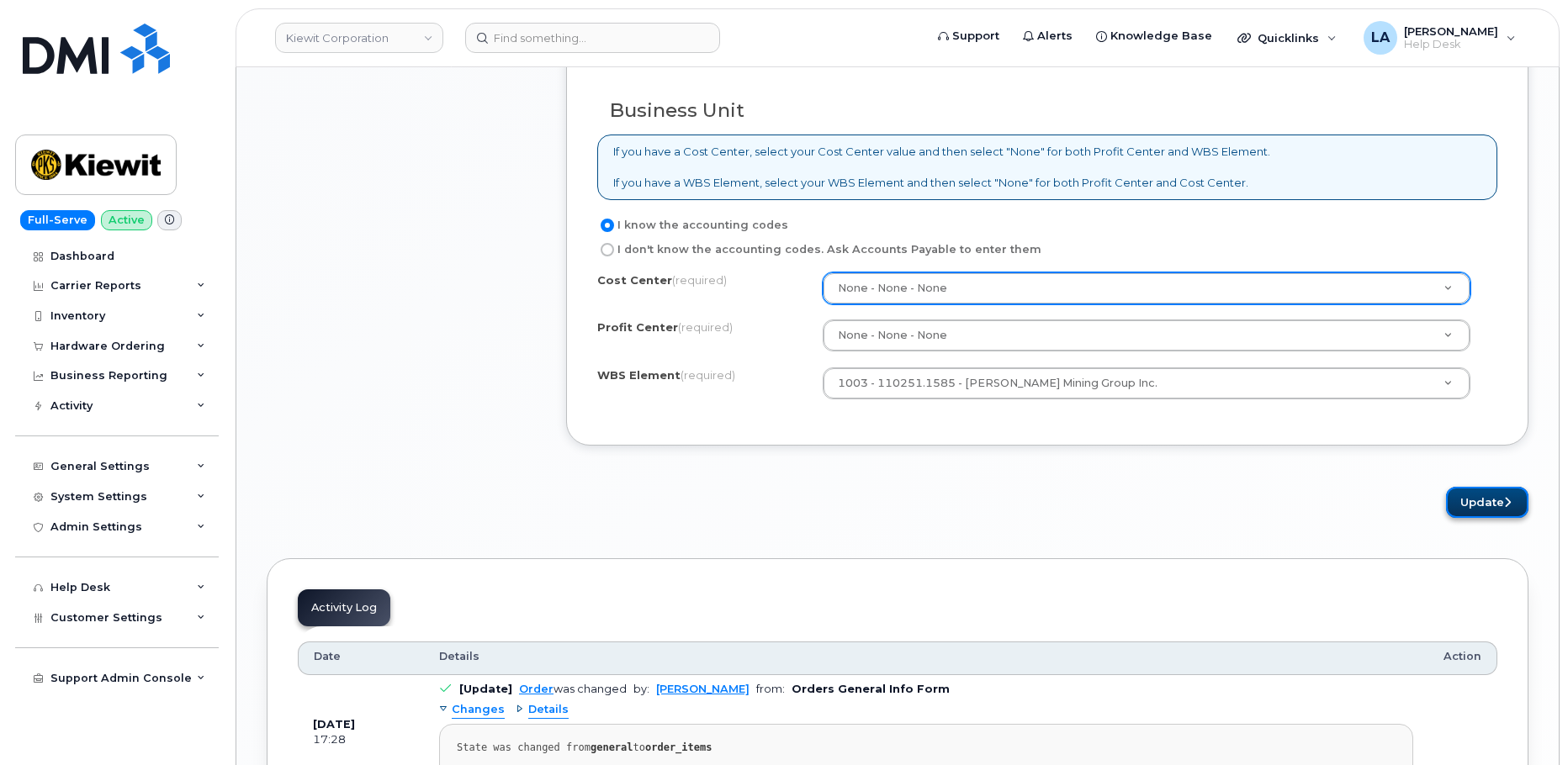
click at [1497, 500] on button "Update" at bounding box center [1487, 502] width 82 height 31
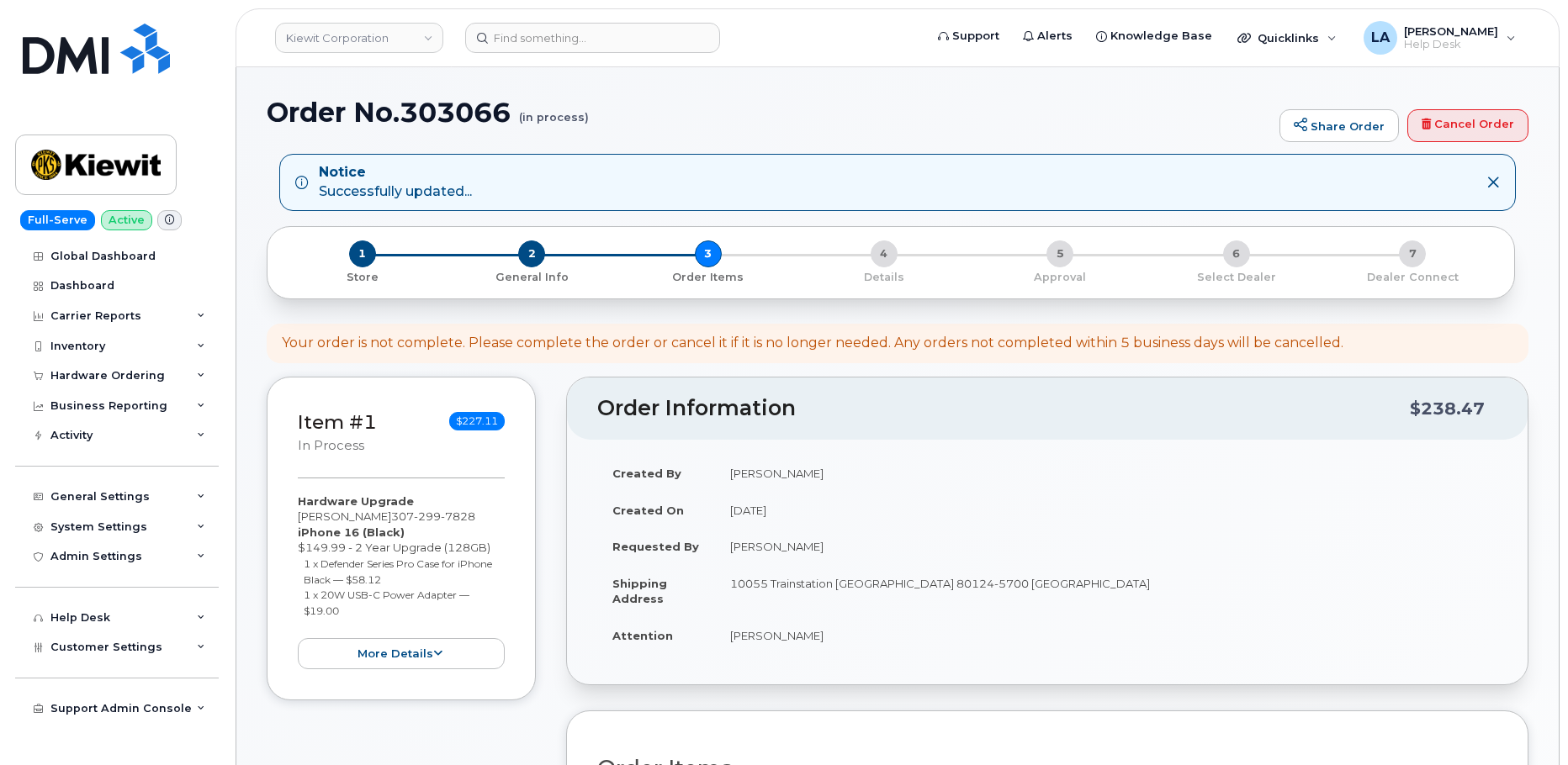
scroll to position [27, 0]
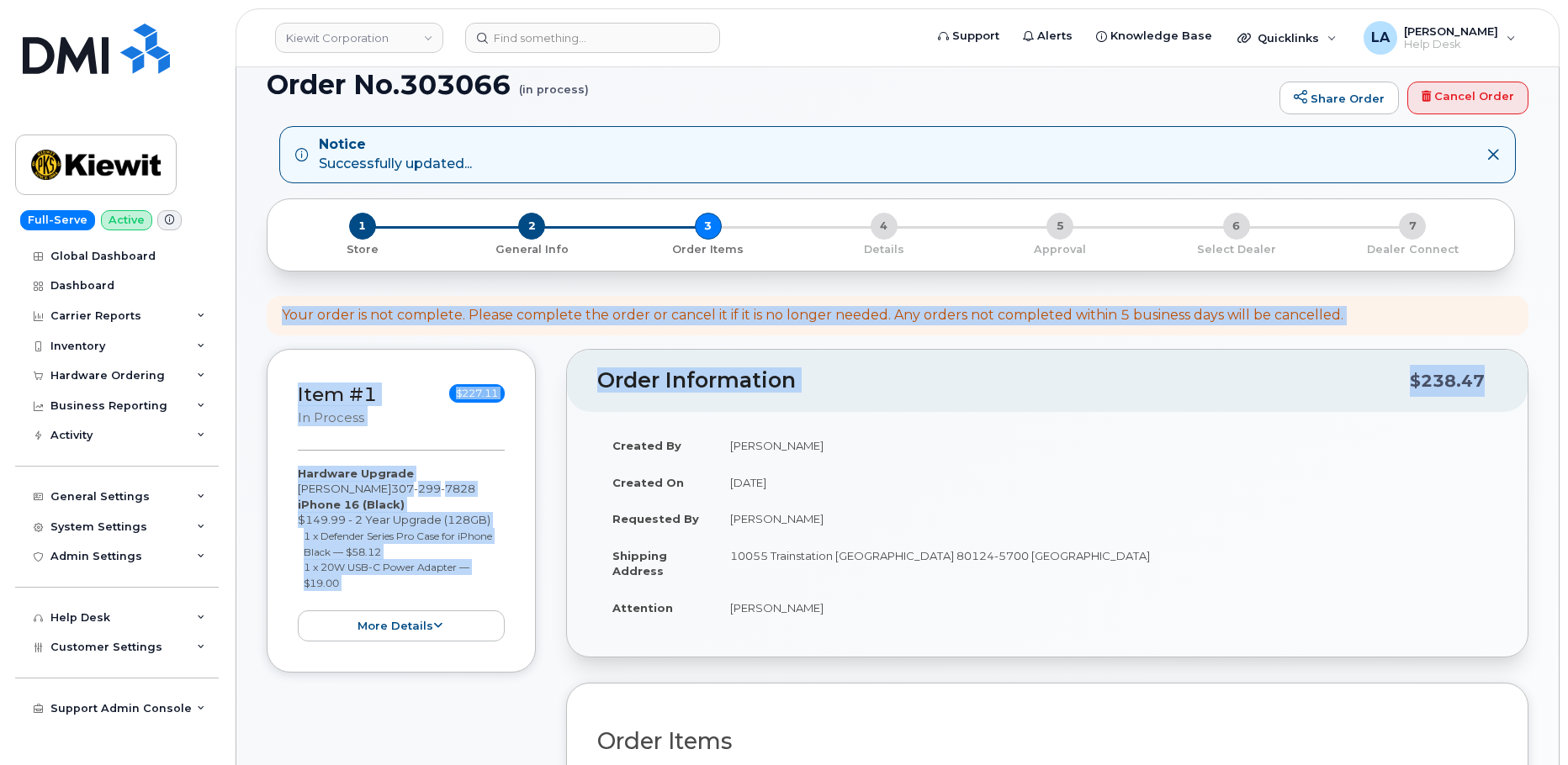
drag, startPoint x: 1566, startPoint y: 205, endPoint x: 1573, endPoint y: 451, distance: 246.1
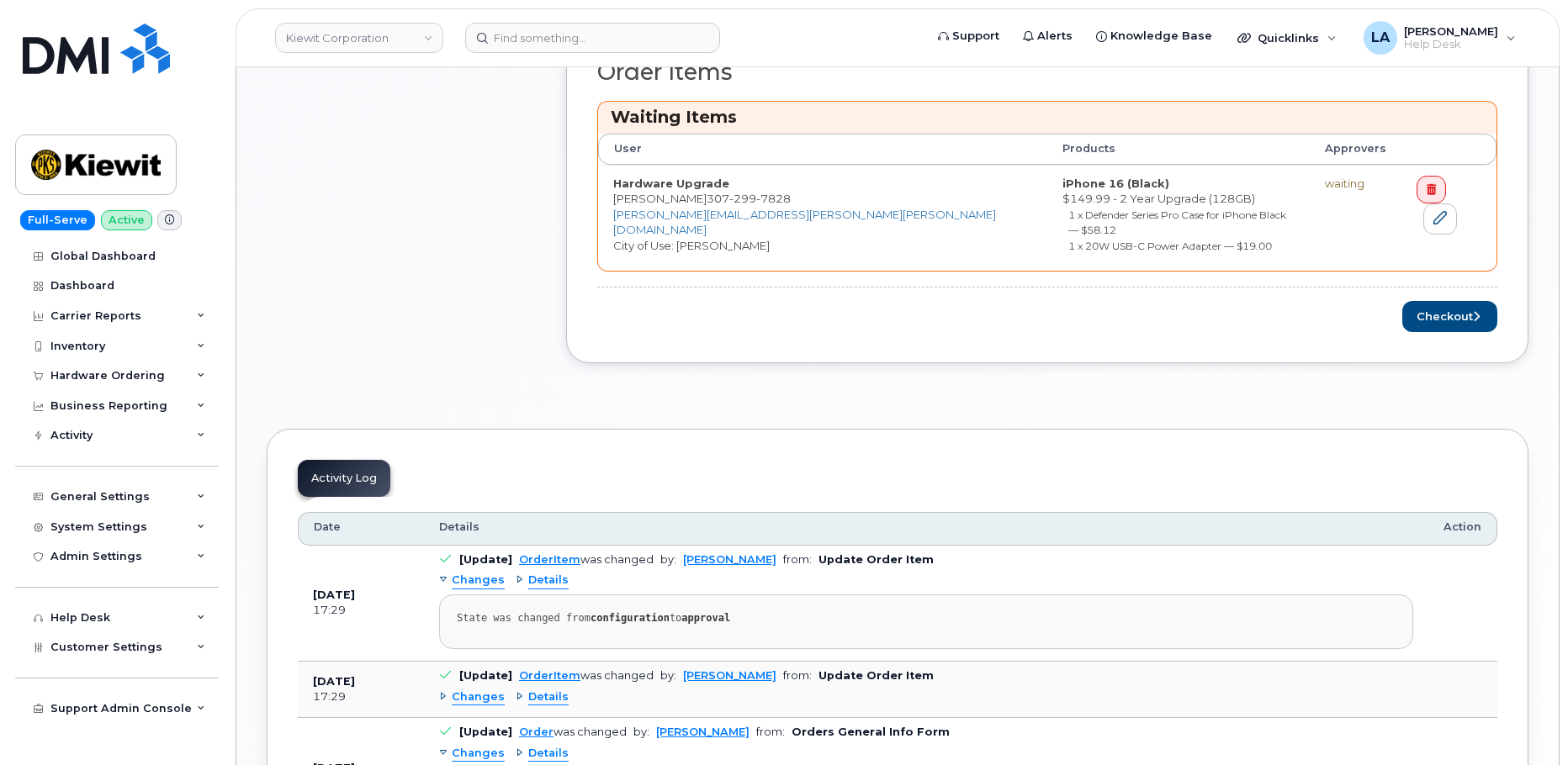
click at [1565, 353] on body "[PERSON_NAME] Corporation Support Alerts Knowledge Base Quicklinks Suspend / Ca…" at bounding box center [784, 368] width 1568 height 2130
click at [1454, 301] on button "Checkout" at bounding box center [1450, 316] width 95 height 31
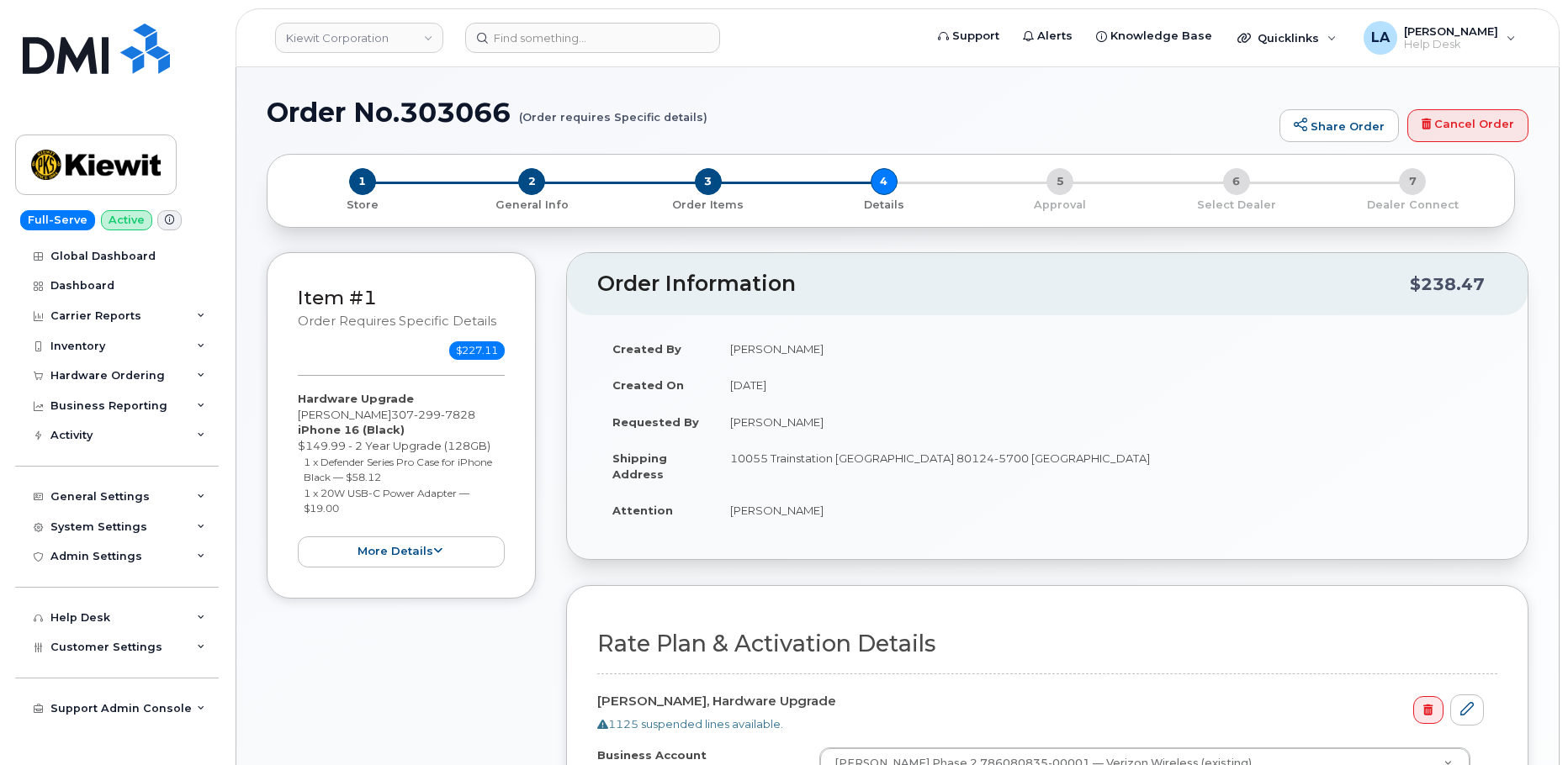
click at [1378, 368] on td "[DATE]" at bounding box center [1105, 385] width 782 height 37
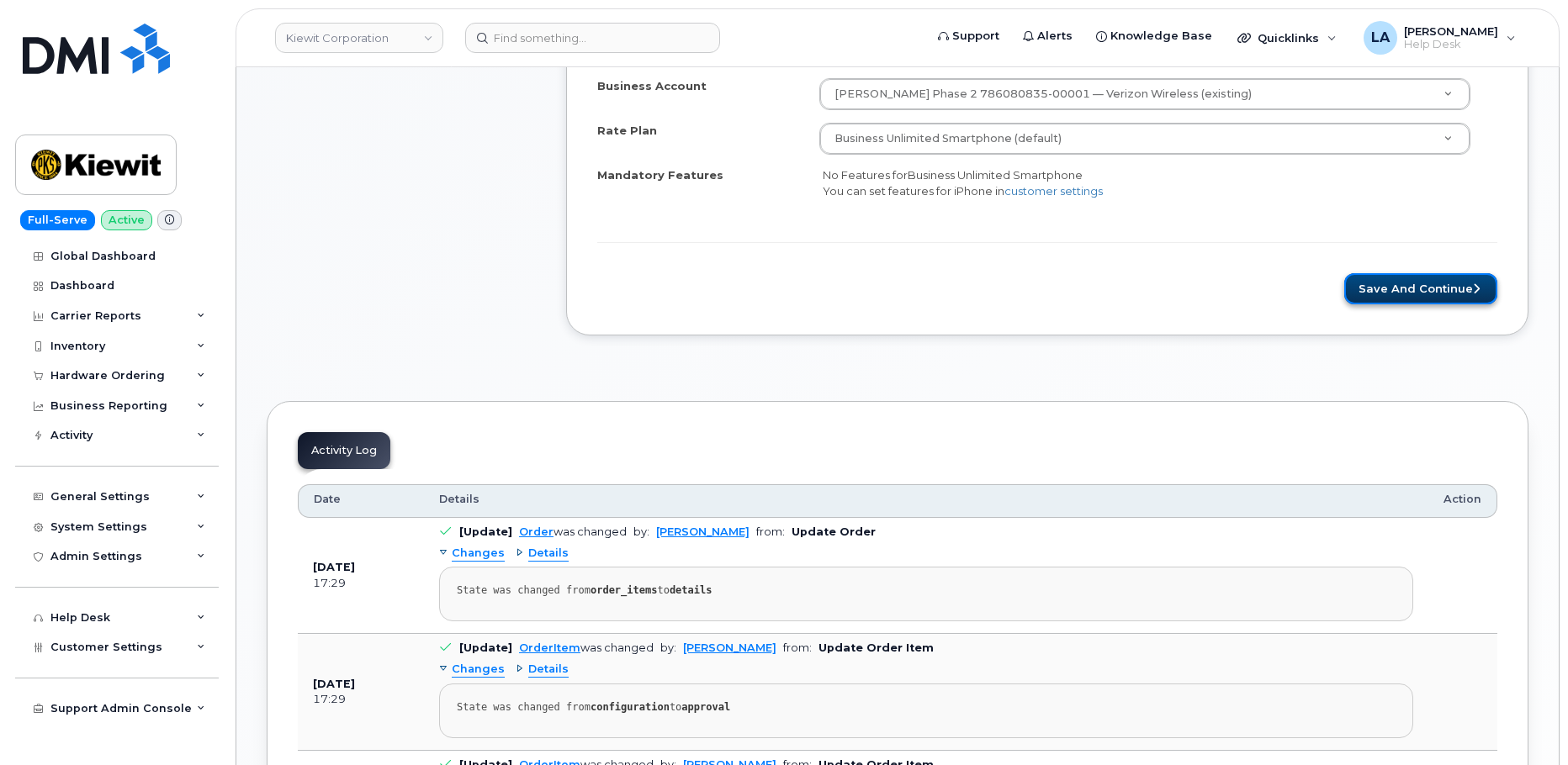
click at [1465, 300] on button "Save and Continue" at bounding box center [1421, 289] width 153 height 31
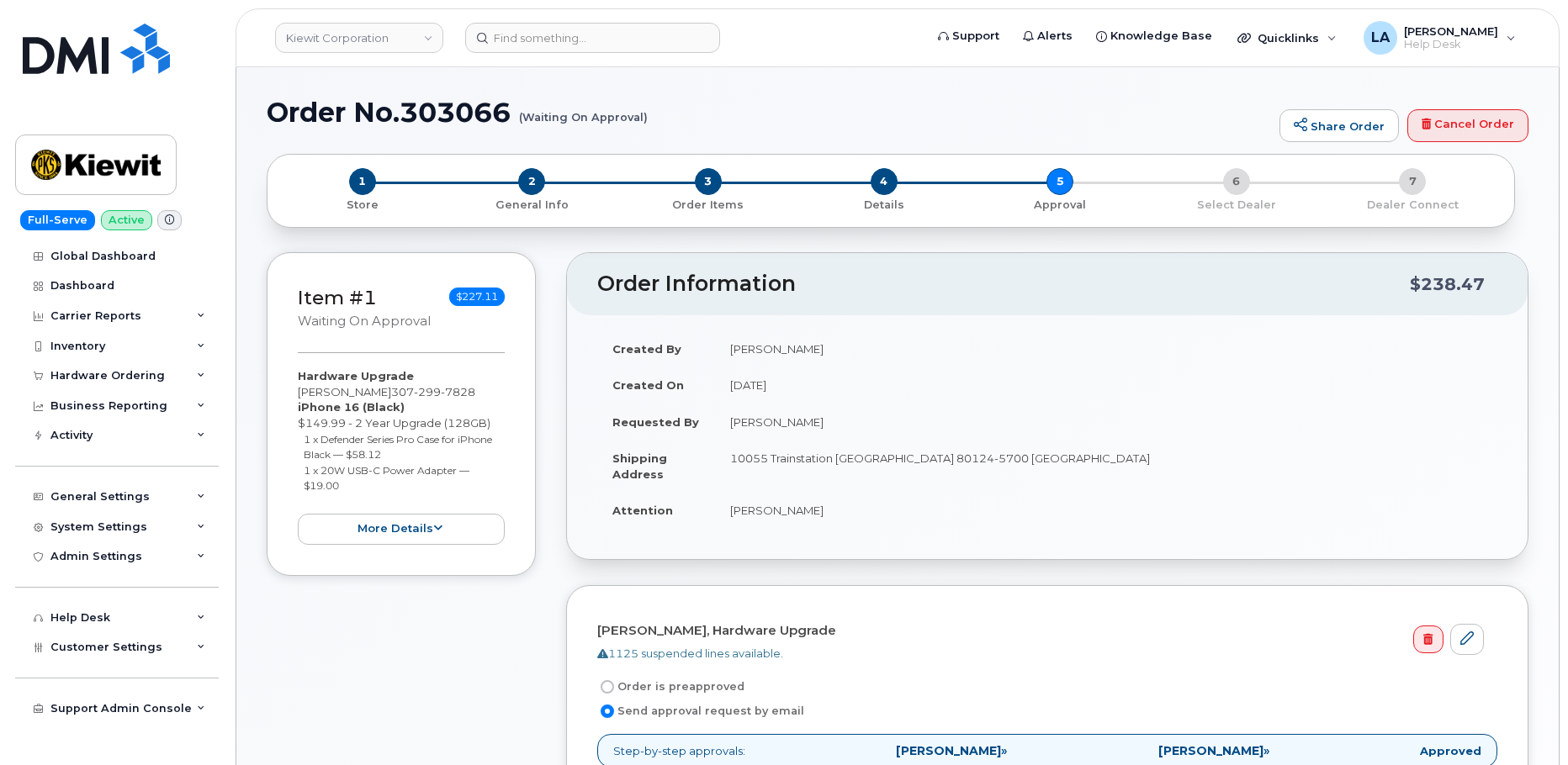
click at [1416, 398] on td "[DATE]" at bounding box center [1105, 385] width 782 height 37
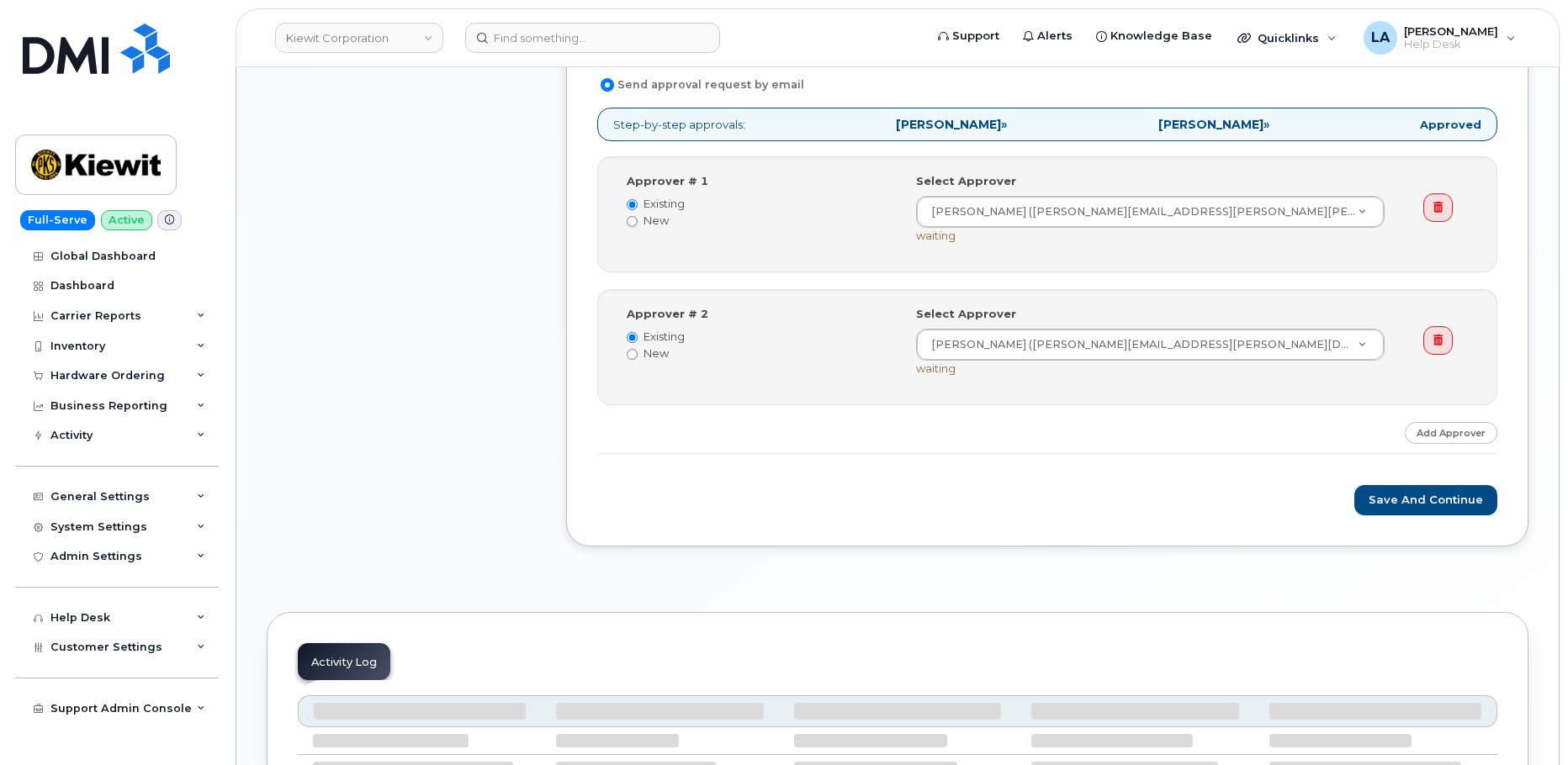
scroll to position [669, 0]
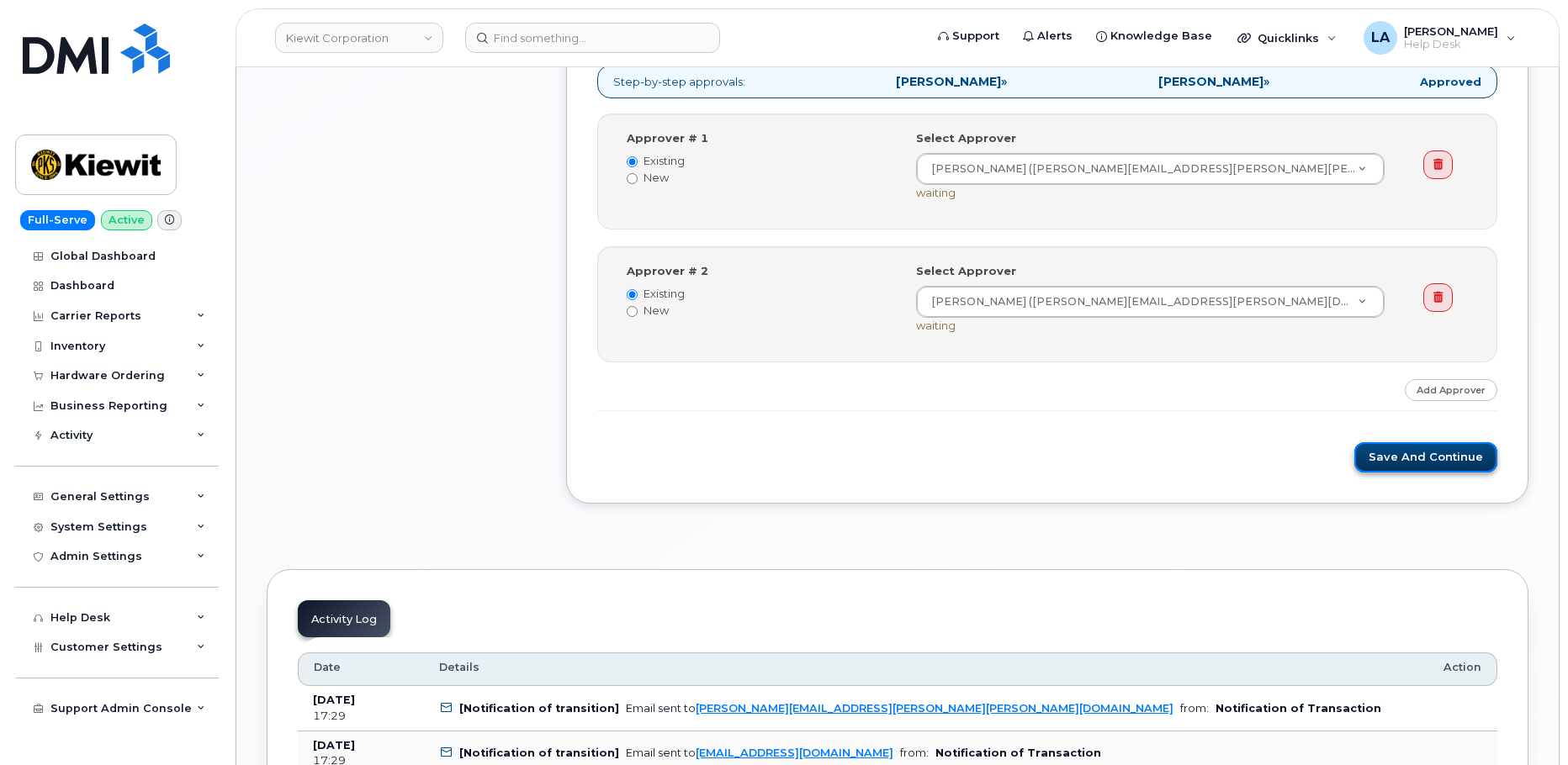
click at [1439, 457] on button "Save and Continue" at bounding box center [1426, 457] width 143 height 31
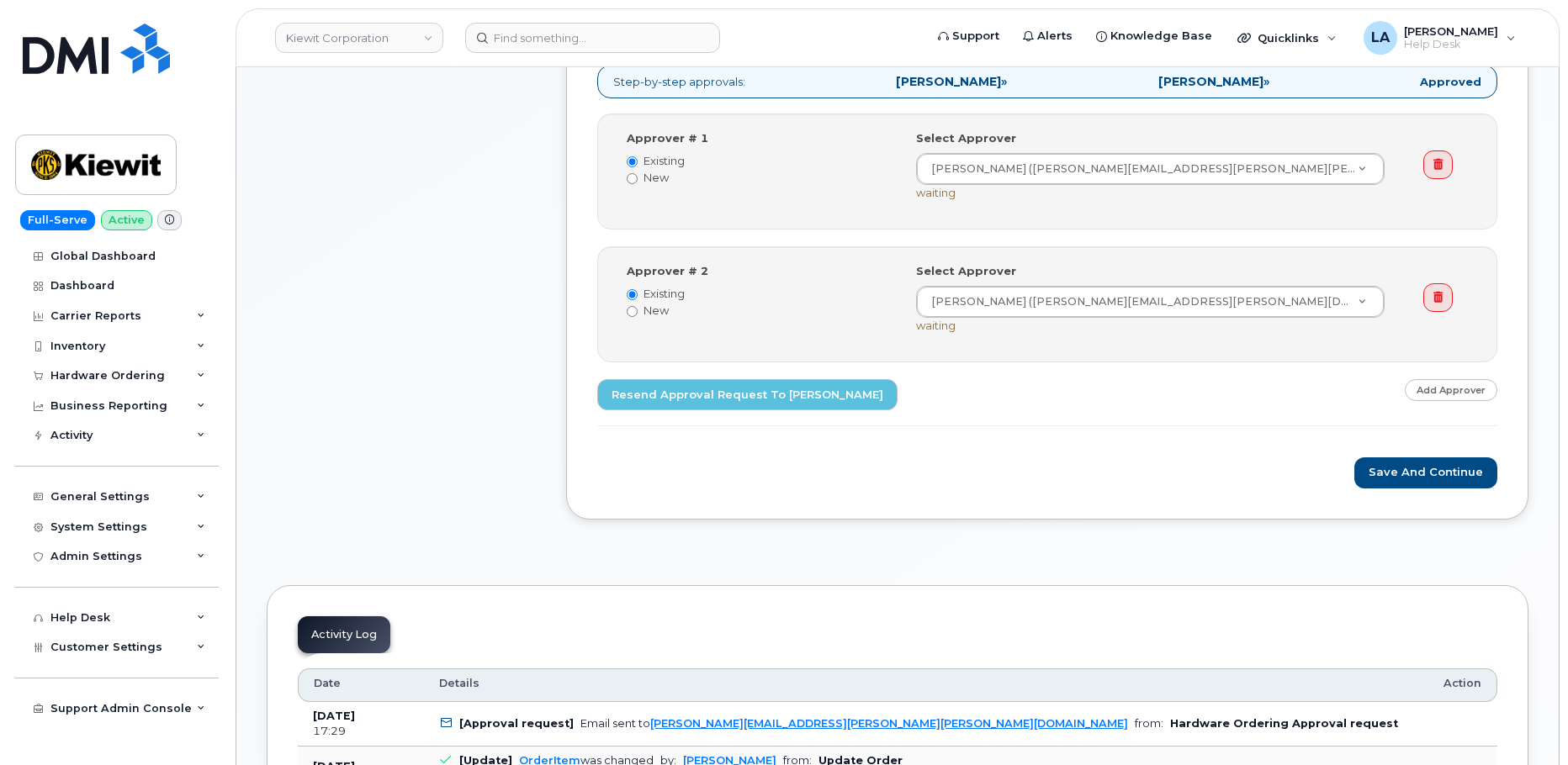
scroll to position [1340, 0]
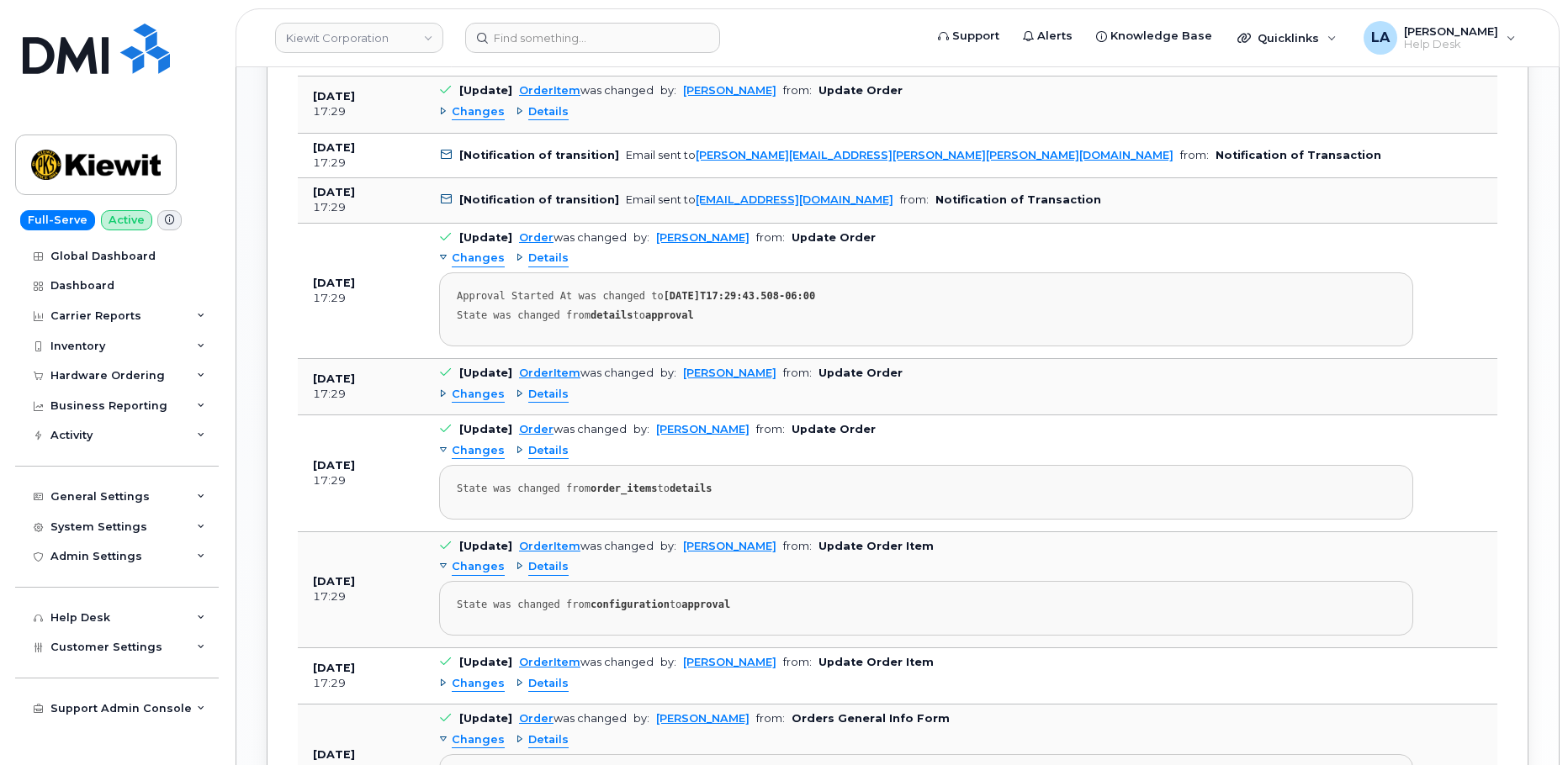
drag, startPoint x: 1567, startPoint y: 380, endPoint x: 1566, endPoint y: 121, distance: 259.0
click at [1566, 140] on body "[PERSON_NAME] Corporation Support Alerts Knowledge Base Quicklinks Suspend / Ca…" at bounding box center [784, 39] width 1568 height 2758
click at [1565, 66] on body "[PERSON_NAME] Corporation Support Alerts Knowledge Base Quicklinks Suspend / Ca…" at bounding box center [784, 39] width 1568 height 2758
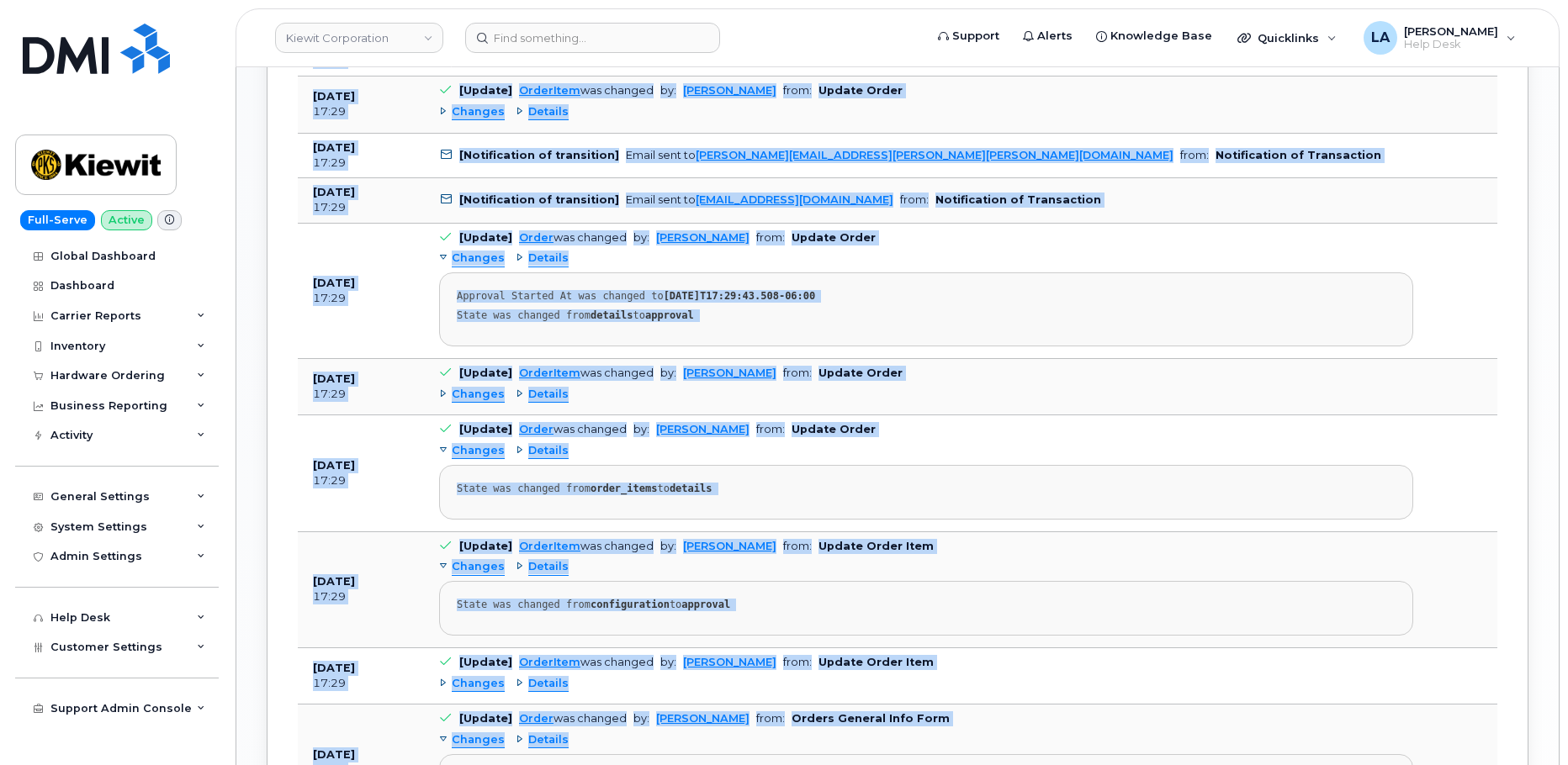
click at [1565, 66] on body "[PERSON_NAME] Corporation Support Alerts Knowledge Base Quicklinks Suspend / Ca…" at bounding box center [784, 39] width 1568 height 2758
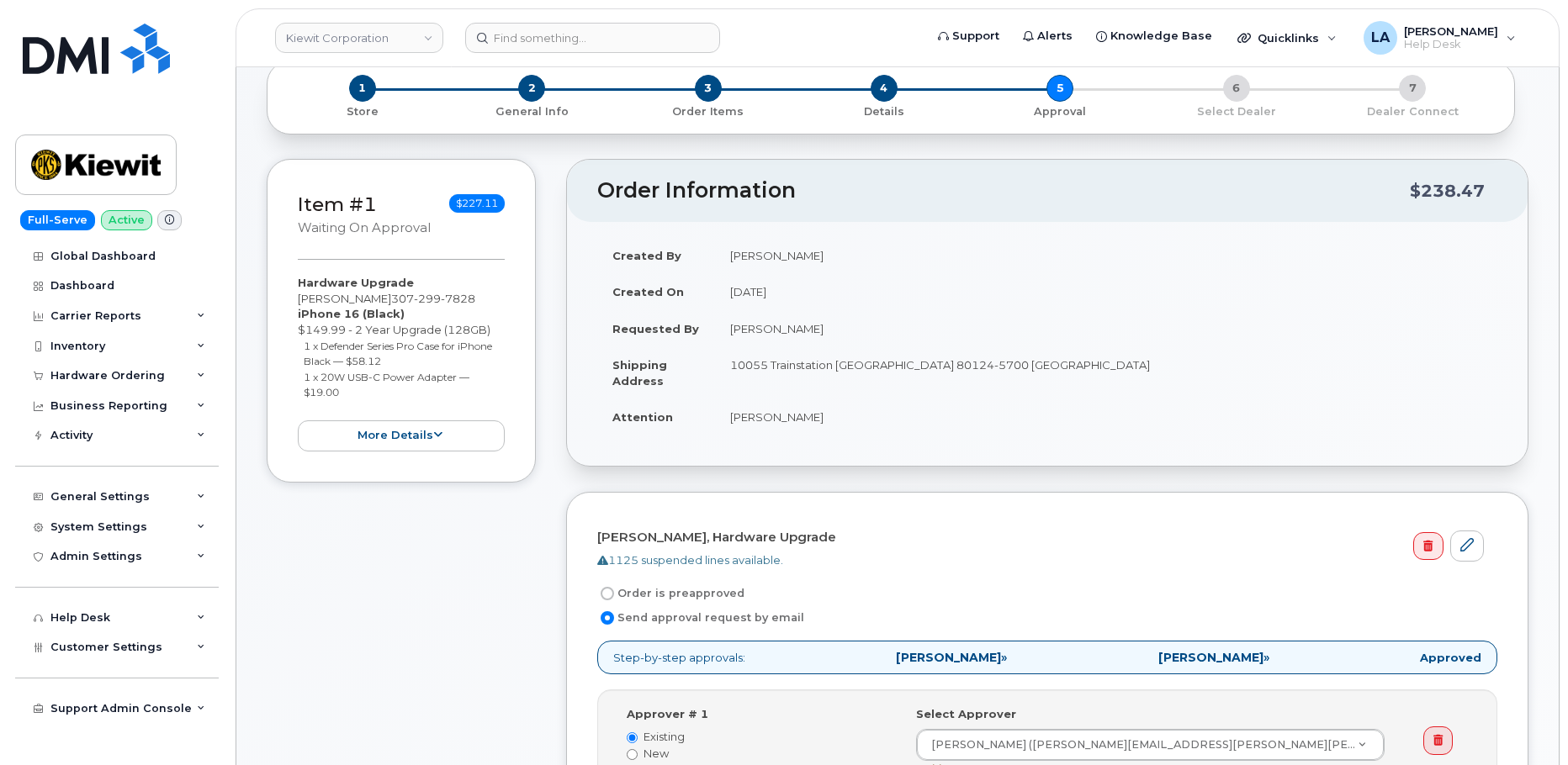
scroll to position [0, 0]
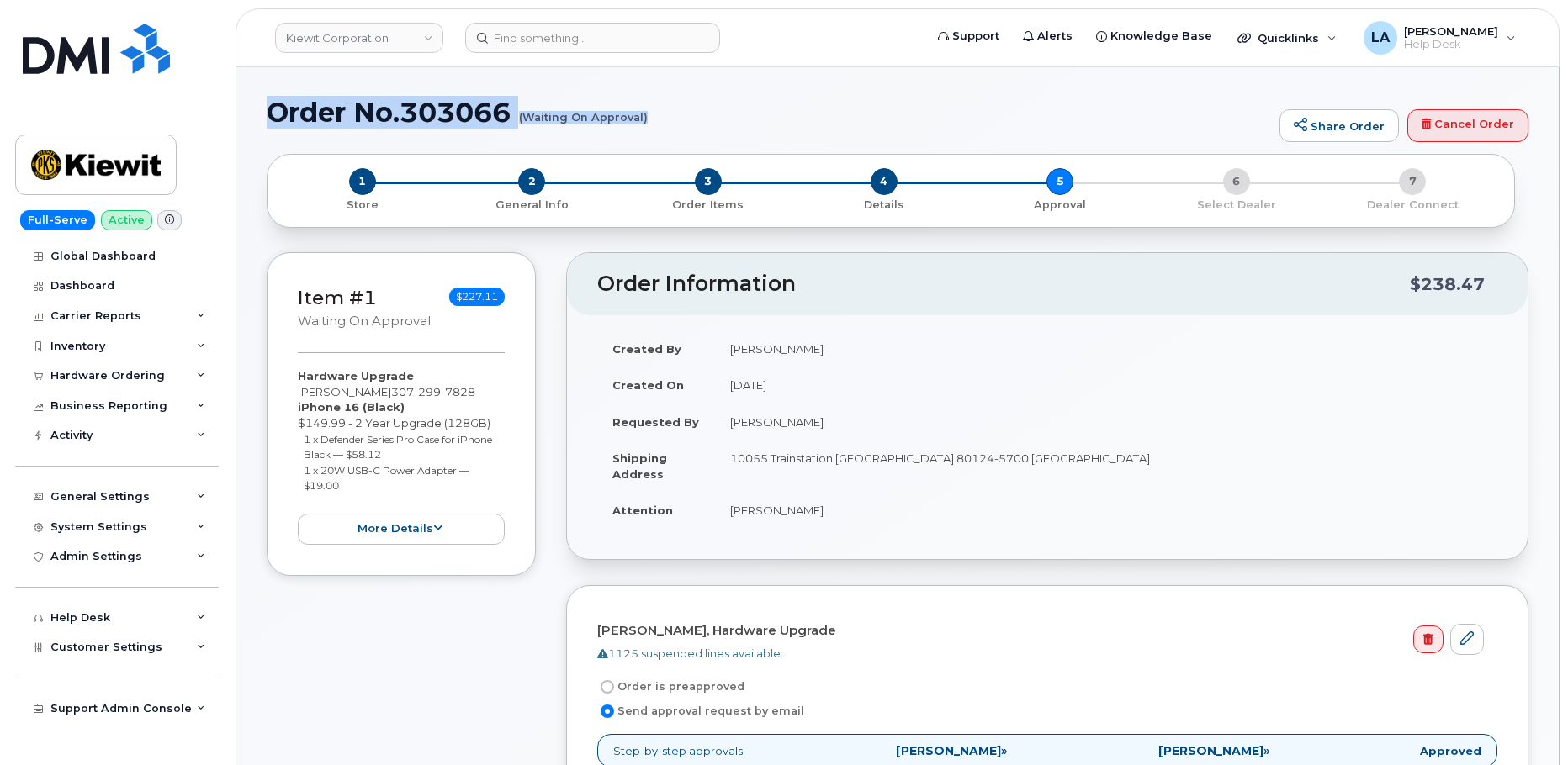
drag, startPoint x: 262, startPoint y: 108, endPoint x: 679, endPoint y: 130, distance: 417.6
copy h1 "Order No.303066 (Waiting On Approval)"
